Goal: Task Accomplishment & Management: Manage account settings

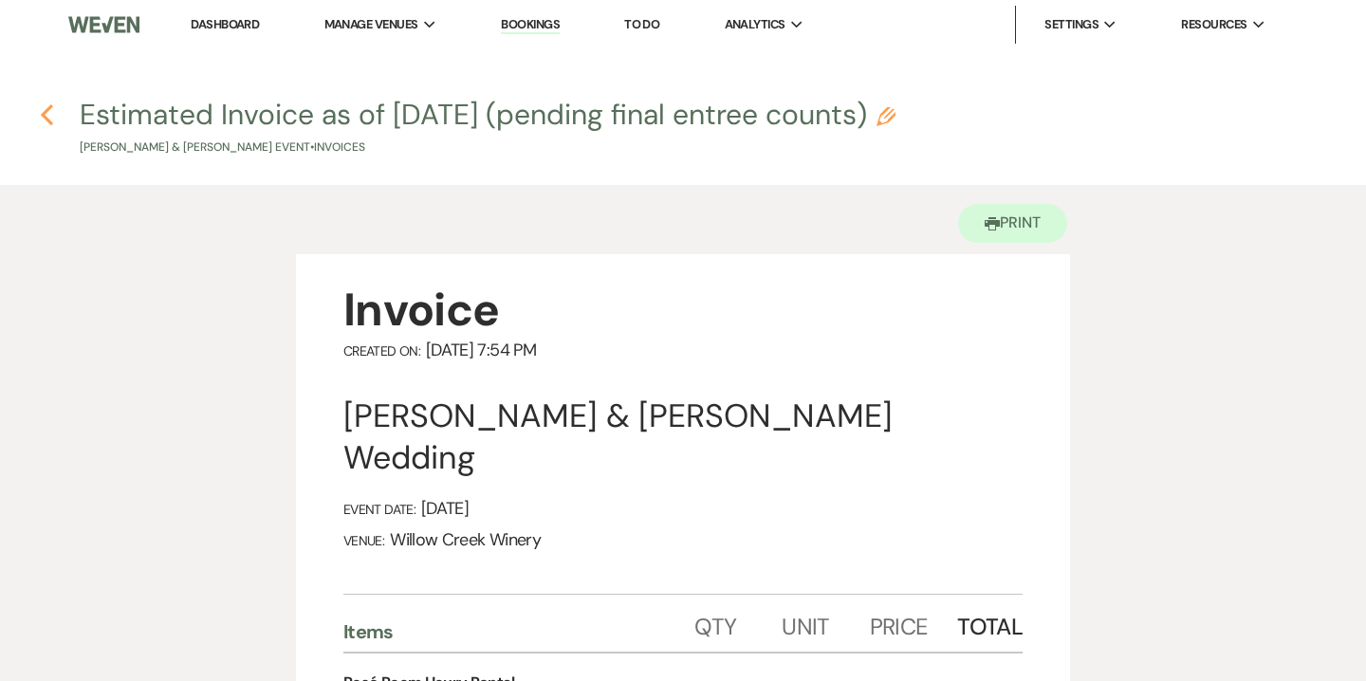
click at [48, 115] on icon "Previous" at bounding box center [47, 114] width 14 height 23
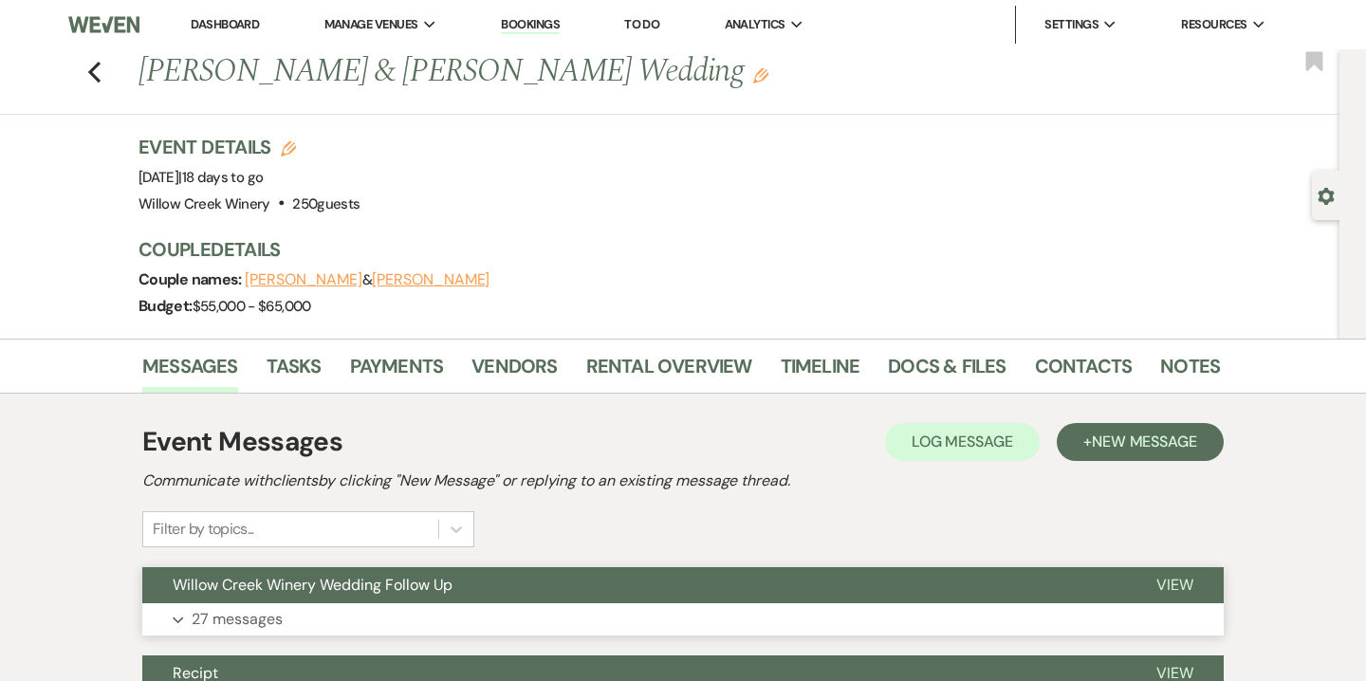
click at [405, 604] on button "Expand 27 messages" at bounding box center [683, 620] width 1082 height 32
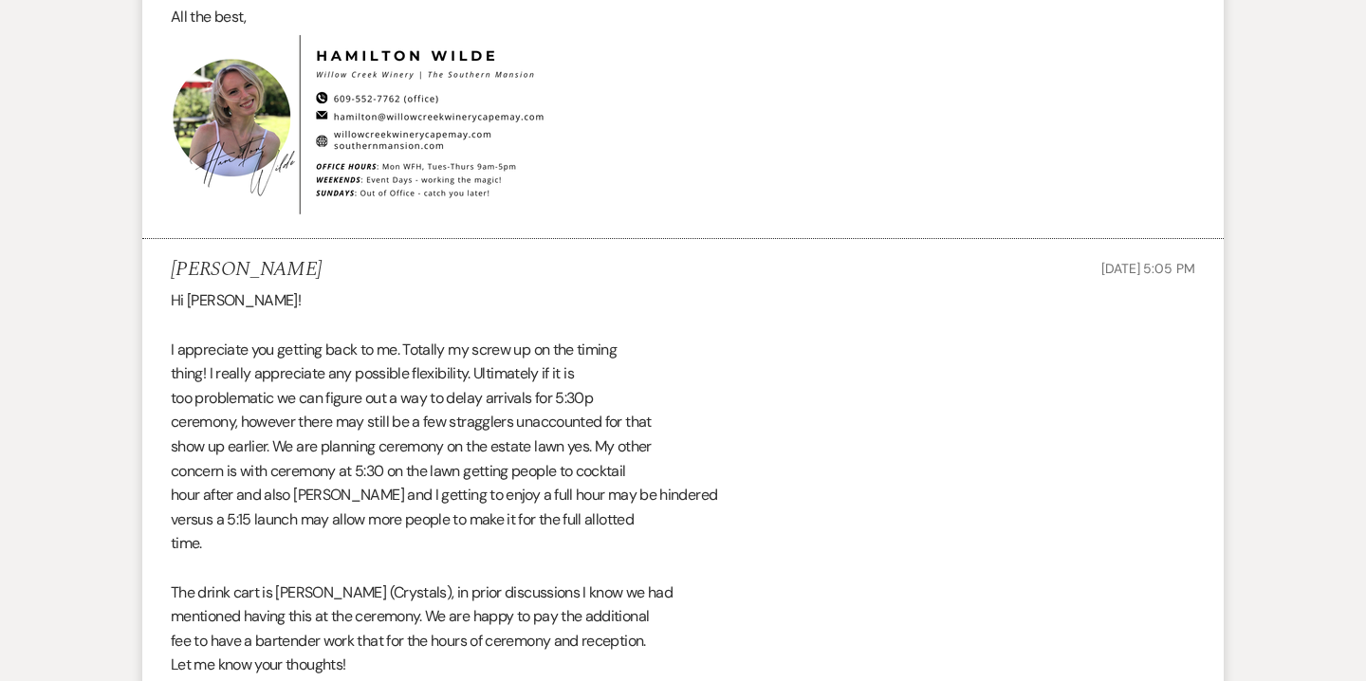
scroll to position [6920, 0]
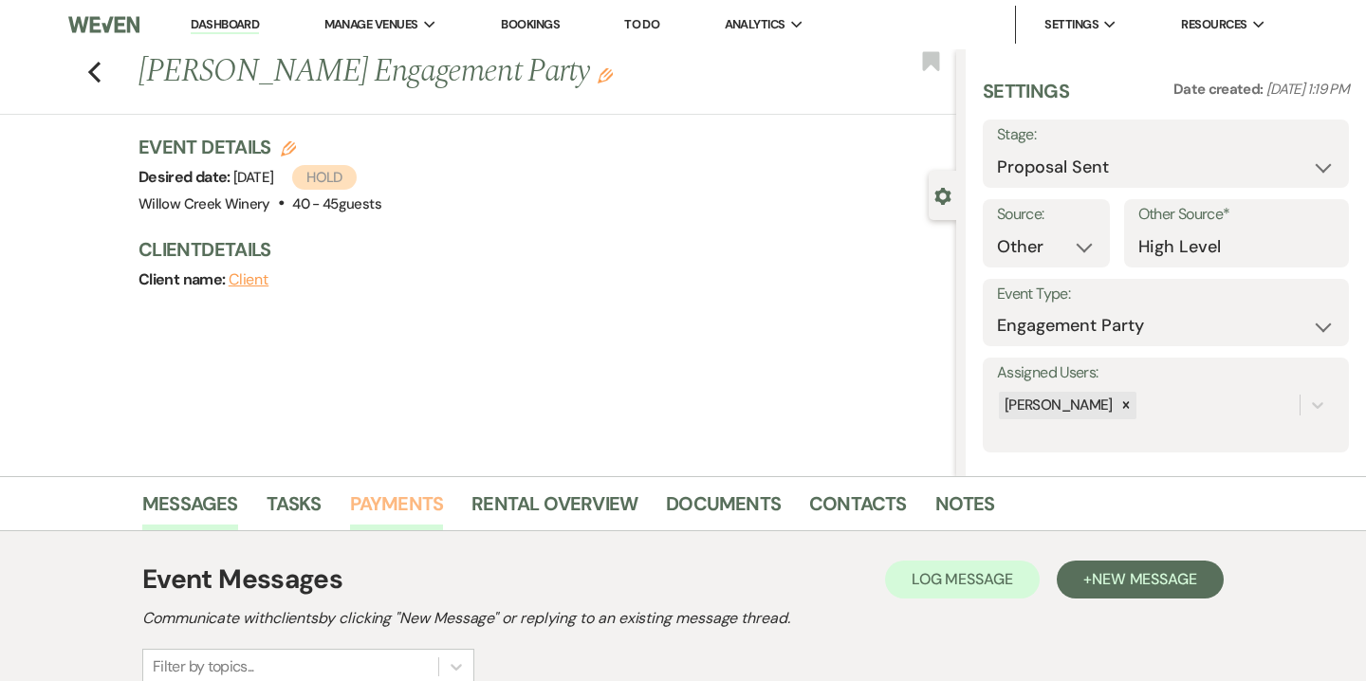
click at [393, 501] on link "Payments" at bounding box center [397, 510] width 94 height 42
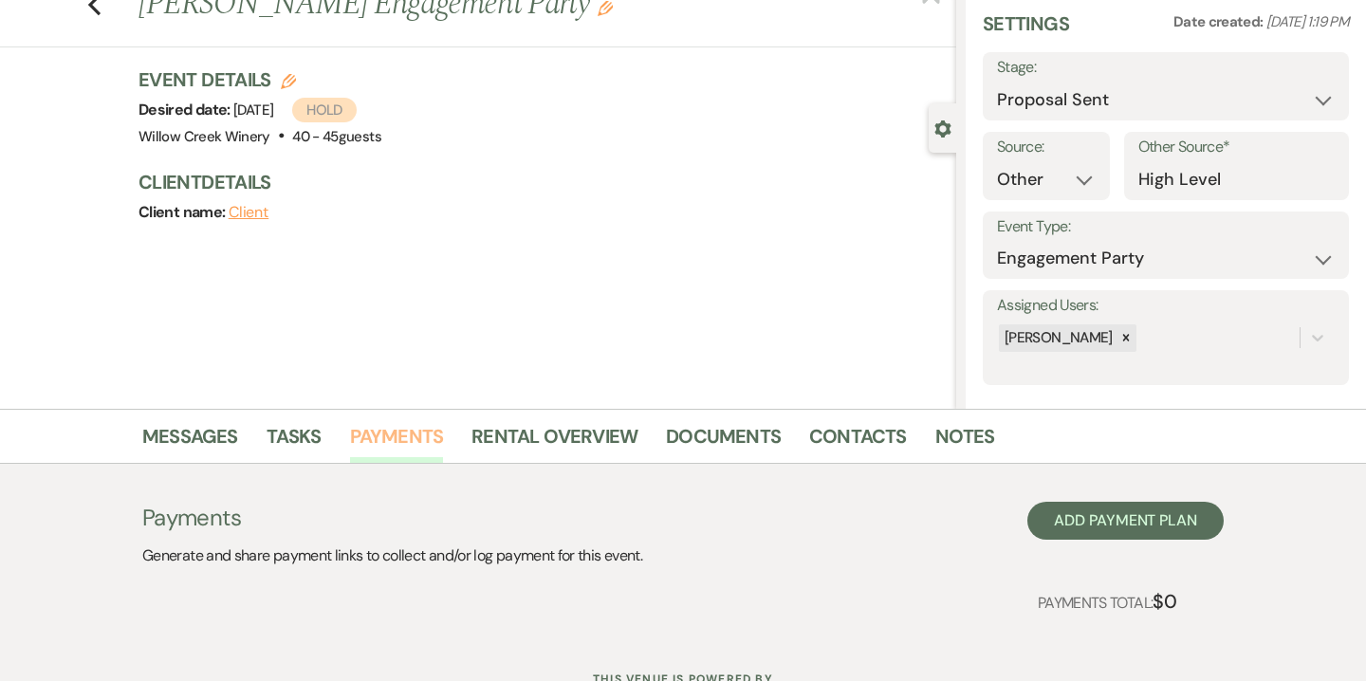
scroll to position [144, 0]
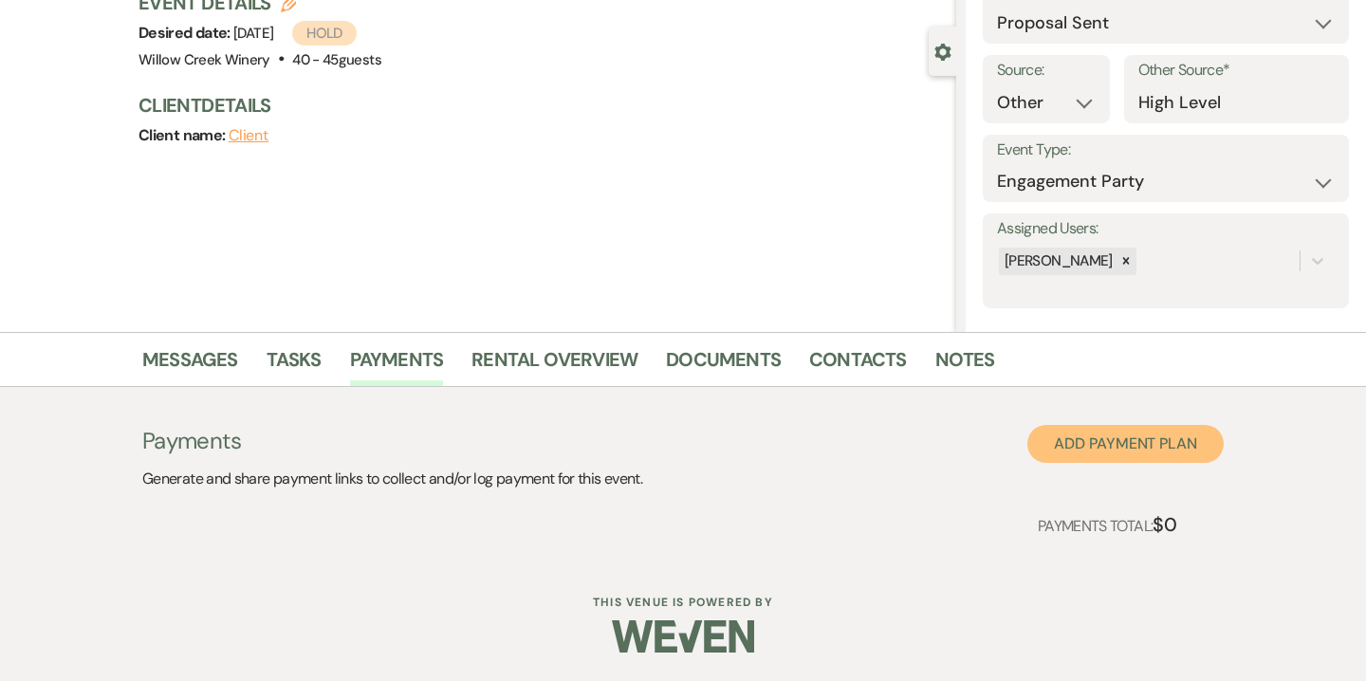
click at [1170, 447] on button "Add Payment Plan" at bounding box center [1126, 444] width 196 height 38
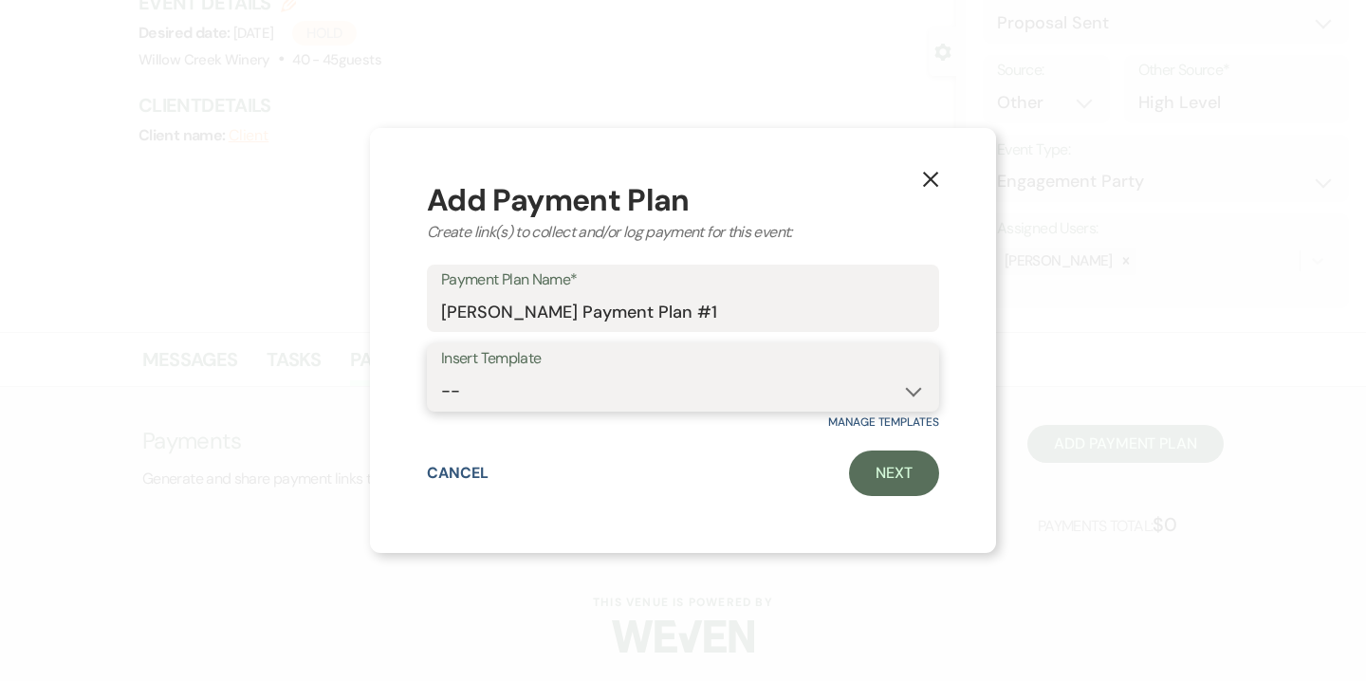
click at [627, 400] on select "-- Wedding Social Event" at bounding box center [683, 391] width 484 height 37
click at [880, 474] on link "Next" at bounding box center [894, 474] width 90 height 46
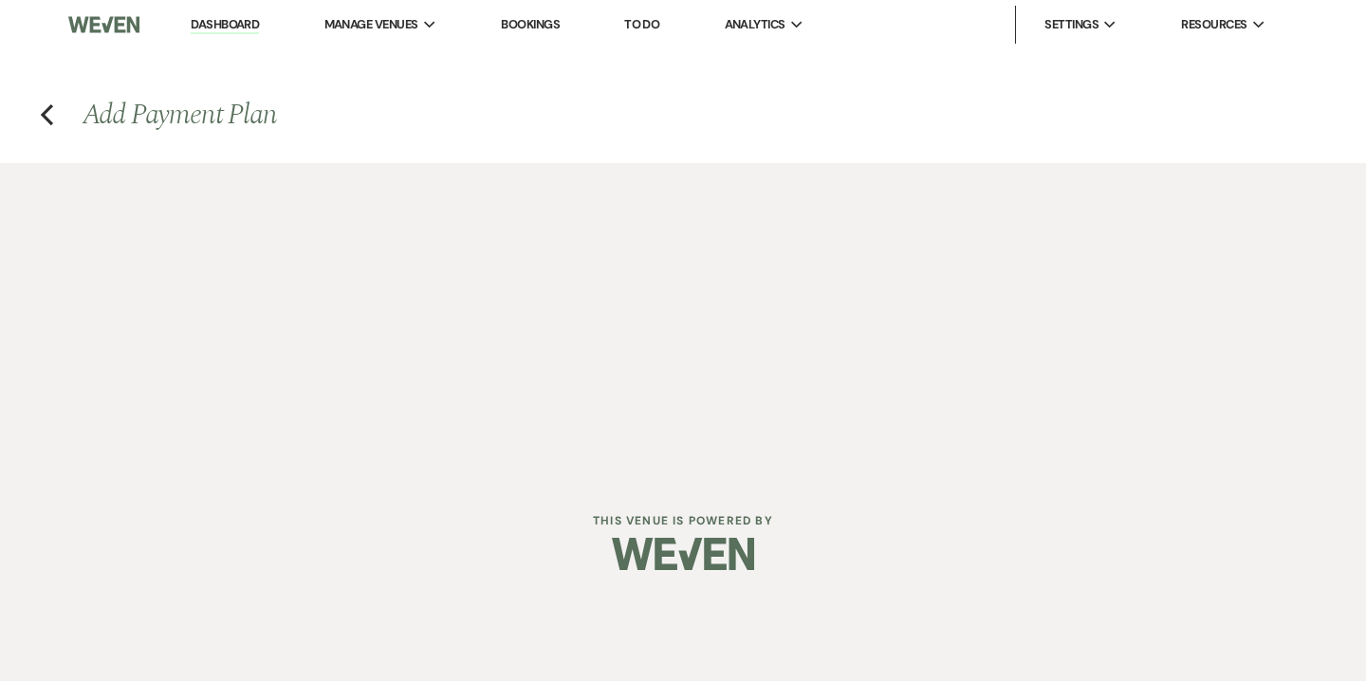
select select "2"
select select "percentage"
select select "false"
select select "client"
select select "weeks"
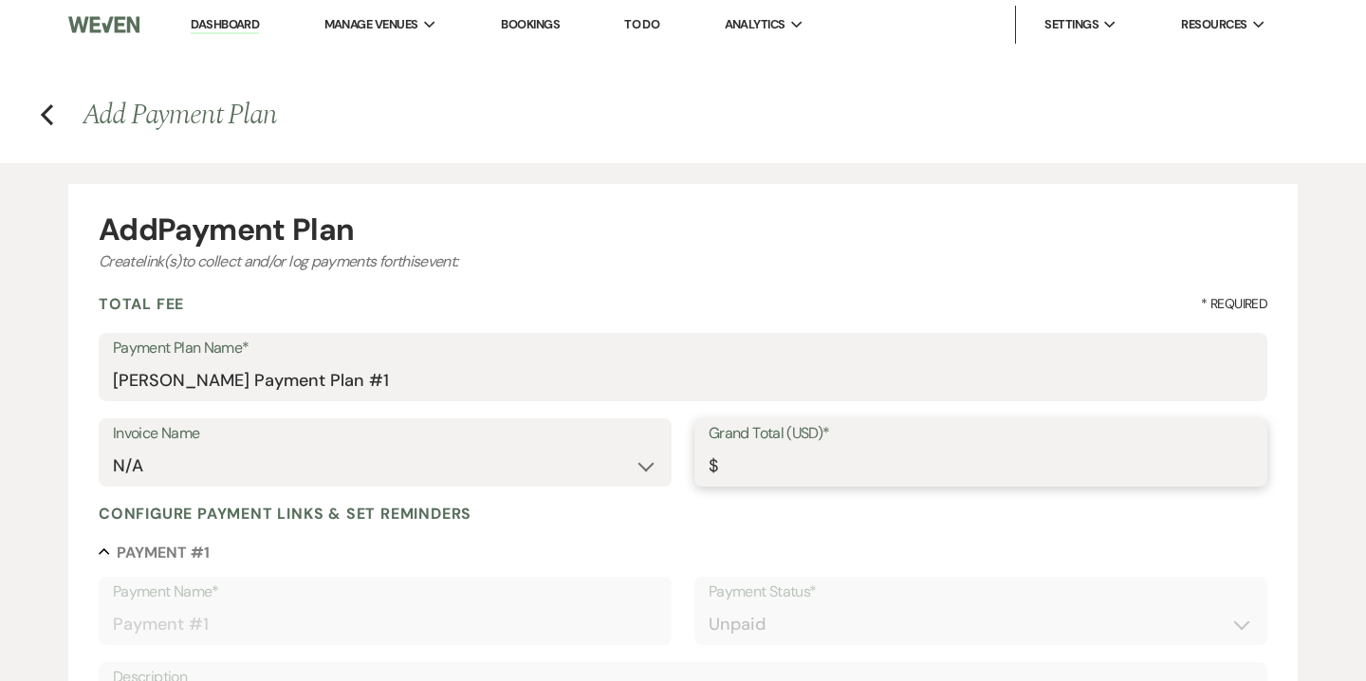
click at [850, 468] on input "Grand Total (USD)*" at bounding box center [981, 466] width 545 height 37
type input "1"
type input "1.00"
type input "10"
type input "10.00"
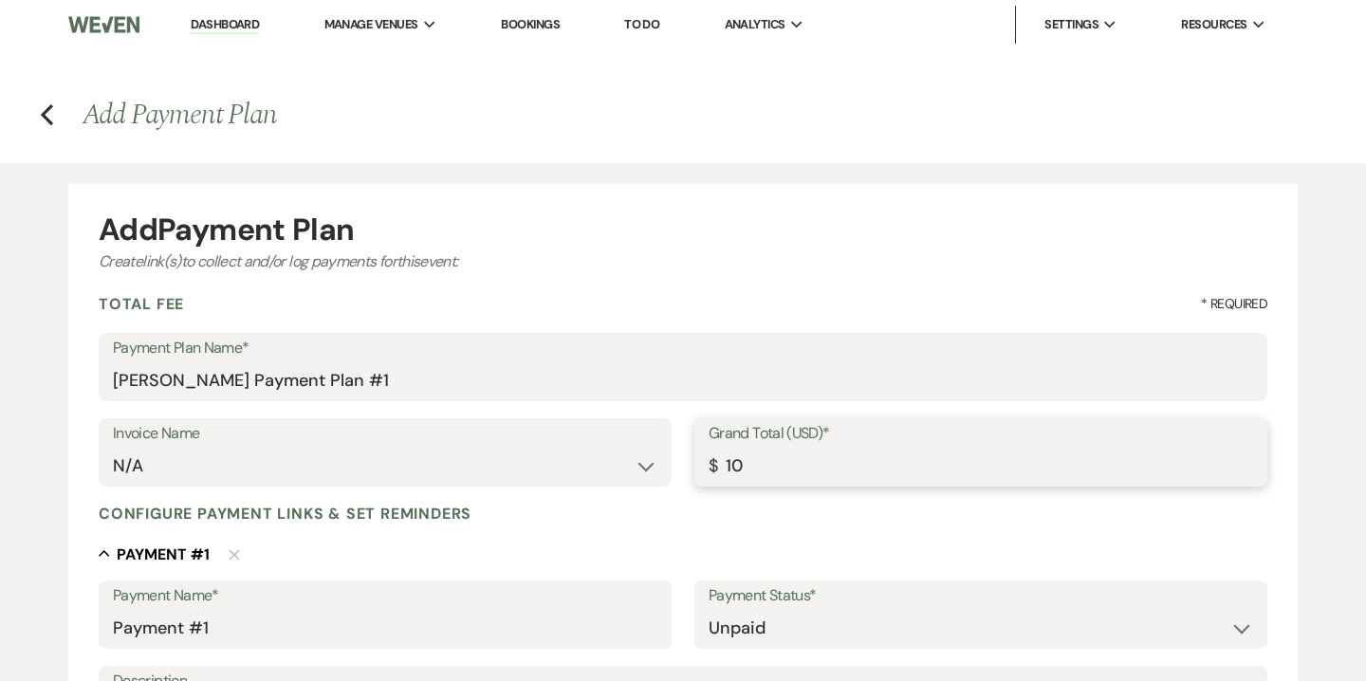
type input "100"
type input "100.00"
type input "1000"
type input "1000.00"
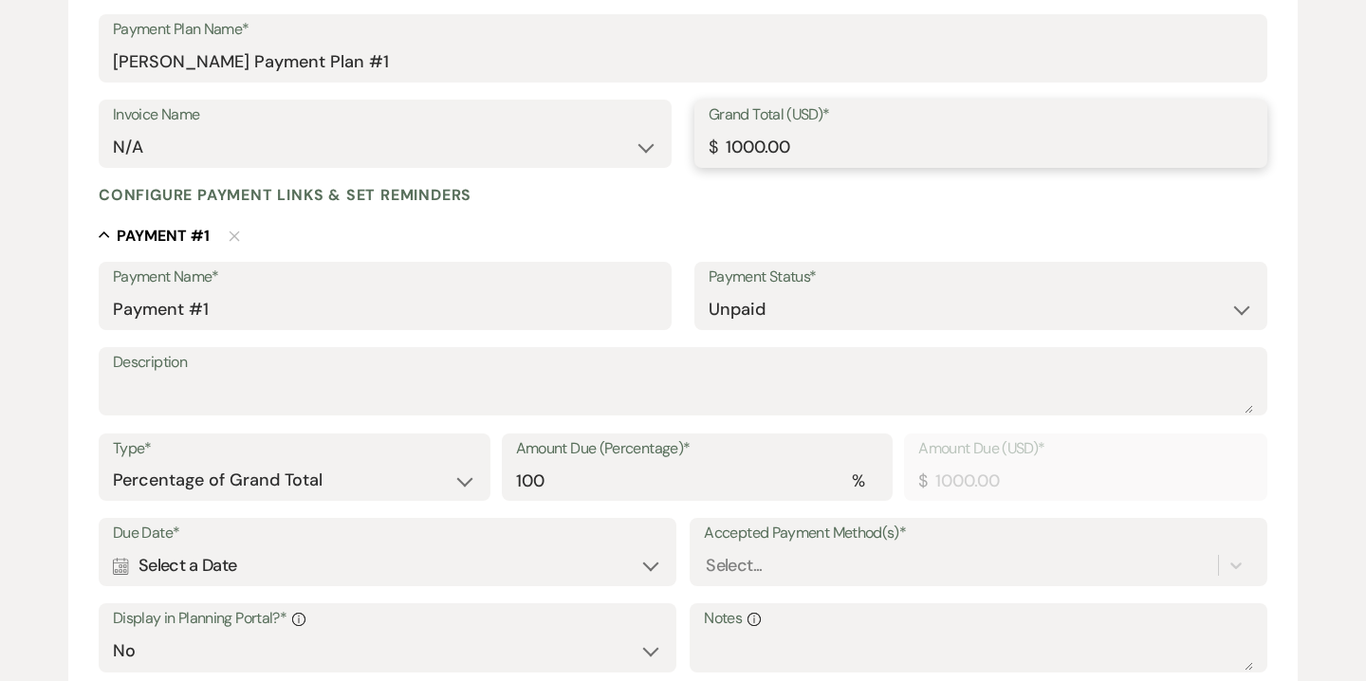
scroll to position [330, 0]
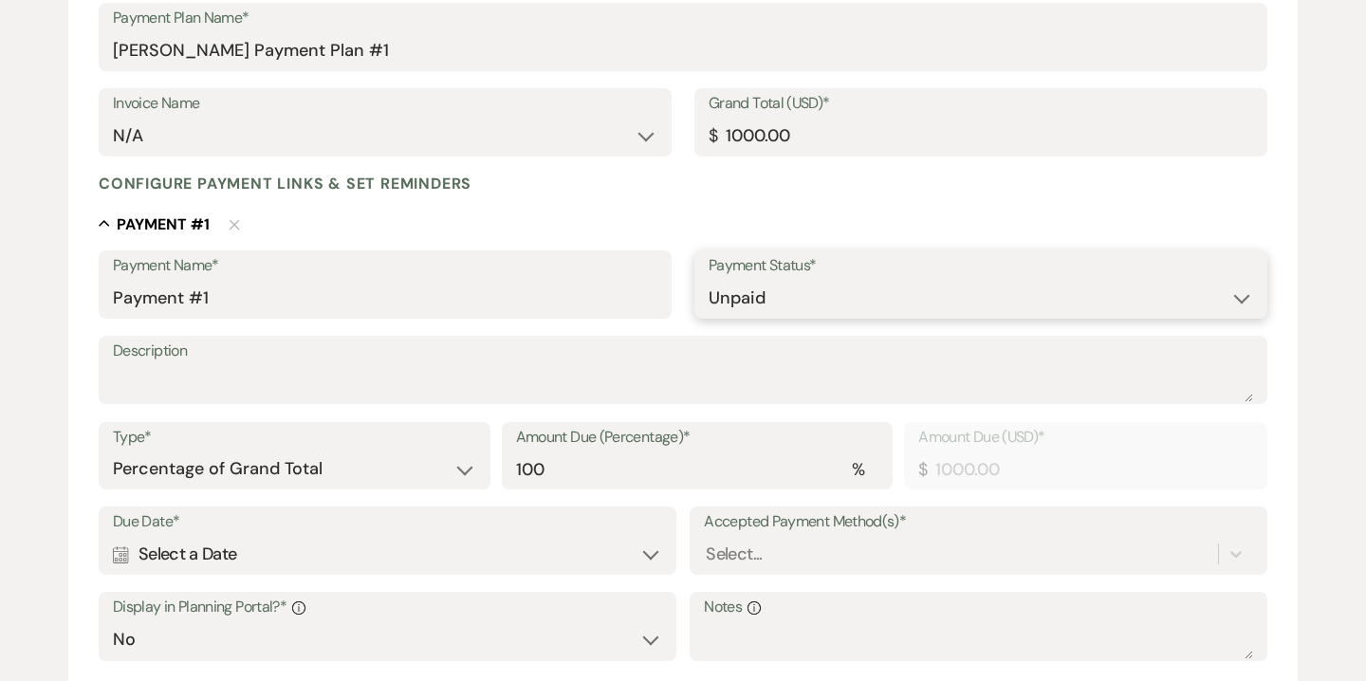
click at [749, 301] on select "Paid Unpaid" at bounding box center [981, 298] width 545 height 37
select select "1"
click at [709, 280] on select "Paid Unpaid" at bounding box center [981, 298] width 545 height 37
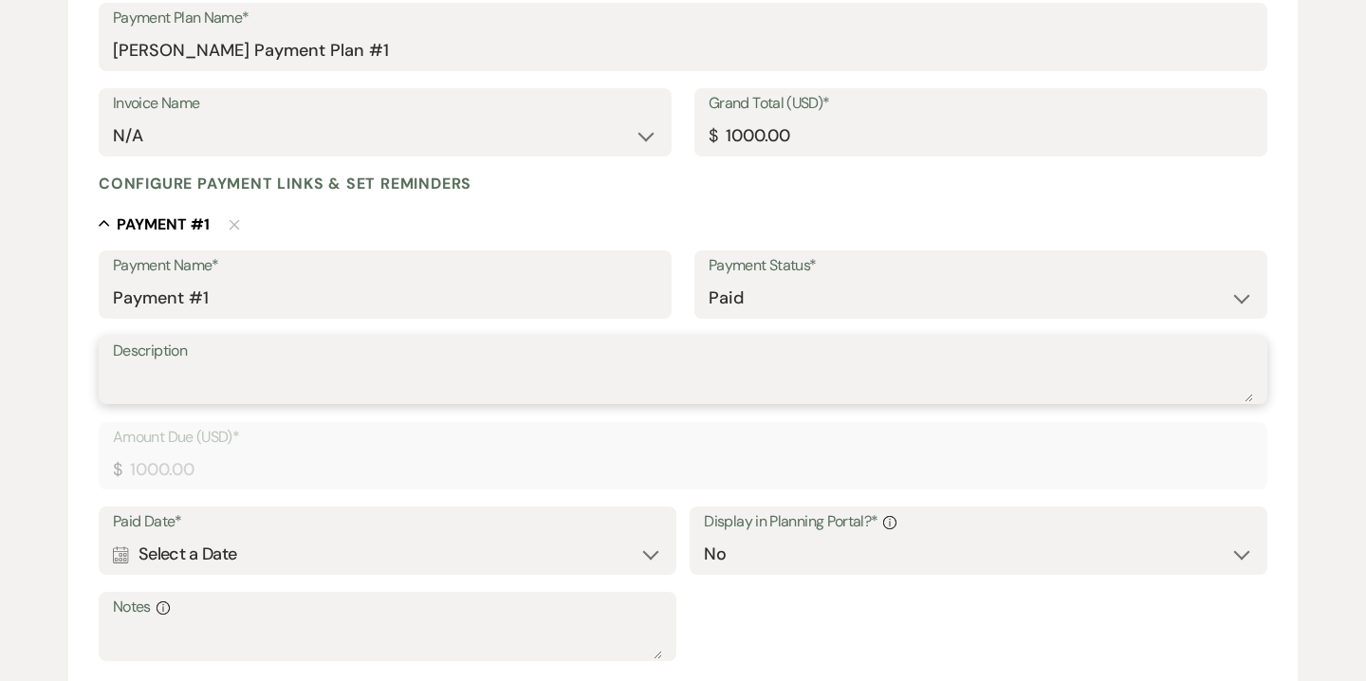
click at [446, 391] on textarea "Description" at bounding box center [683, 383] width 1141 height 38
type textarea "check #4719"
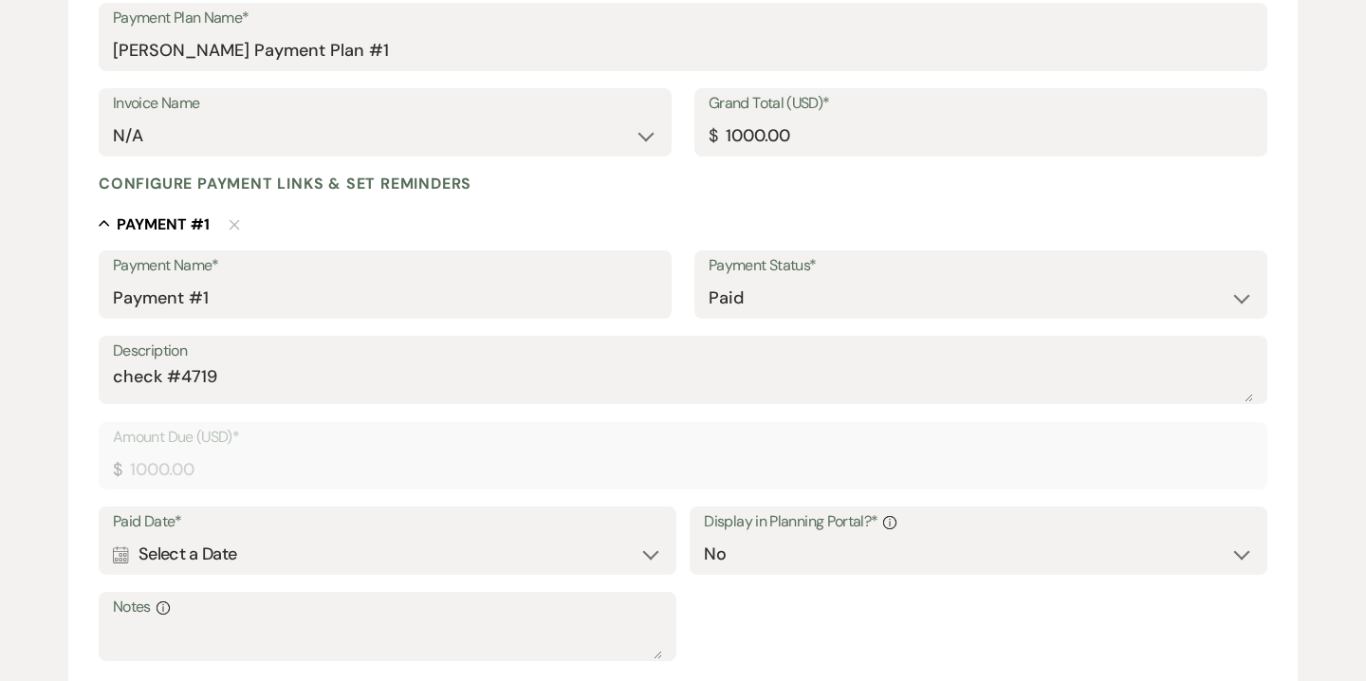
click at [608, 553] on div "Calendar Select a Date Expand" at bounding box center [387, 554] width 549 height 37
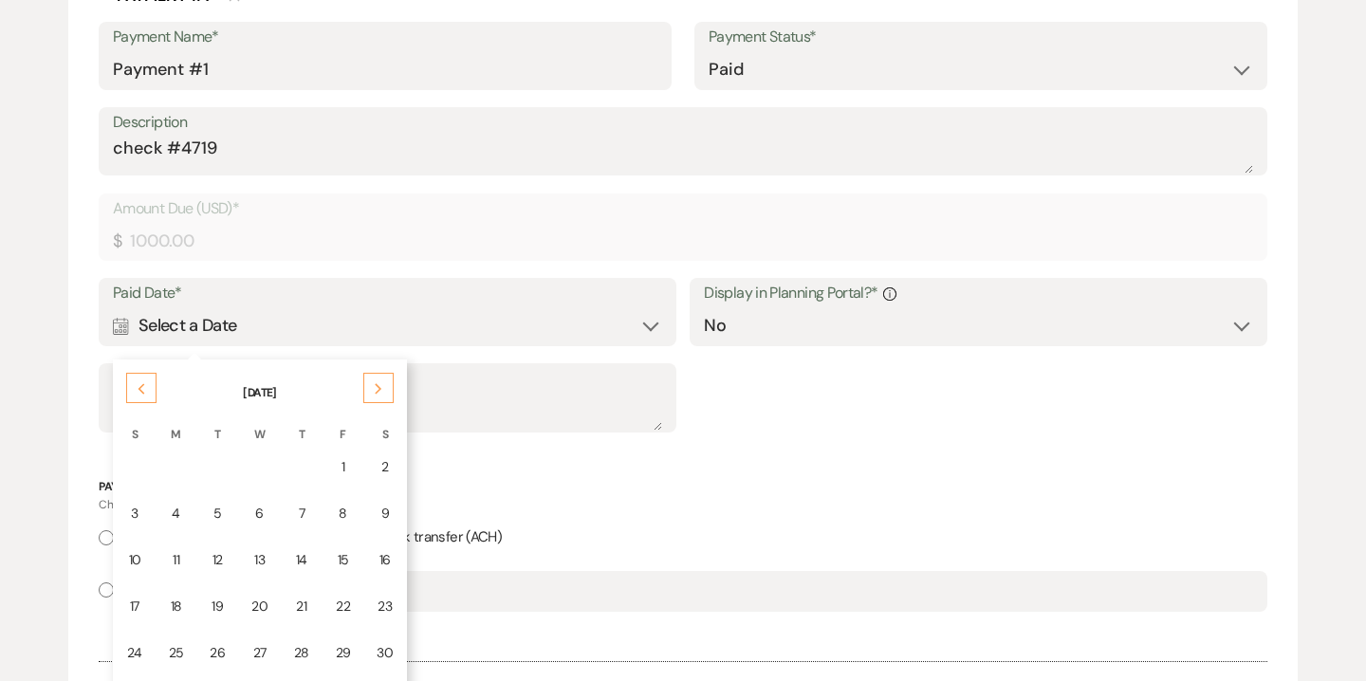
scroll to position [649, 0]
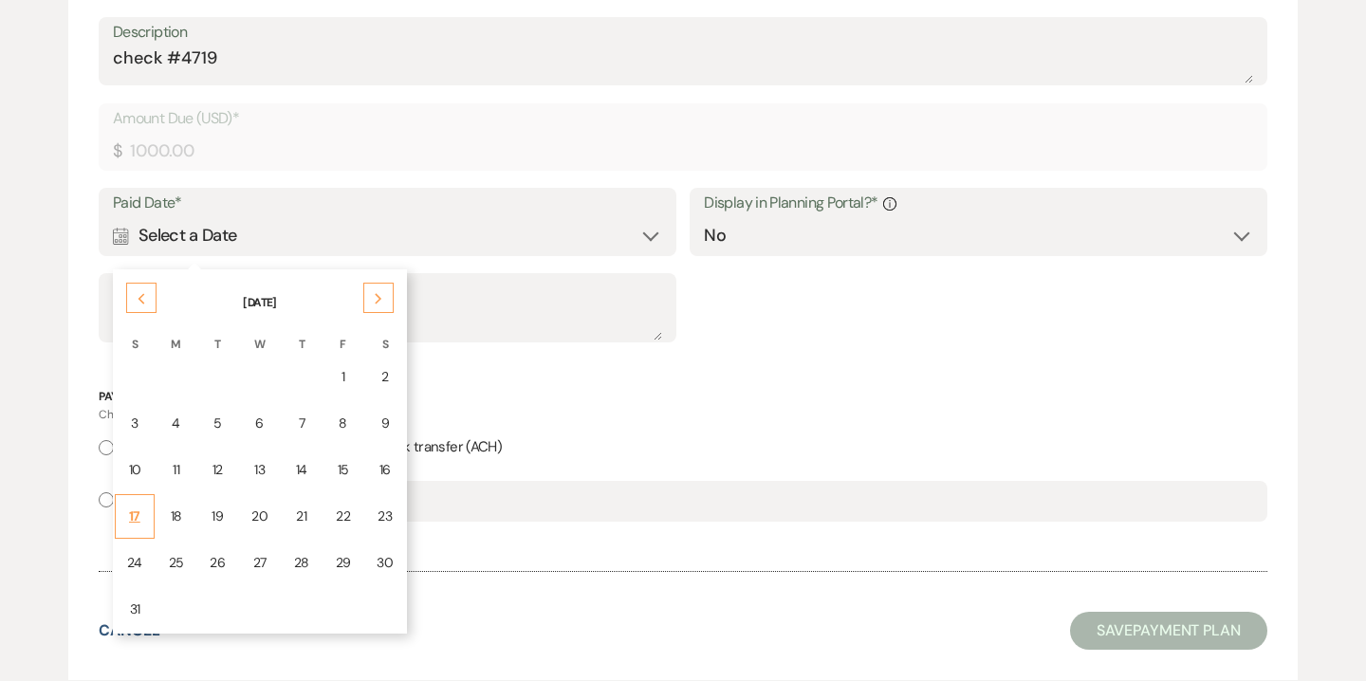
click at [143, 519] on td "17" at bounding box center [135, 516] width 40 height 45
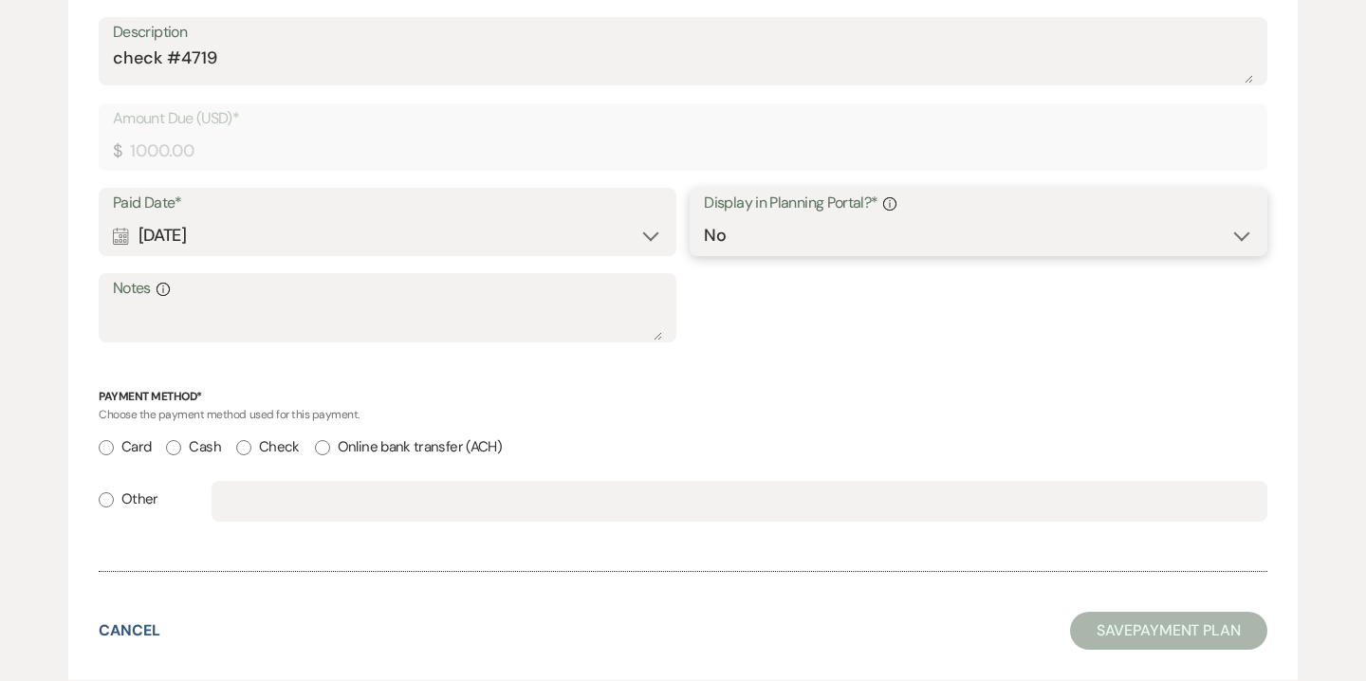
click at [753, 240] on select "Yes No" at bounding box center [978, 235] width 549 height 37
select select "true"
click at [704, 217] on select "Yes No" at bounding box center [978, 235] width 549 height 37
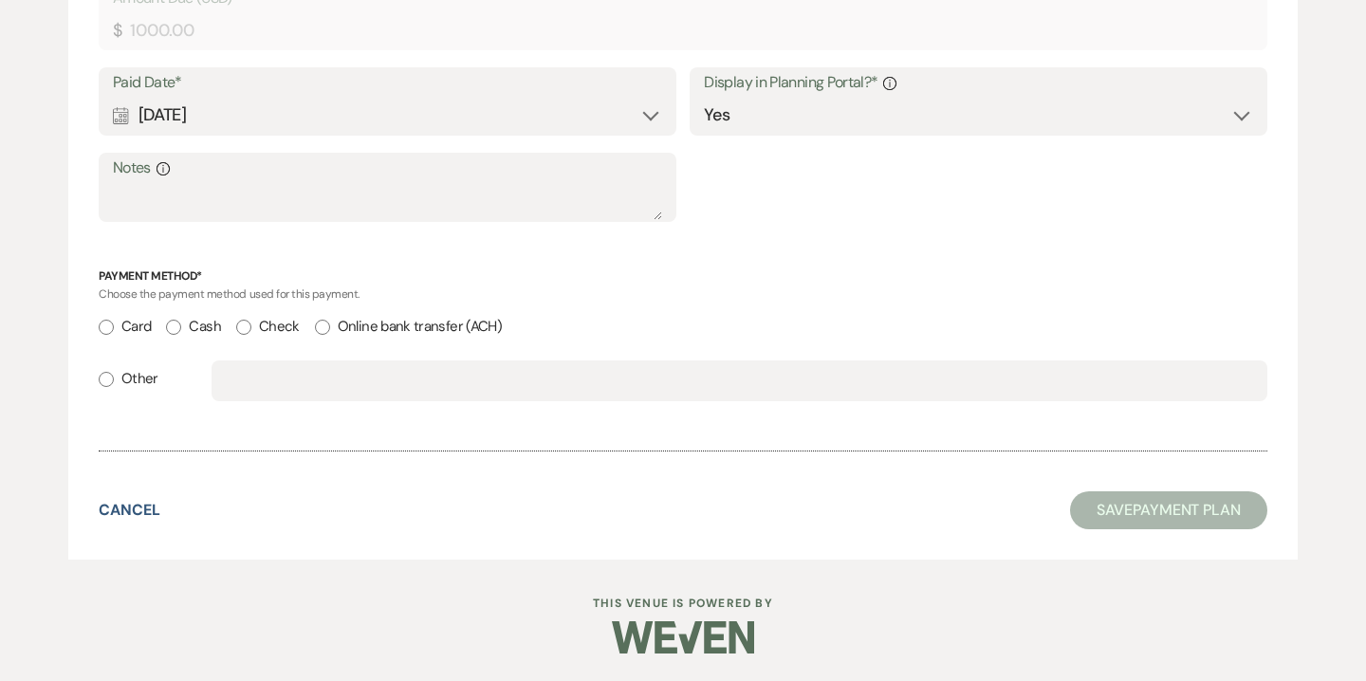
click at [242, 330] on input "Check" at bounding box center [243, 327] width 15 height 15
radio input "true"
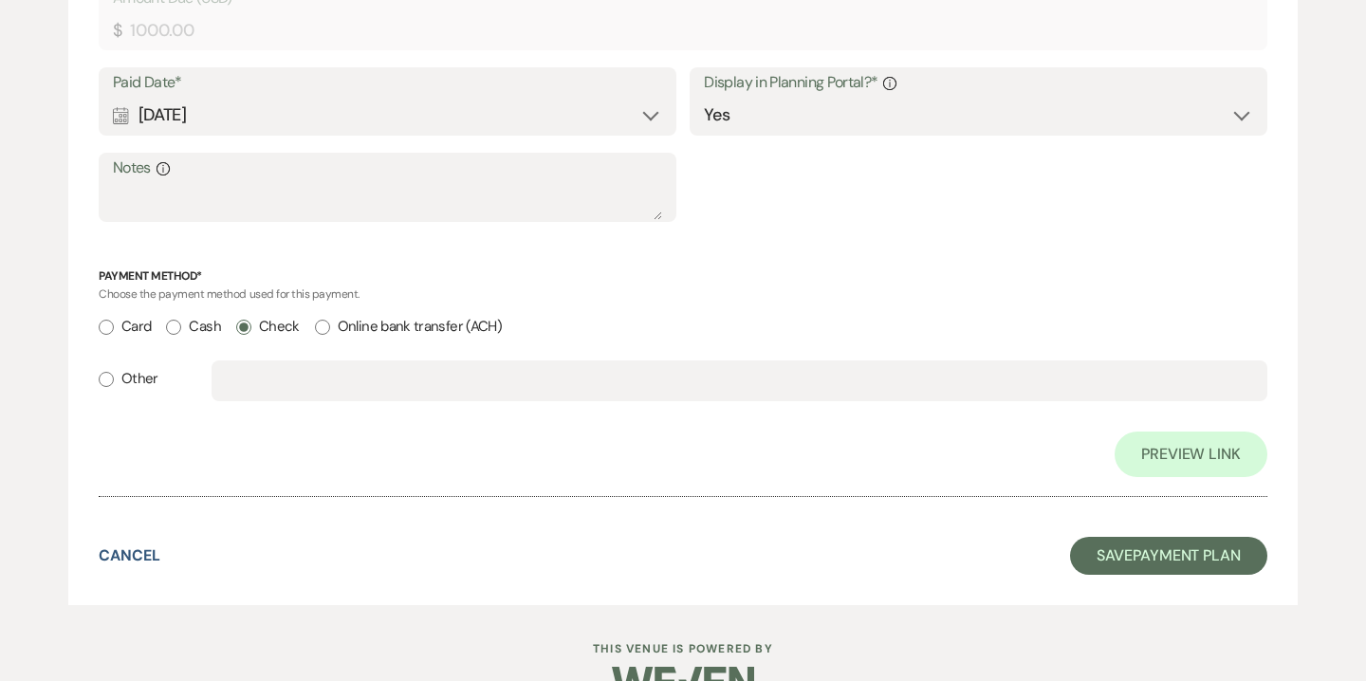
scroll to position [733, 0]
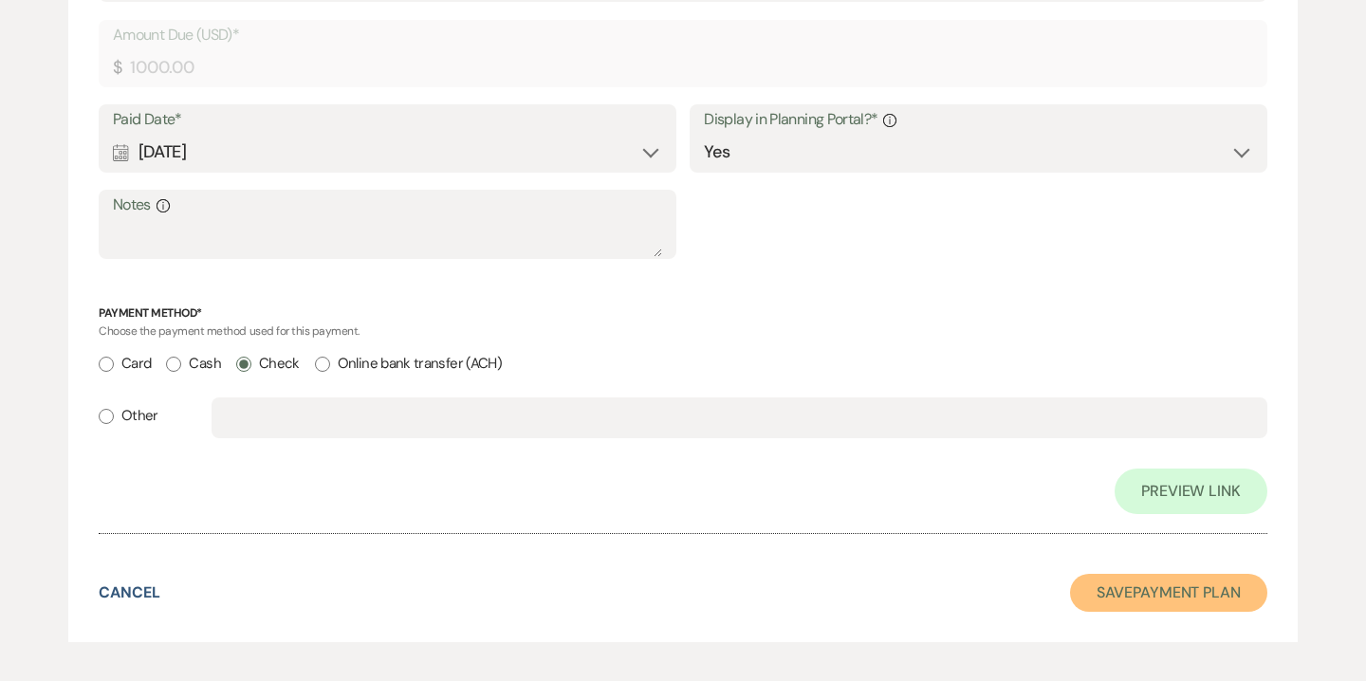
click at [1182, 600] on button "Save Payment Plan" at bounding box center [1168, 593] width 197 height 38
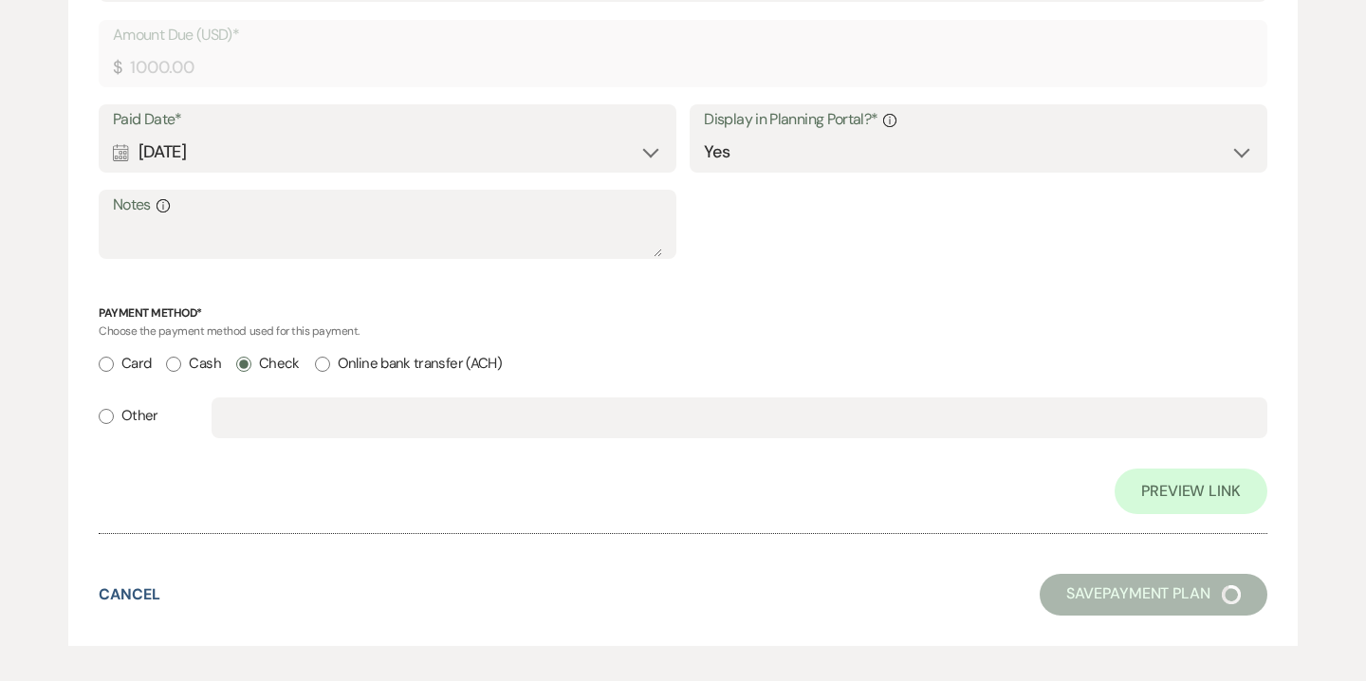
select select "6"
select select "14"
select select "10"
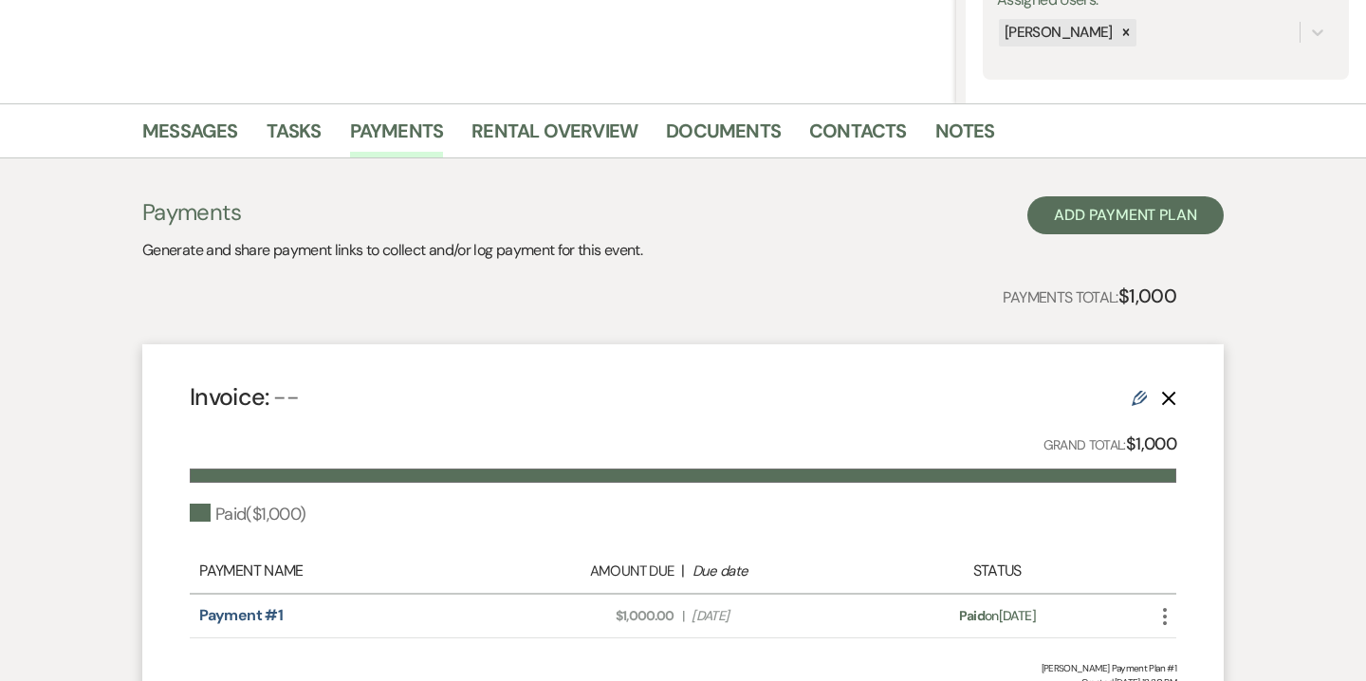
scroll to position [395, 0]
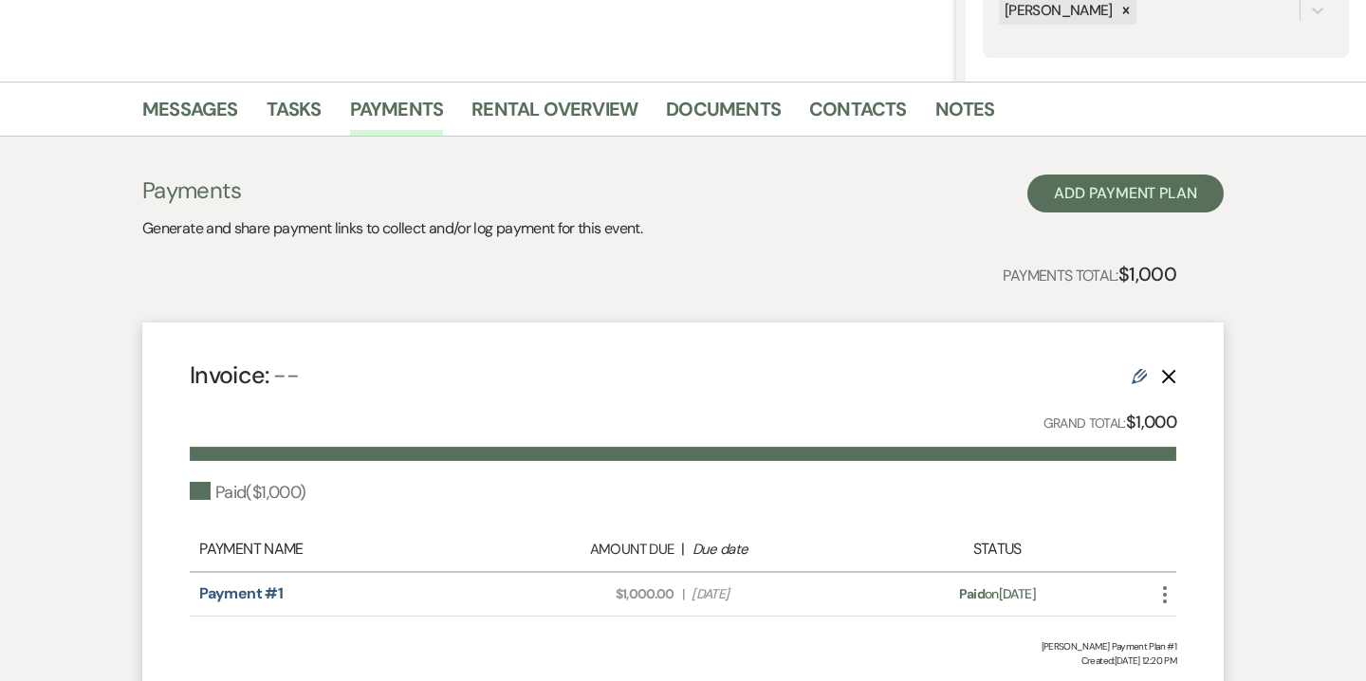
click at [1164, 590] on icon "More" at bounding box center [1165, 595] width 23 height 23
click at [1220, 626] on button "Attach File Attach to Message" at bounding box center [1250, 633] width 192 height 32
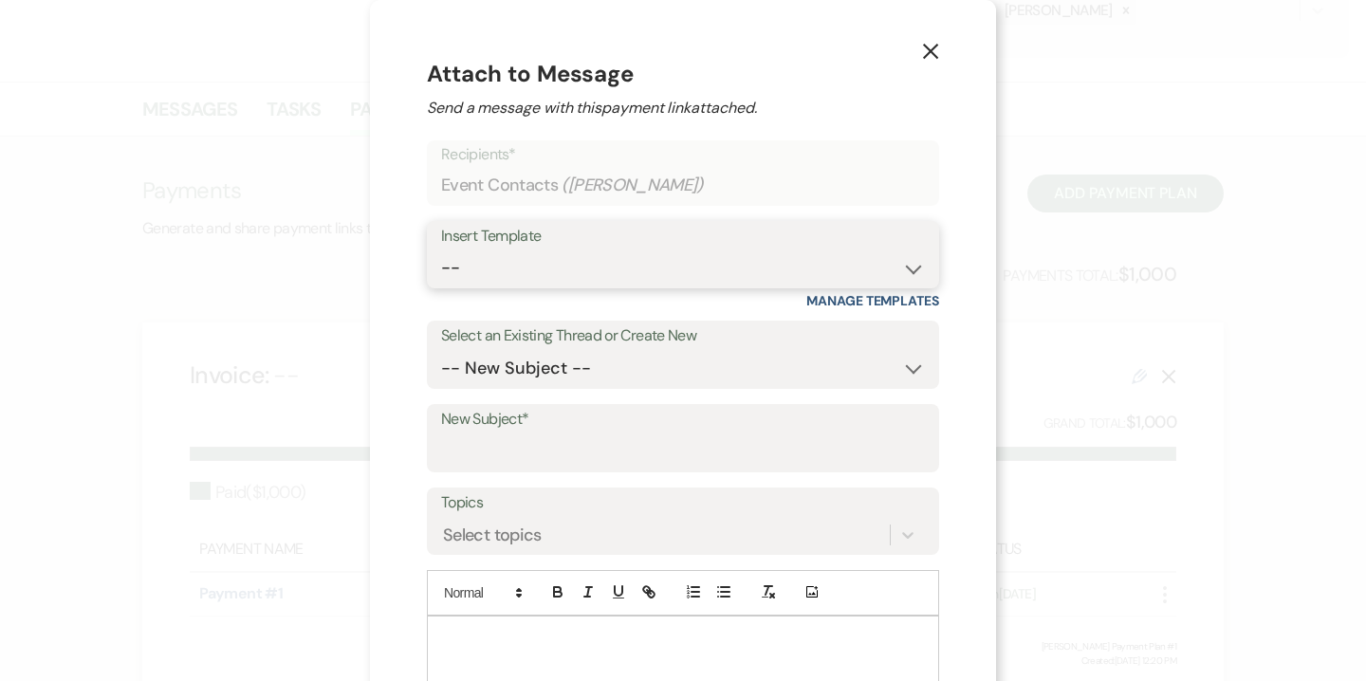
click at [567, 280] on select "-- Weven Planning Portal Introduction (Booked Events) 6-Month Check-in Review R…" at bounding box center [683, 268] width 484 height 37
click at [441, 250] on select "-- Weven Planning Portal Introduction (Booked Events) 6-Month Check-in Review R…" at bounding box center [683, 268] width 484 height 37
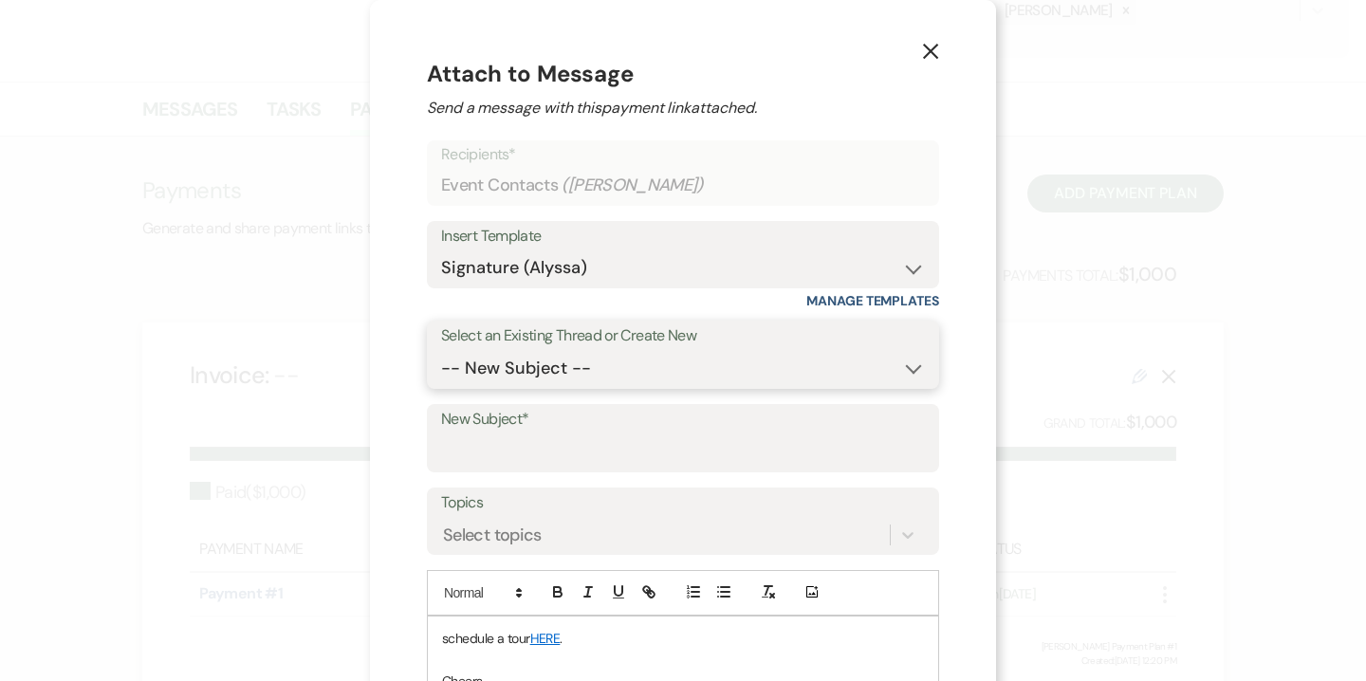
click at [563, 370] on select "-- New Subject -- Your Event Contract Has Been Sent Quote - Event at Willow Cre…" at bounding box center [683, 368] width 484 height 37
click at [441, 350] on select "-- New Subject -- Your Event Contract Has Been Sent Quote - Event at Willow Cre…" at bounding box center [683, 368] width 484 height 37
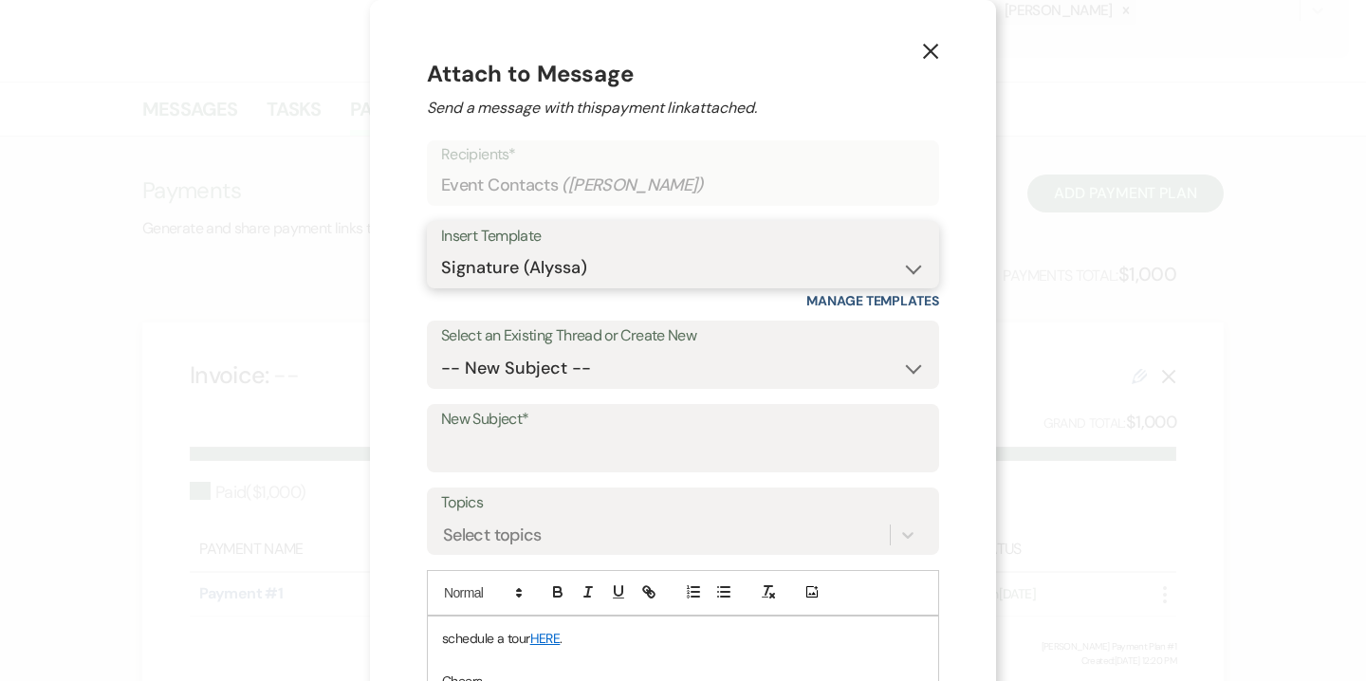
click at [539, 267] on select "-- Weven Planning Portal Introduction (Booked Events) 6-Month Check-in Review R…" at bounding box center [683, 268] width 484 height 37
select select "5988"
click at [441, 250] on select "-- Weven Planning Portal Introduction (Booked Events) 6-Month Check-in Review R…" at bounding box center [683, 268] width 484 height 37
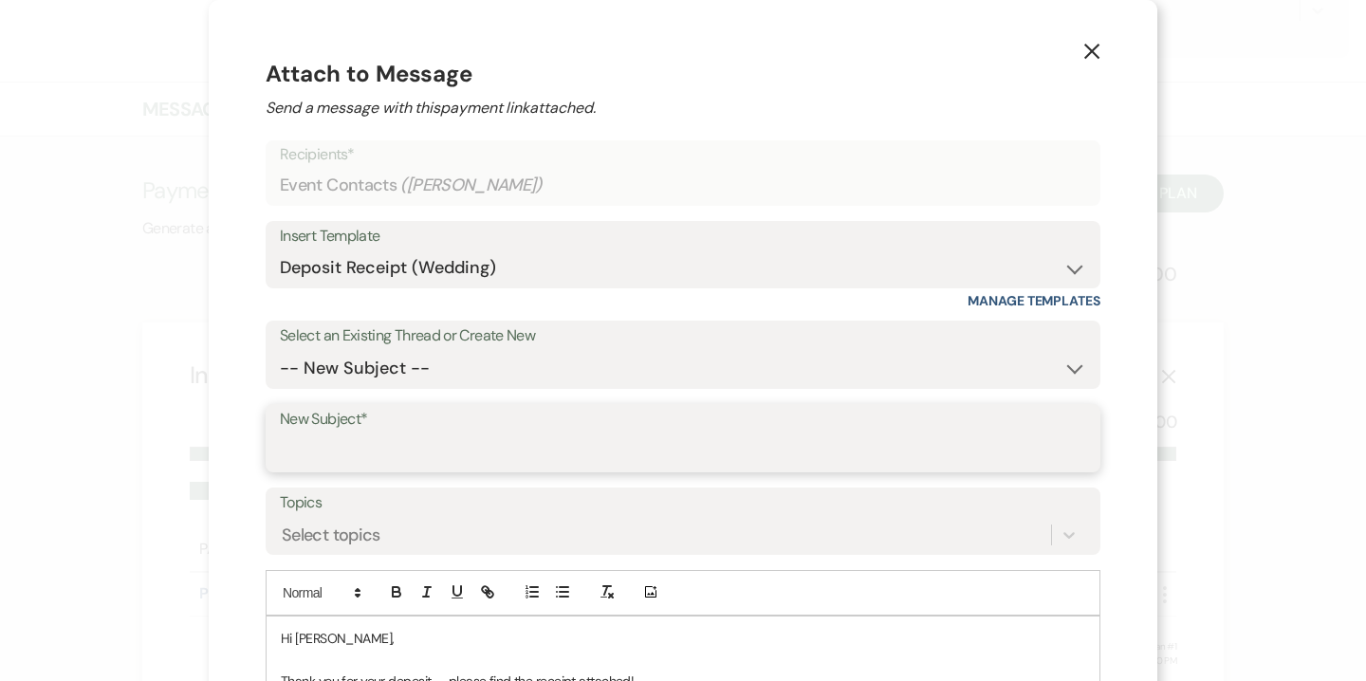
click at [501, 452] on input "New Subject*" at bounding box center [683, 452] width 807 height 37
type input "Deposit Receipt"
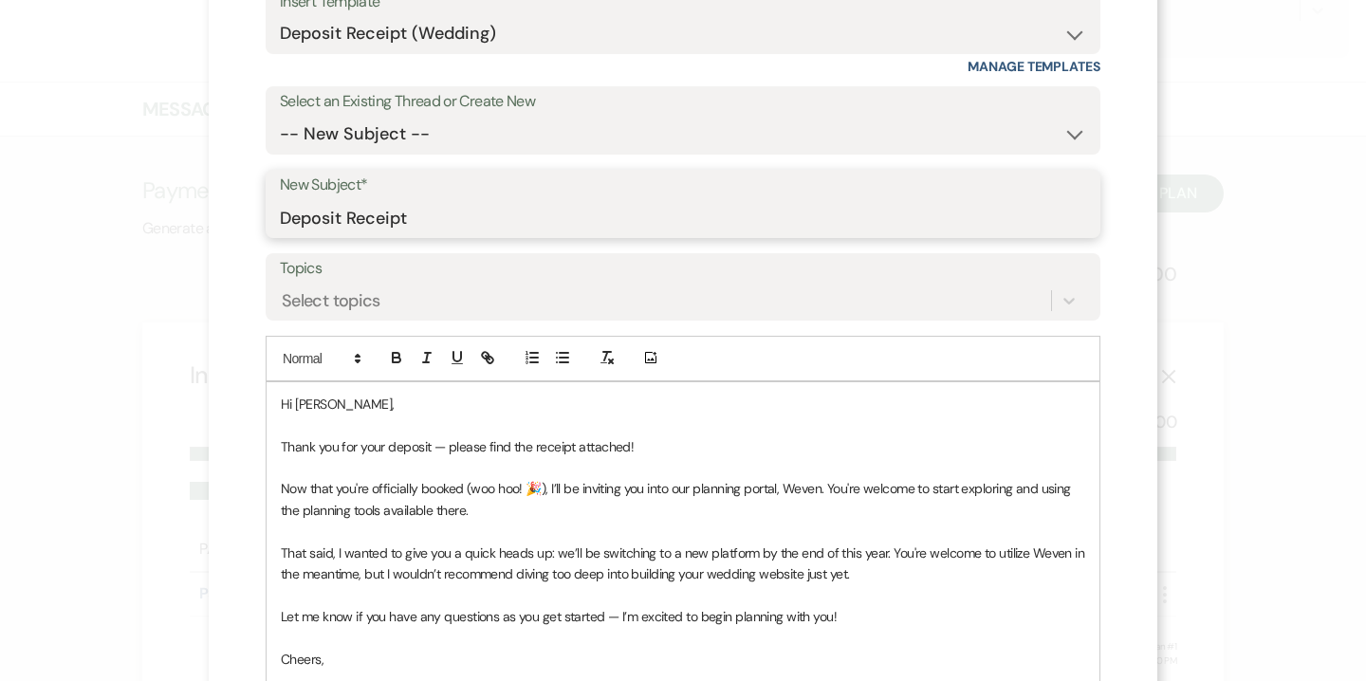
scroll to position [274, 0]
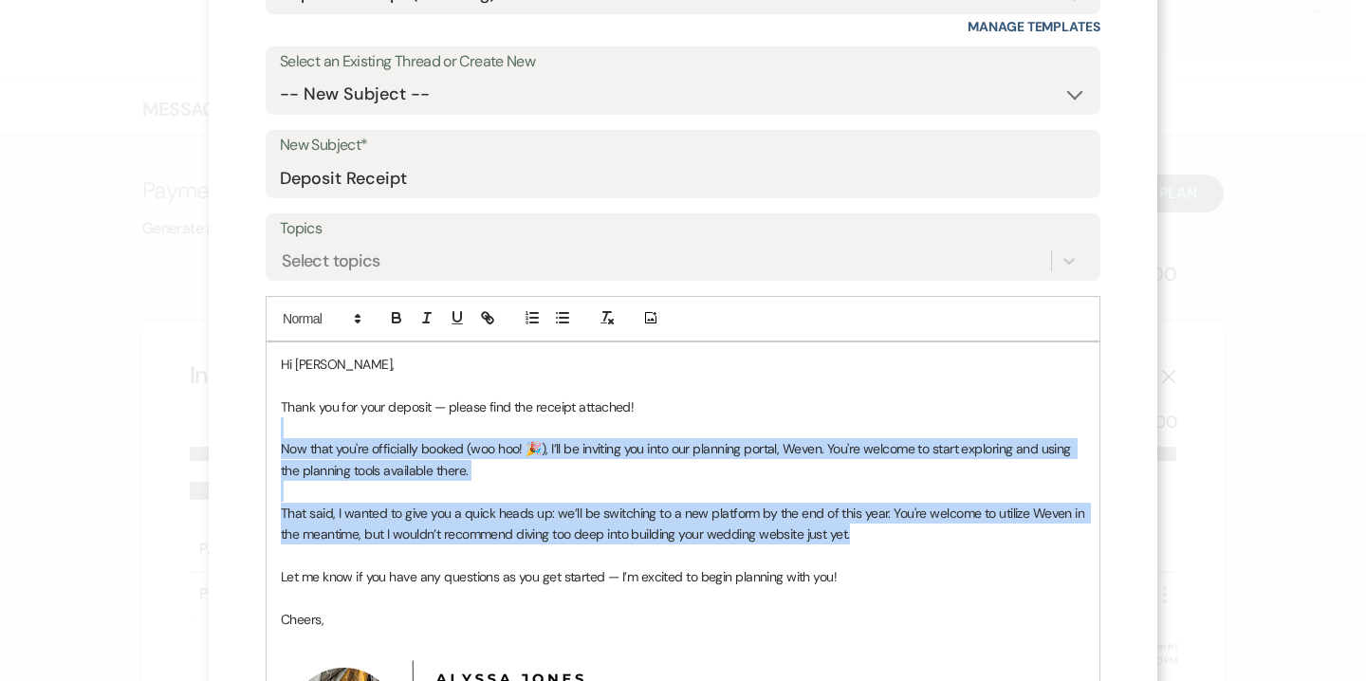
drag, startPoint x: 888, startPoint y: 539, endPoint x: 671, endPoint y: 424, distance: 245.8
click at [671, 424] on div "Hi Cindi, Thank you for your deposit — please find the receipt attached! Now th…" at bounding box center [683, 598] width 833 height 510
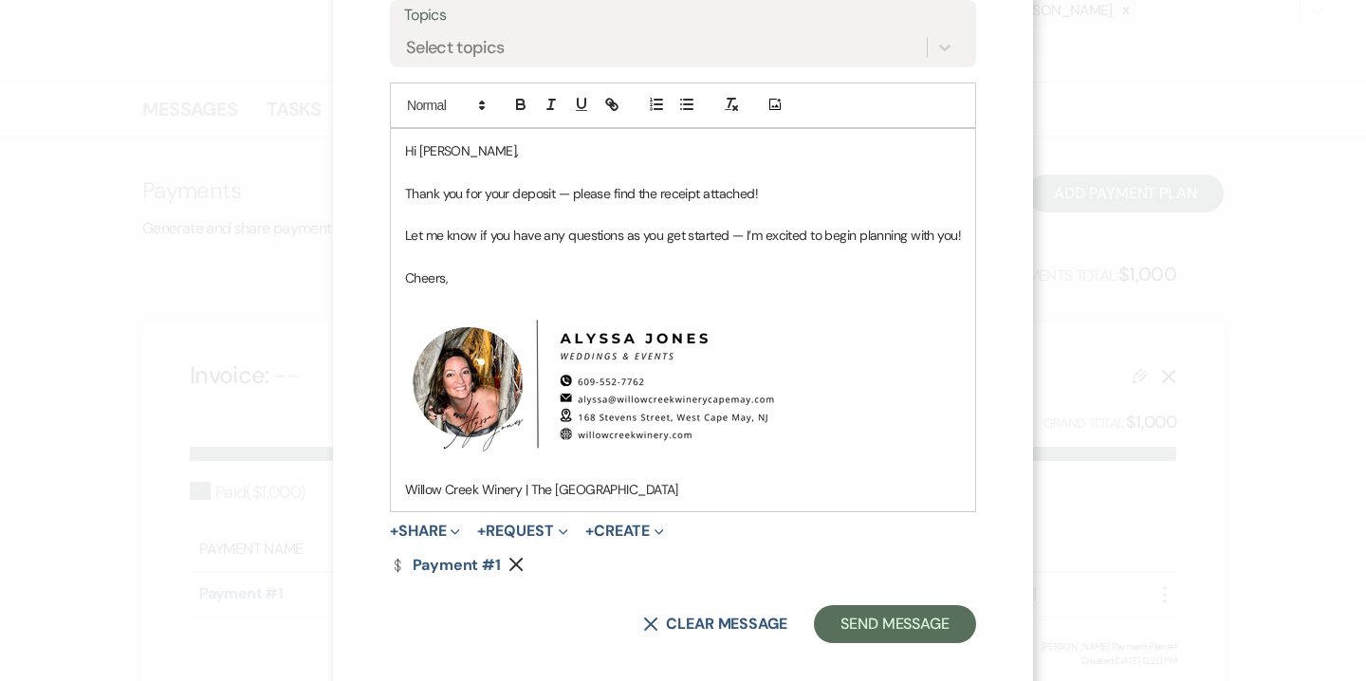
scroll to position [501, 0]
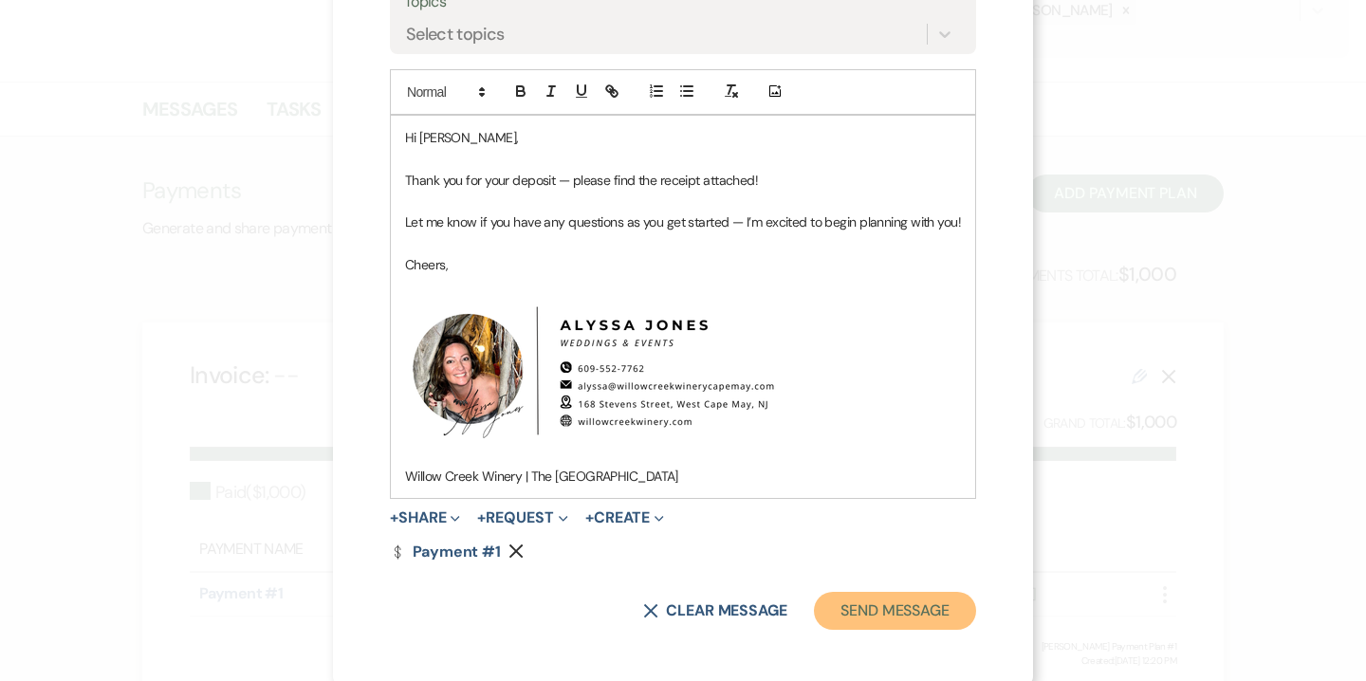
click at [888, 602] on button "Send Message" at bounding box center [895, 611] width 162 height 38
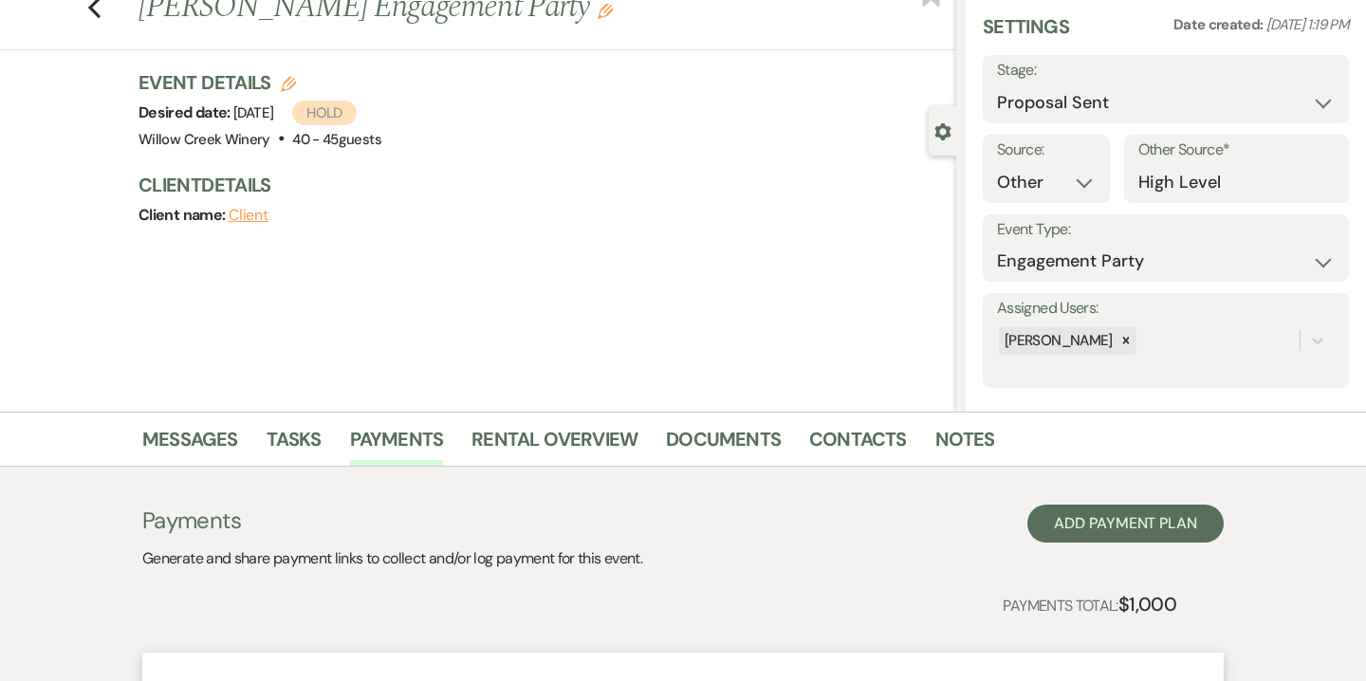
scroll to position [0, 0]
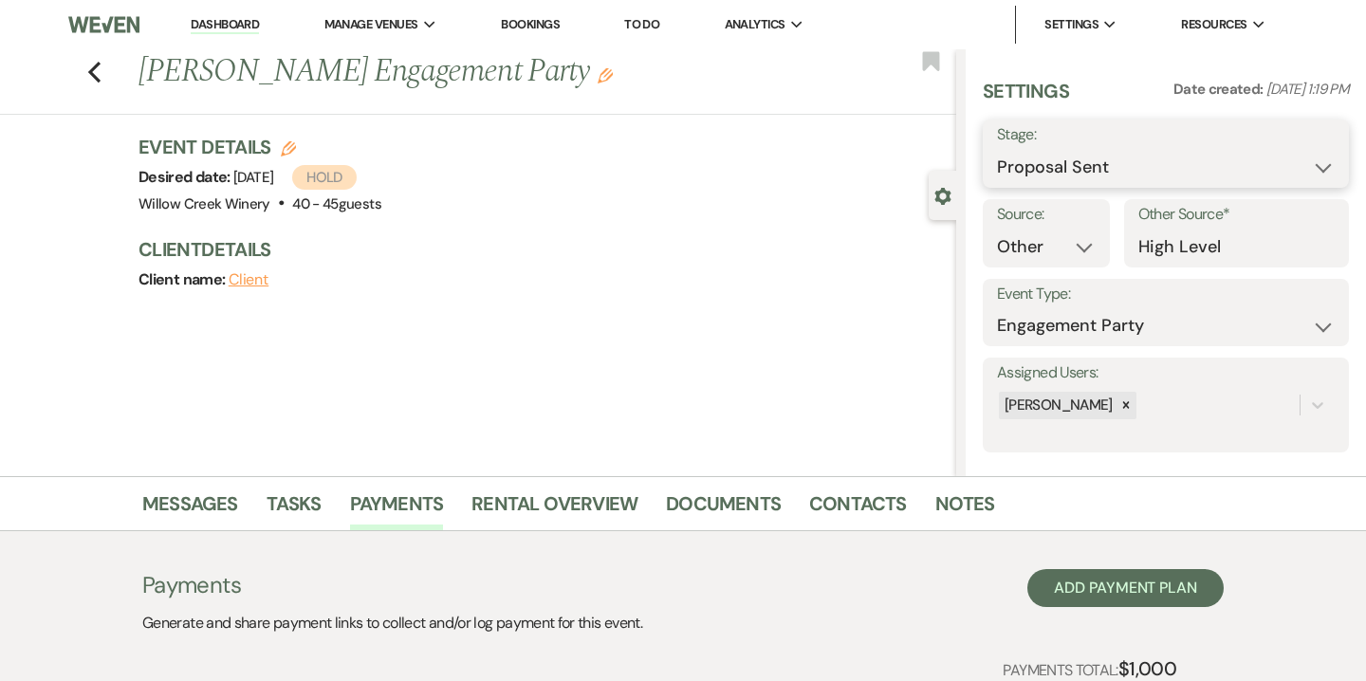
click at [1089, 155] on select "Inquiry Follow Up Tour Requested Tour Confirmed Toured Proposal Sent Booked Lost" at bounding box center [1166, 167] width 338 height 37
select select "7"
click at [997, 149] on select "Inquiry Follow Up Tour Requested Tour Confirmed Toured Proposal Sent Booked Lost" at bounding box center [1166, 167] width 338 height 37
click at [1317, 155] on button "Save" at bounding box center [1311, 154] width 75 height 38
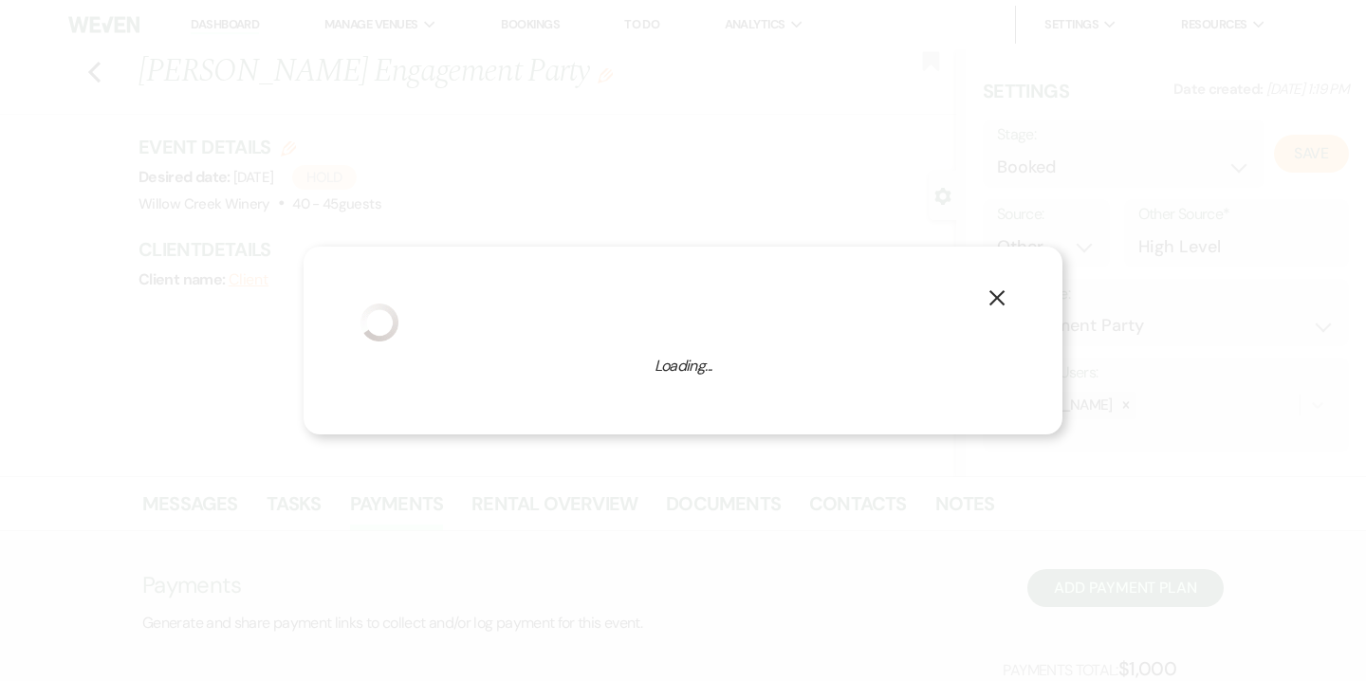
select select "10"
select select "531"
select select "false"
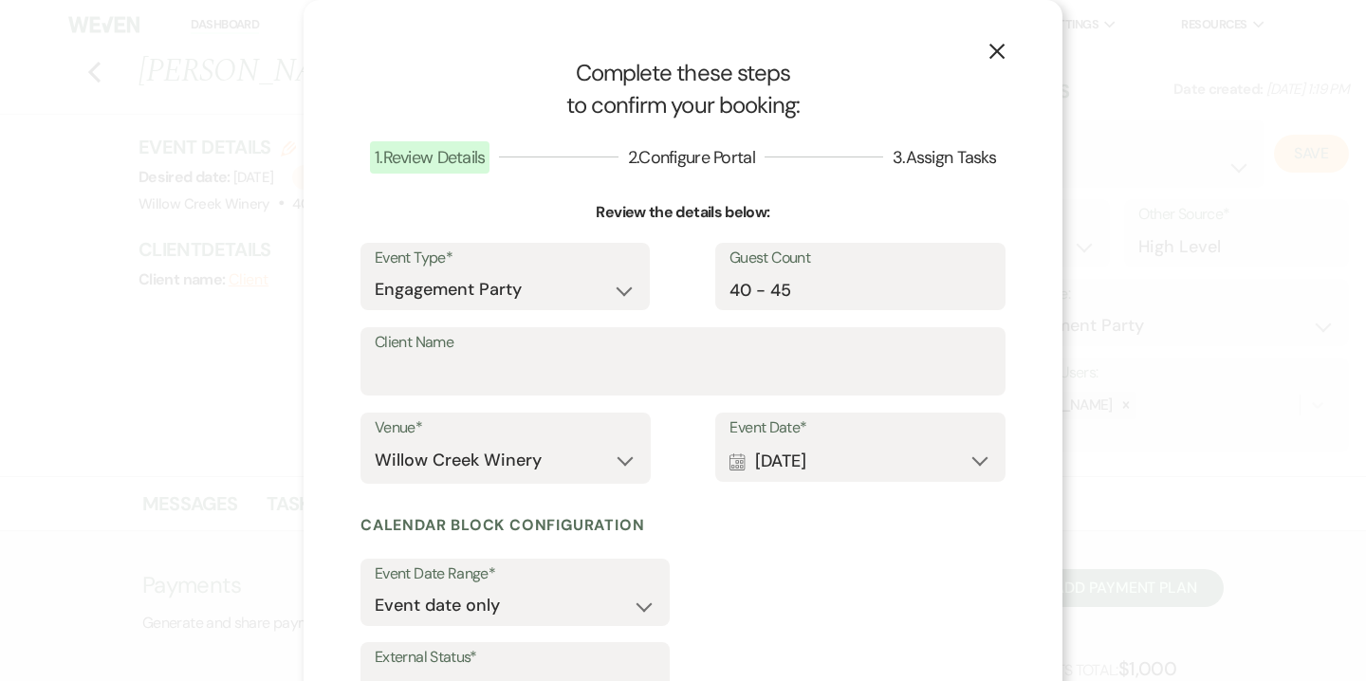
scroll to position [156, 0]
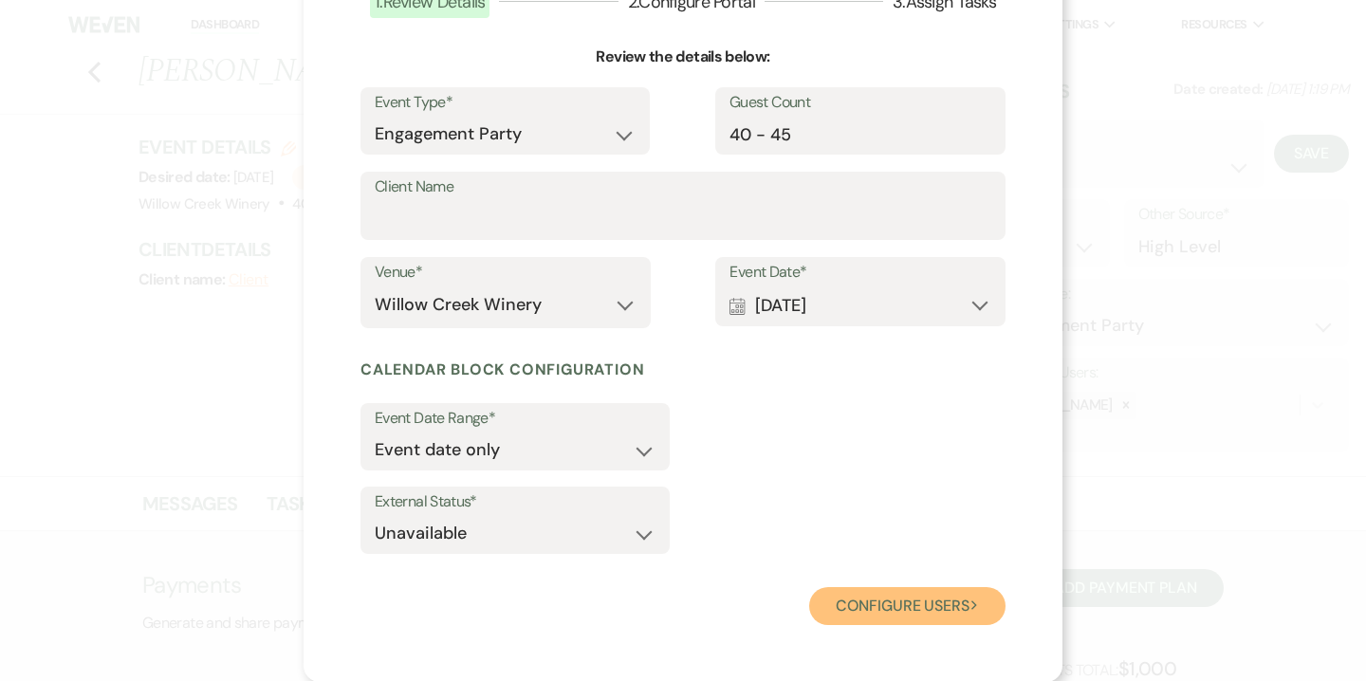
click at [850, 604] on button "Configure users Next" at bounding box center [907, 606] width 196 height 38
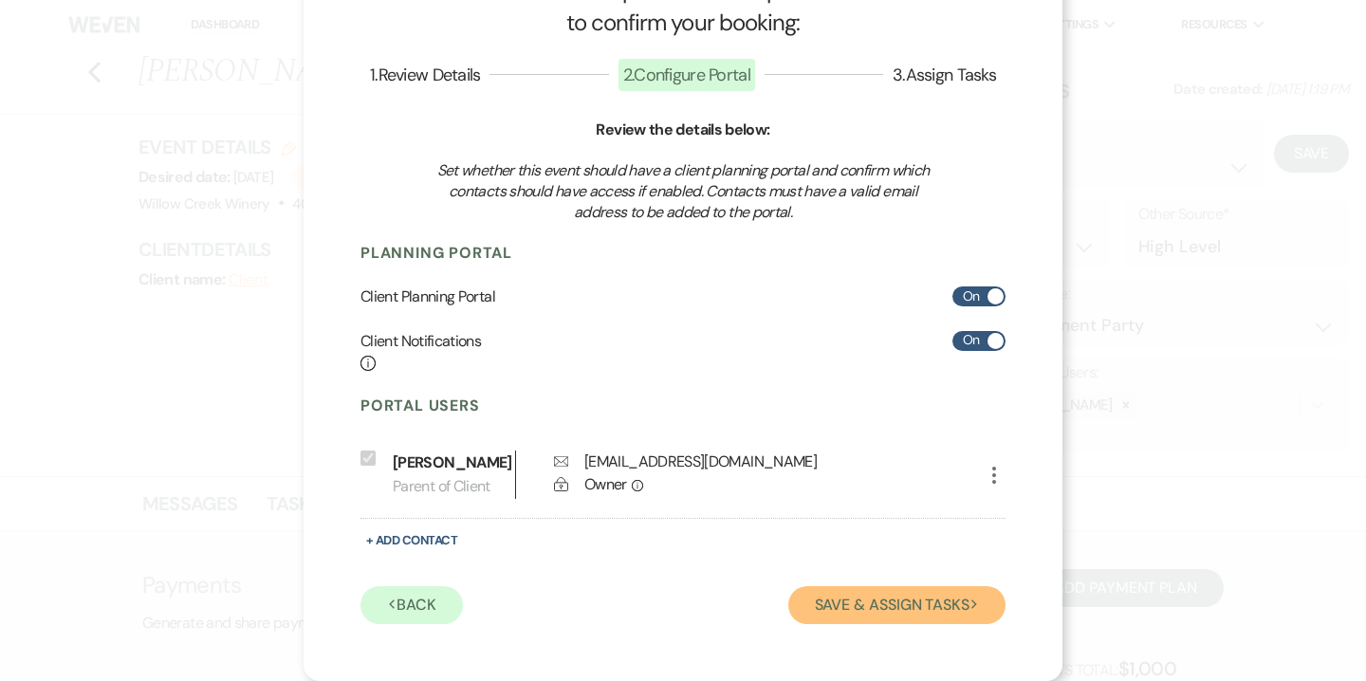
click at [888, 602] on button "Save & Assign Tasks Next" at bounding box center [897, 605] width 217 height 38
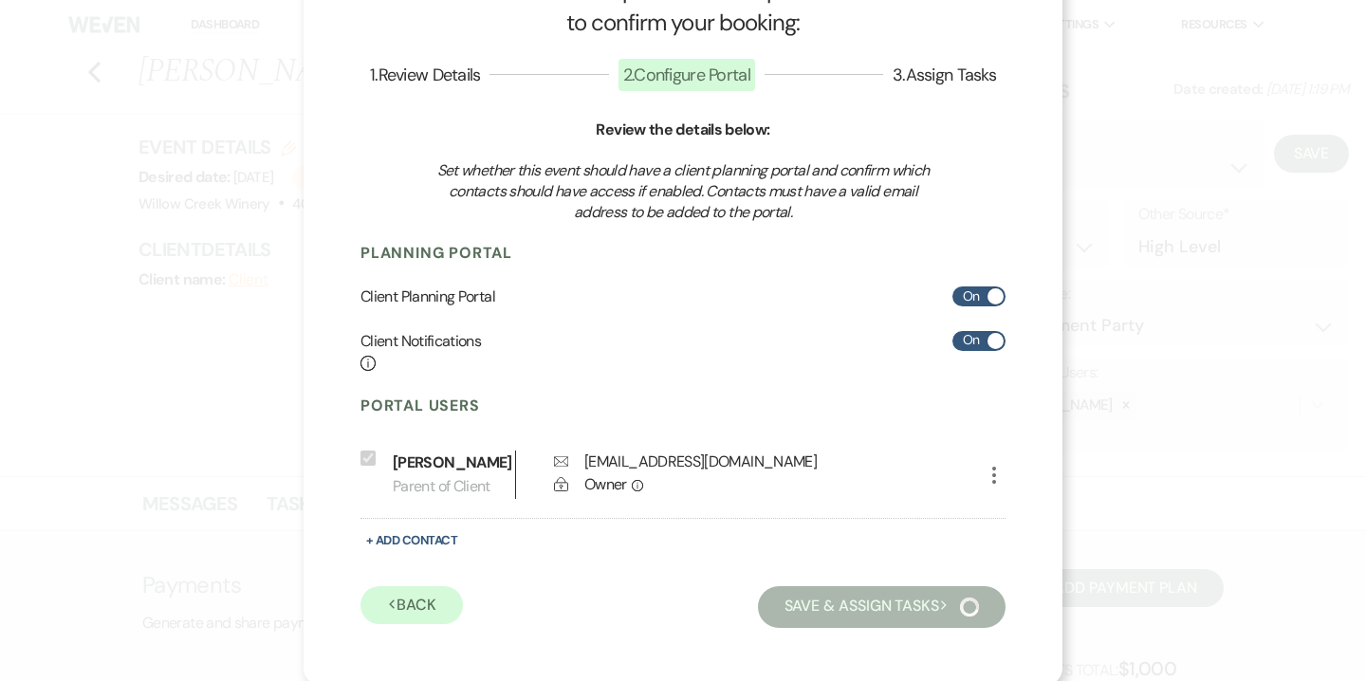
scroll to position [65, 0]
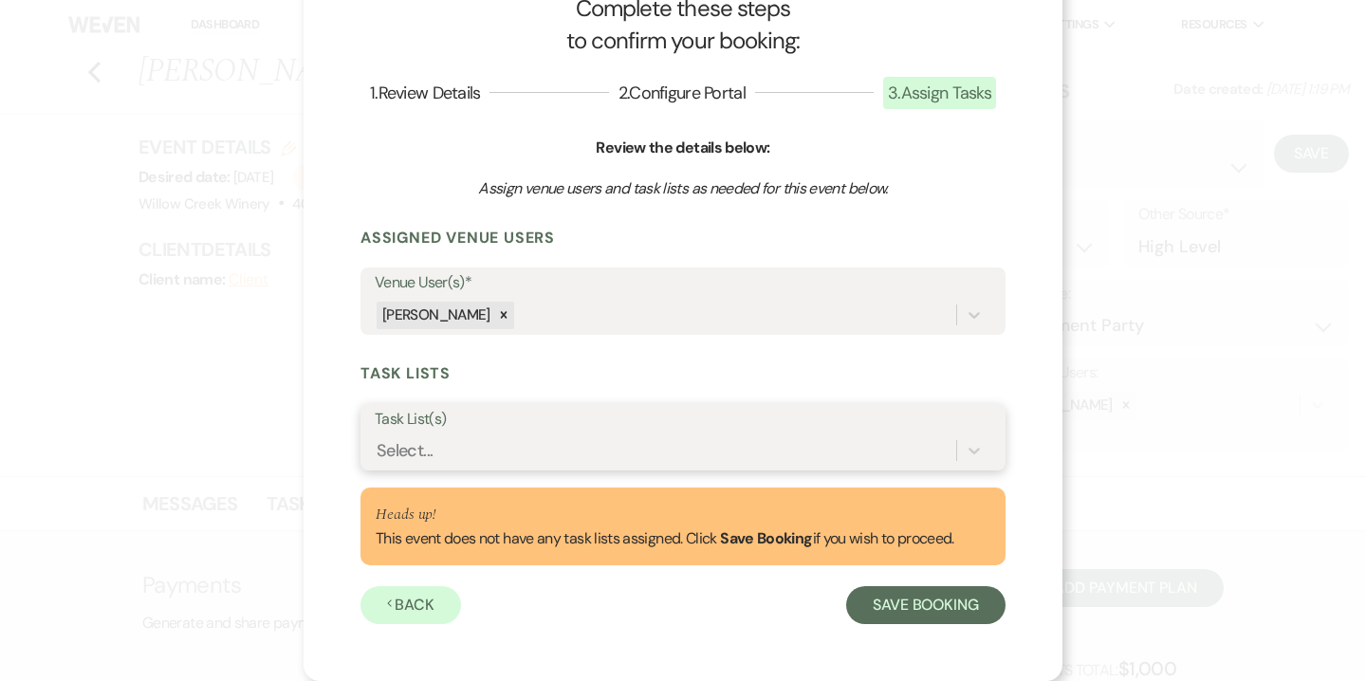
click at [734, 448] on div "Select..." at bounding box center [666, 451] width 582 height 33
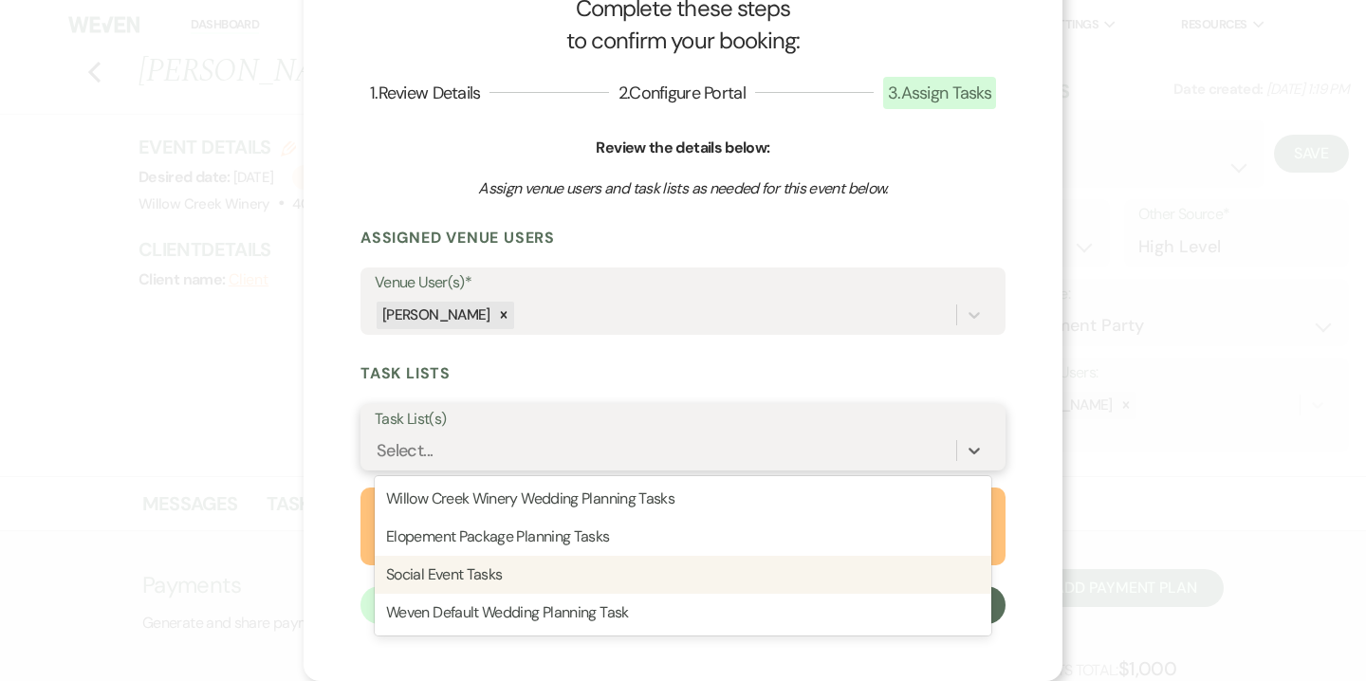
click at [698, 586] on div "Social Event Tasks" at bounding box center [683, 575] width 617 height 38
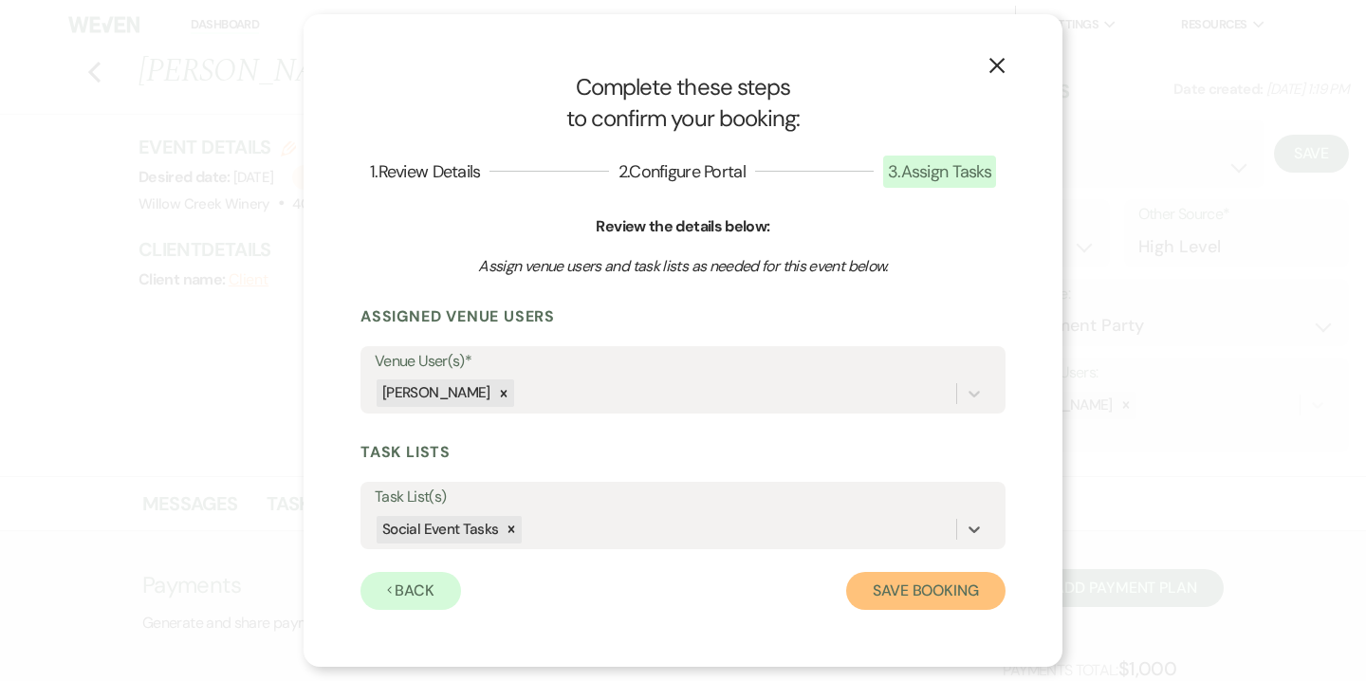
click at [923, 598] on button "Save Booking" at bounding box center [925, 591] width 159 height 38
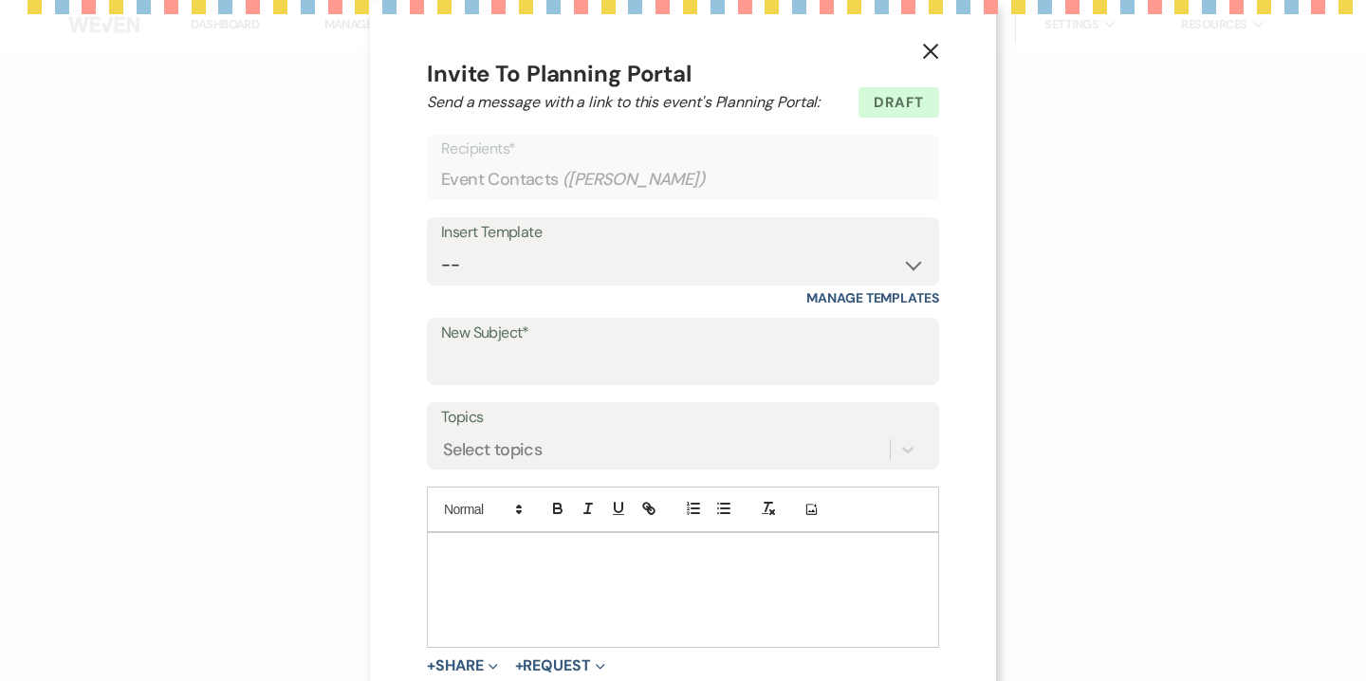
select select "14"
select select "10"
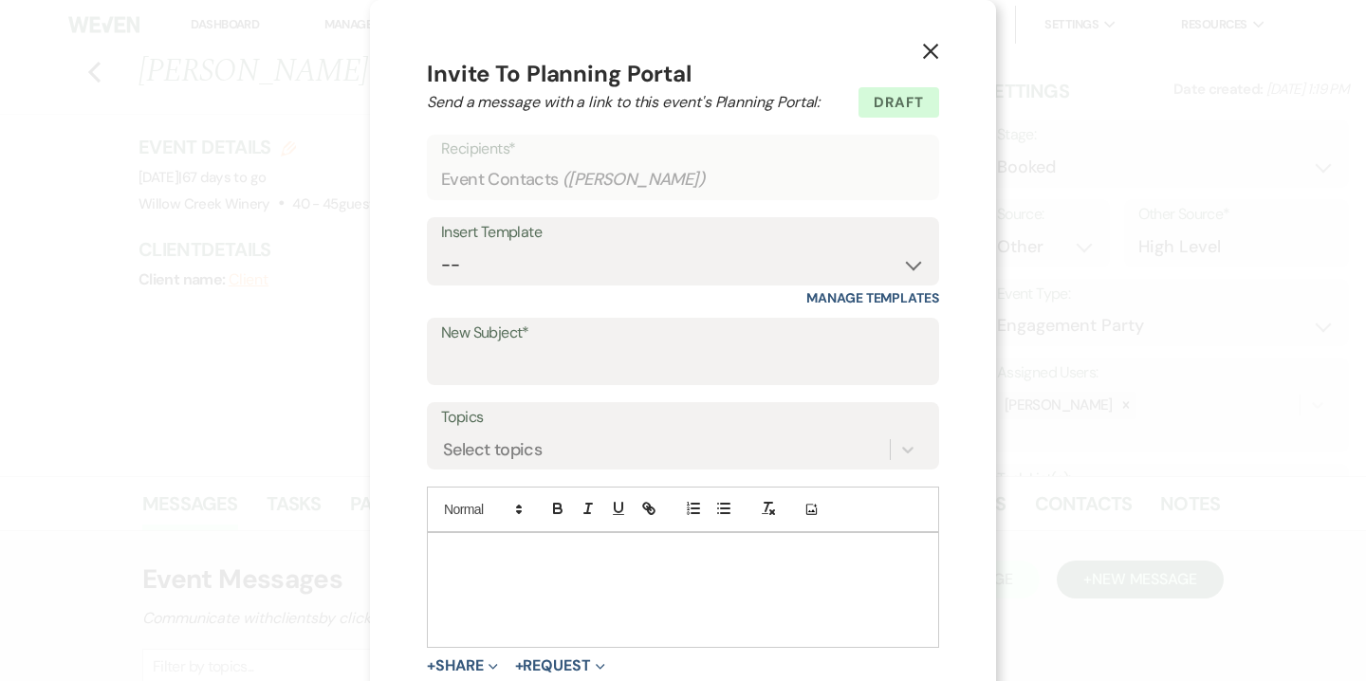
click at [937, 51] on icon "X" at bounding box center [930, 51] width 17 height 17
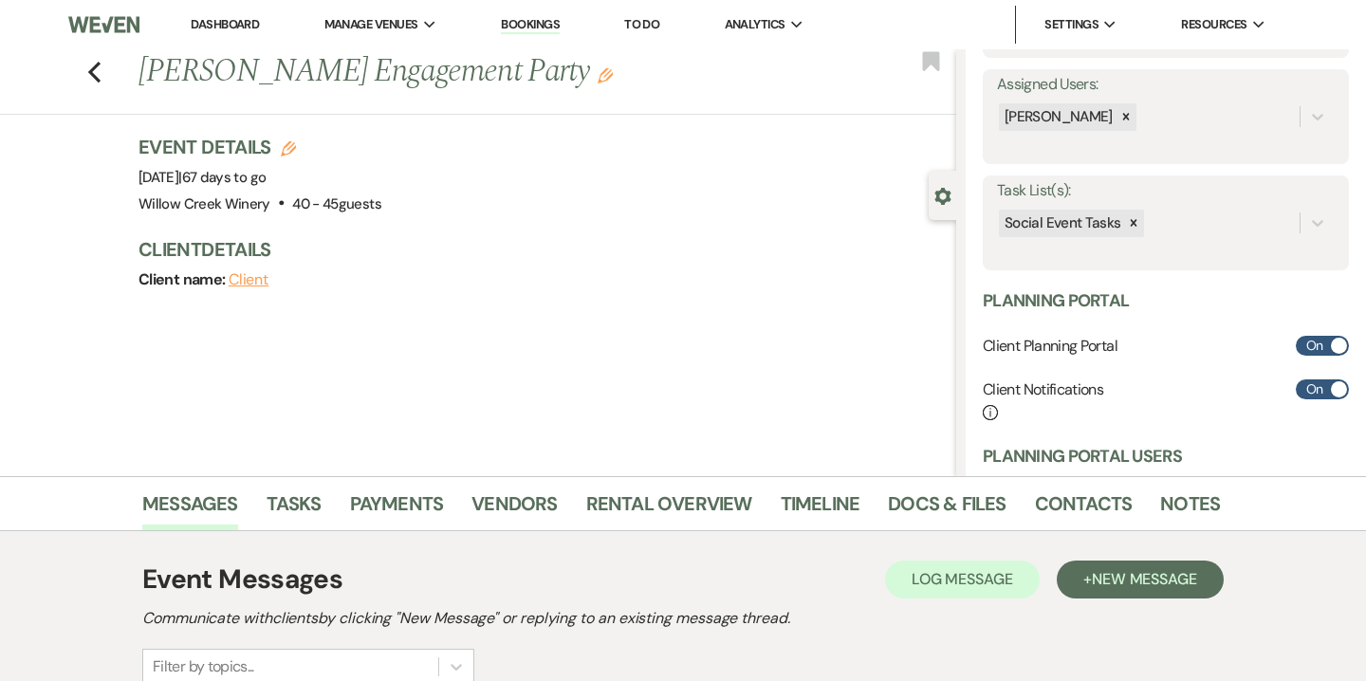
scroll to position [296, 0]
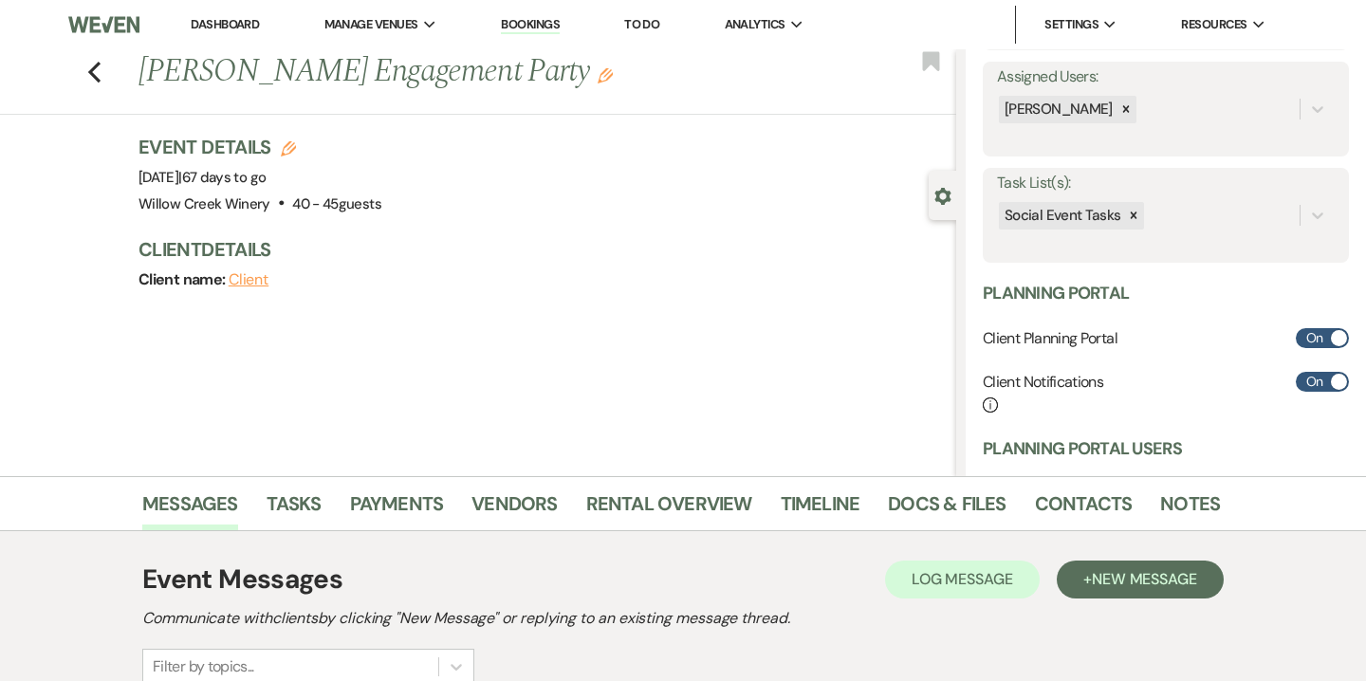
click at [1335, 388] on span at bounding box center [1339, 382] width 16 height 16
click at [1335, 388] on input "On" at bounding box center [1322, 382] width 53 height 20
click at [1332, 389] on label "Off" at bounding box center [1322, 382] width 53 height 20
click at [1332, 389] on input "Off" at bounding box center [1322, 382] width 53 height 20
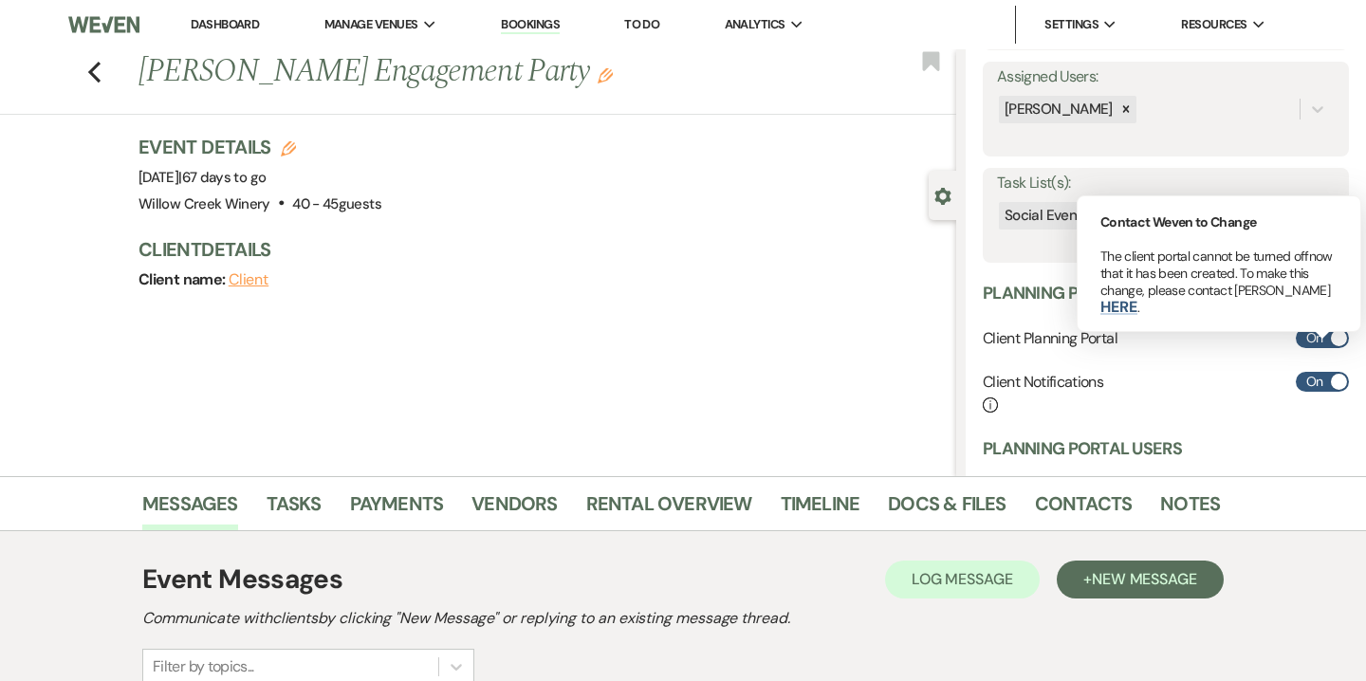
click at [1338, 341] on span at bounding box center [1339, 338] width 16 height 16
click at [1296, 338] on label "On" at bounding box center [1322, 338] width 53 height 20
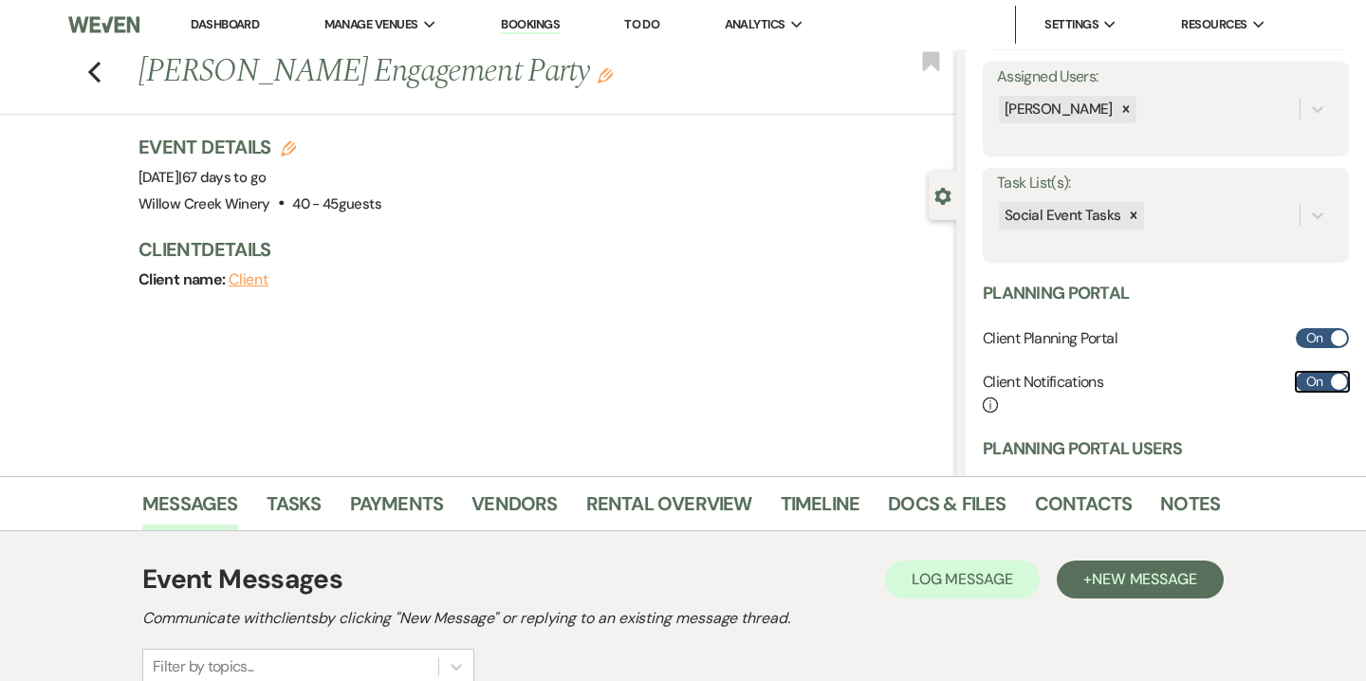
click at [1317, 383] on label "On" at bounding box center [1322, 382] width 53 height 20
click at [1294, 398] on div "Client Notifications Info On" at bounding box center [1166, 393] width 366 height 43
click at [1308, 387] on label "On" at bounding box center [1322, 382] width 53 height 20
click at [1308, 387] on input "On" at bounding box center [1322, 382] width 53 height 20
checkbox input "false"
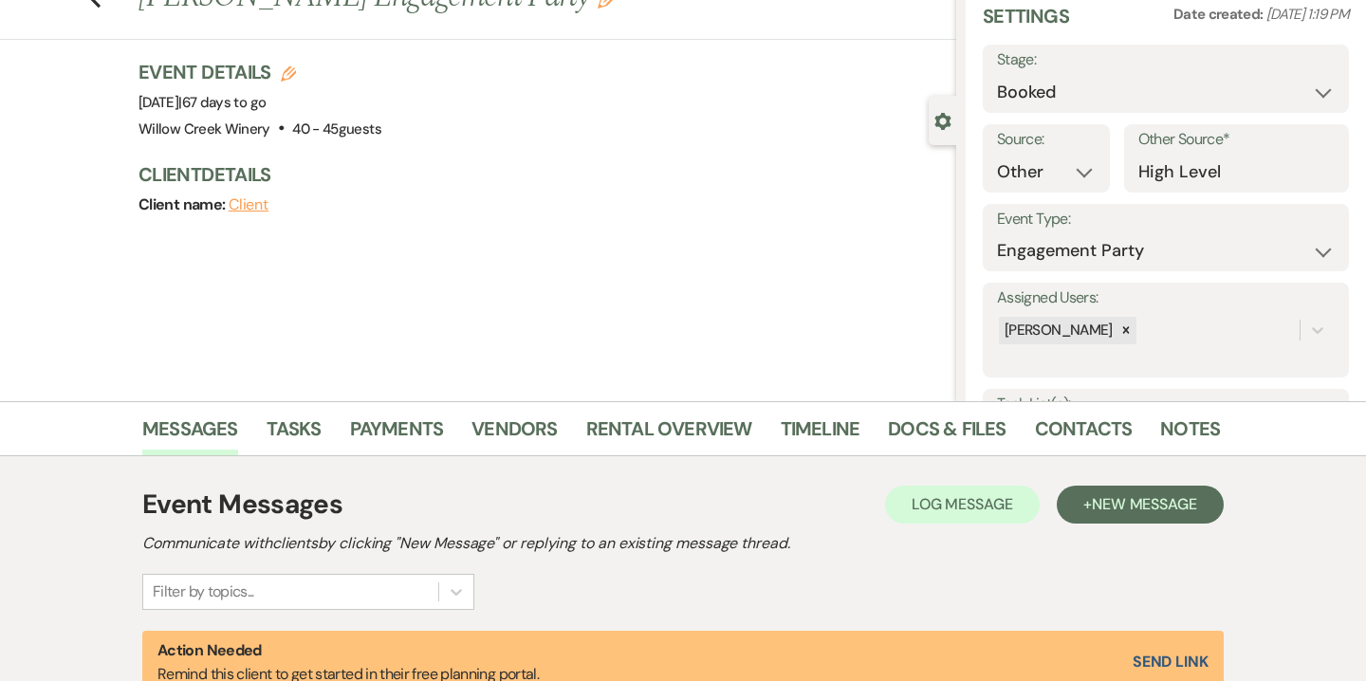
scroll to position [0, 0]
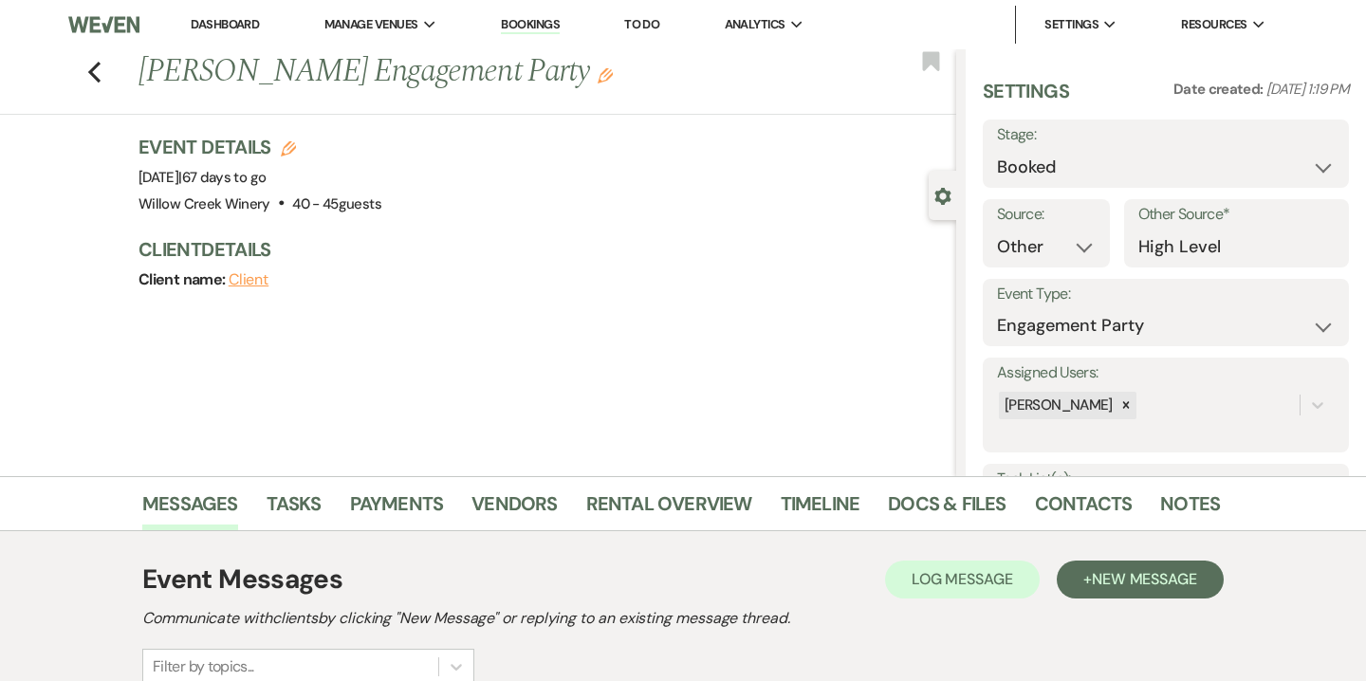
click at [949, 194] on use "button" at bounding box center [943, 196] width 16 height 17
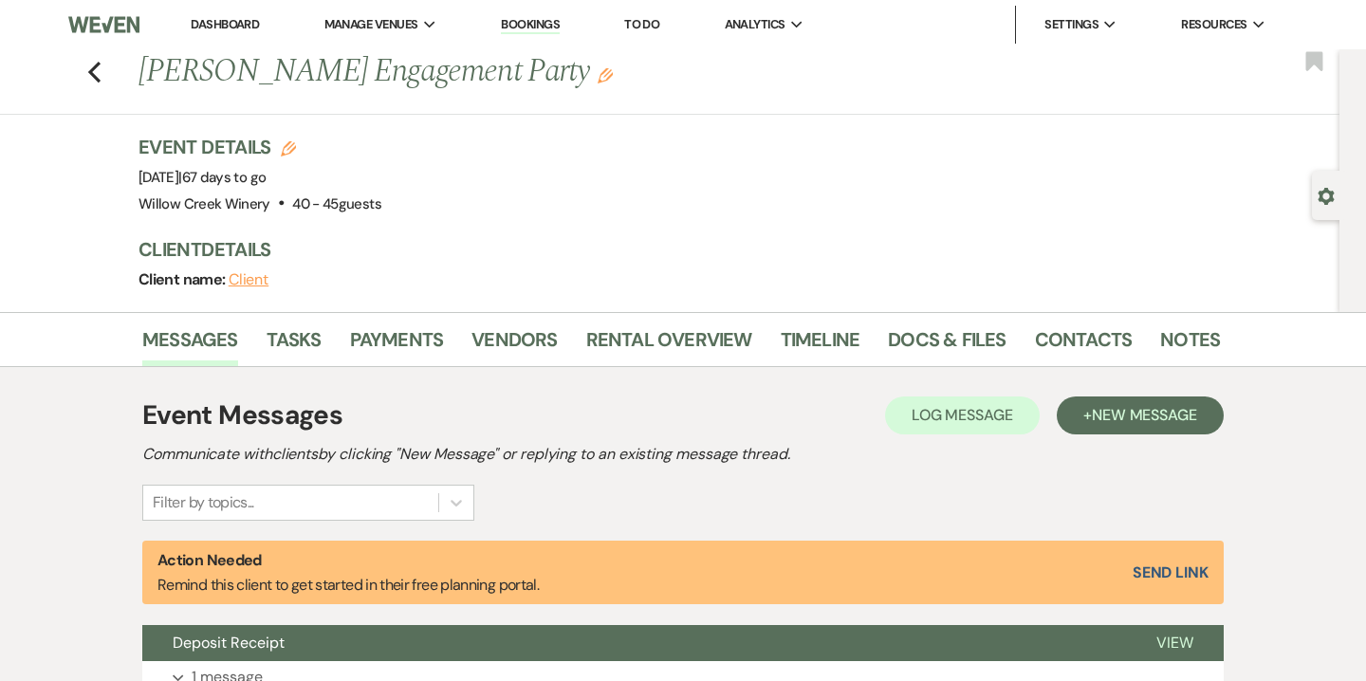
click at [1325, 193] on icon "Gear" at bounding box center [1326, 196] width 17 height 17
select select "14"
select select "10"
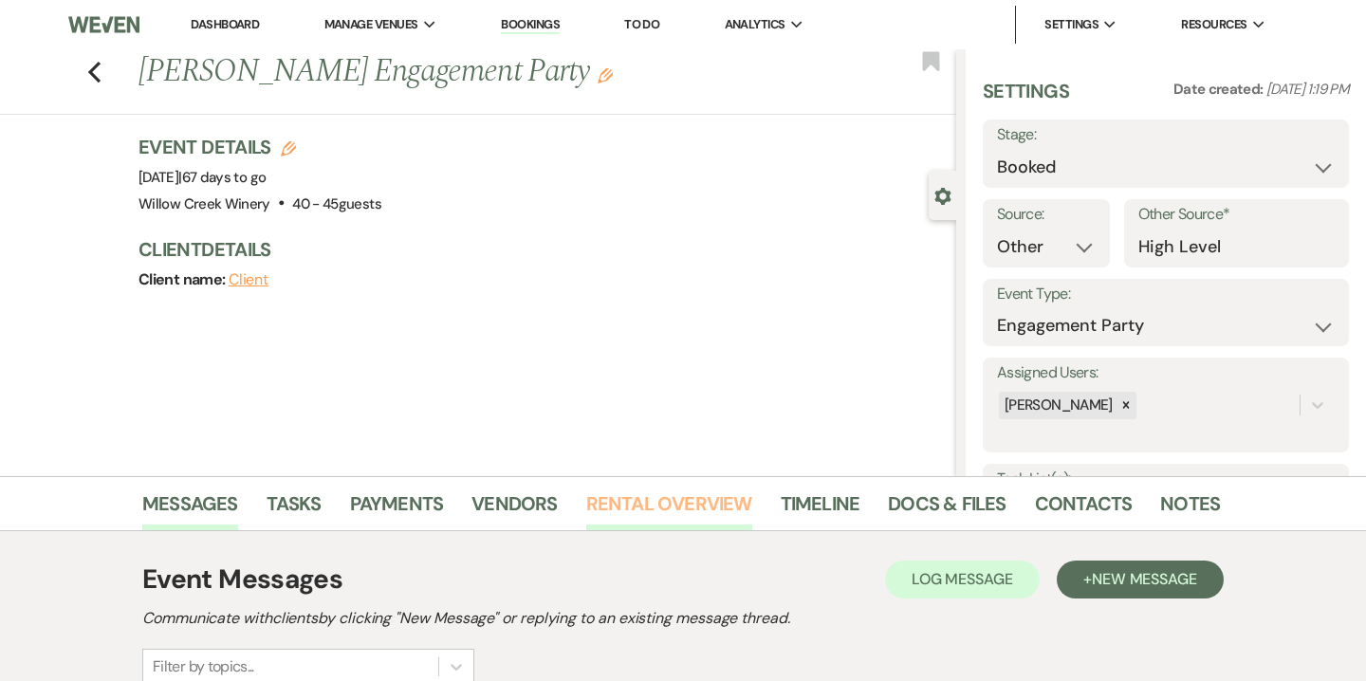
click at [655, 505] on link "Rental Overview" at bounding box center [669, 510] width 166 height 42
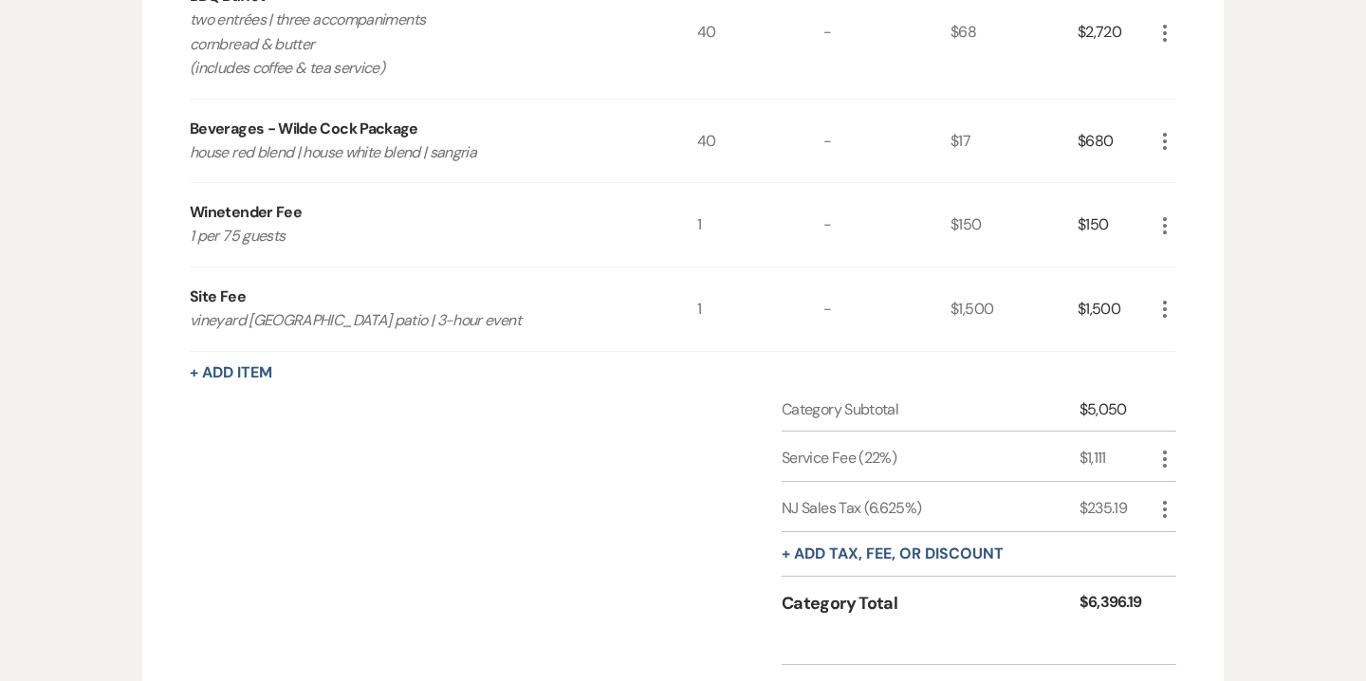
scroll to position [801, 0]
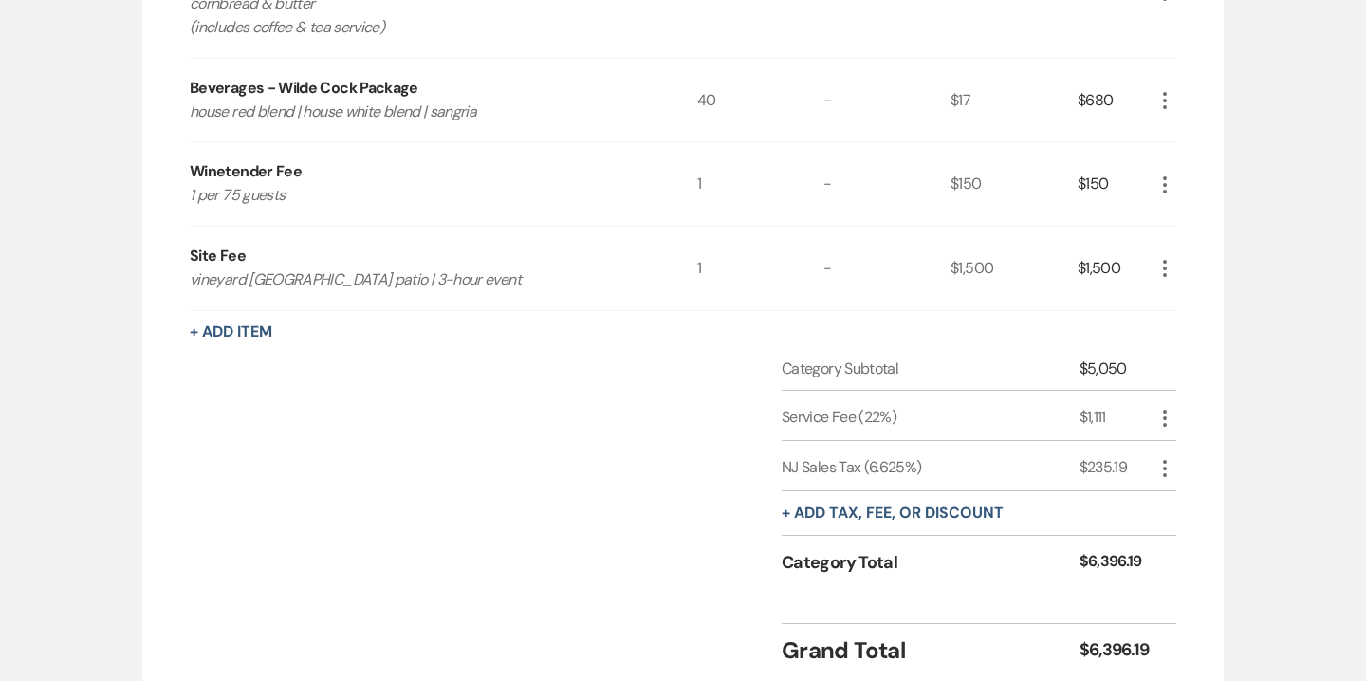
click at [1115, 550] on div "$6,396.19" at bounding box center [1117, 563] width 74 height 26
copy div "$6,396.19"
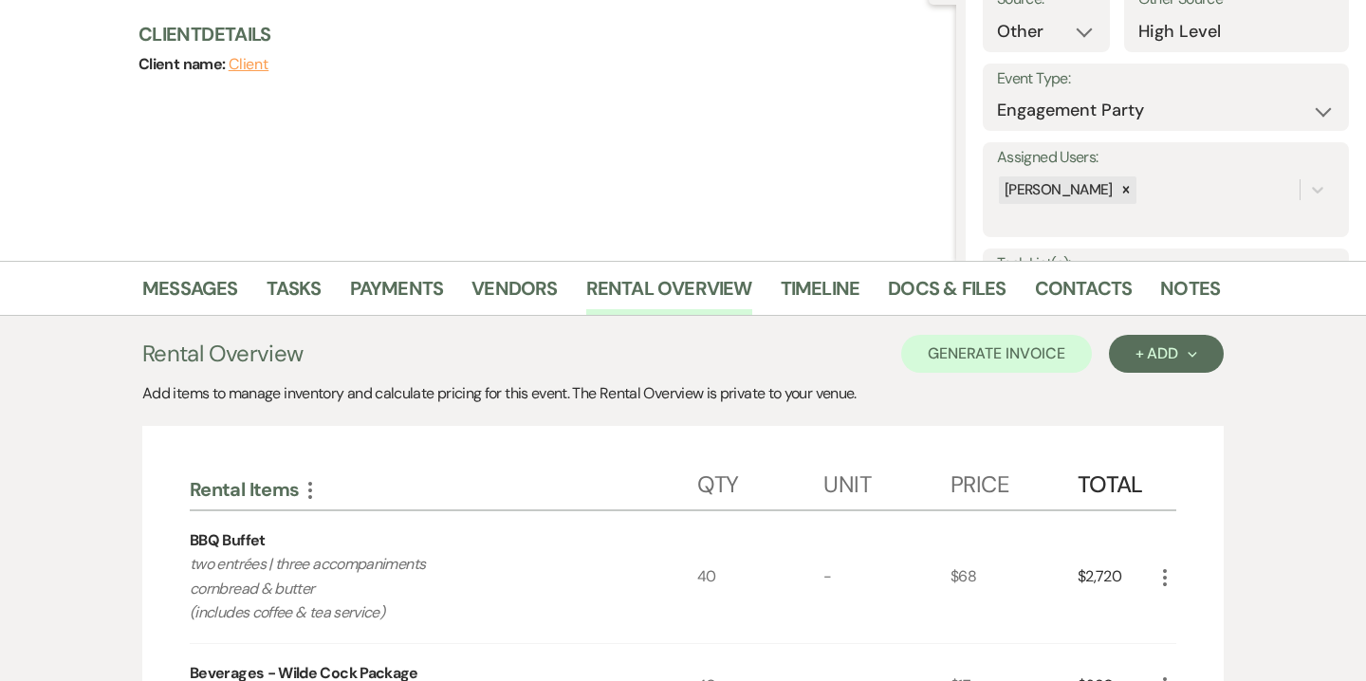
scroll to position [44, 0]
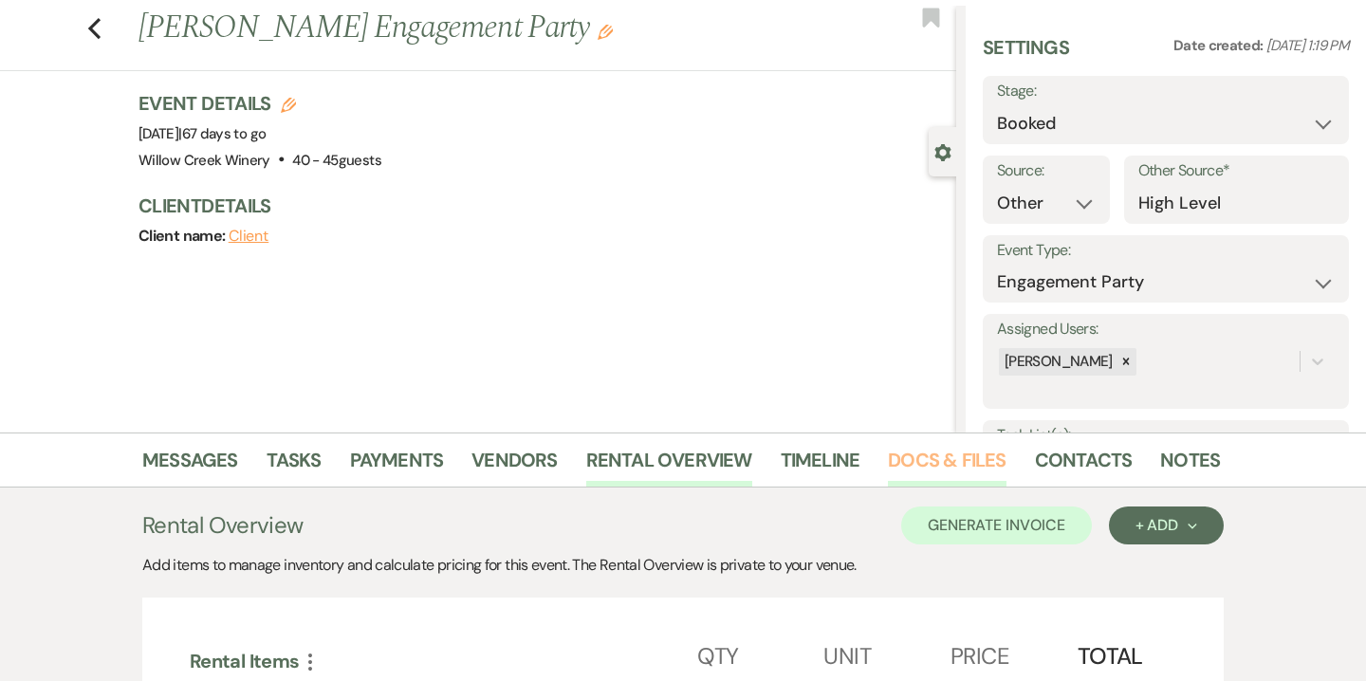
click at [950, 467] on link "Docs & Files" at bounding box center [947, 466] width 118 height 42
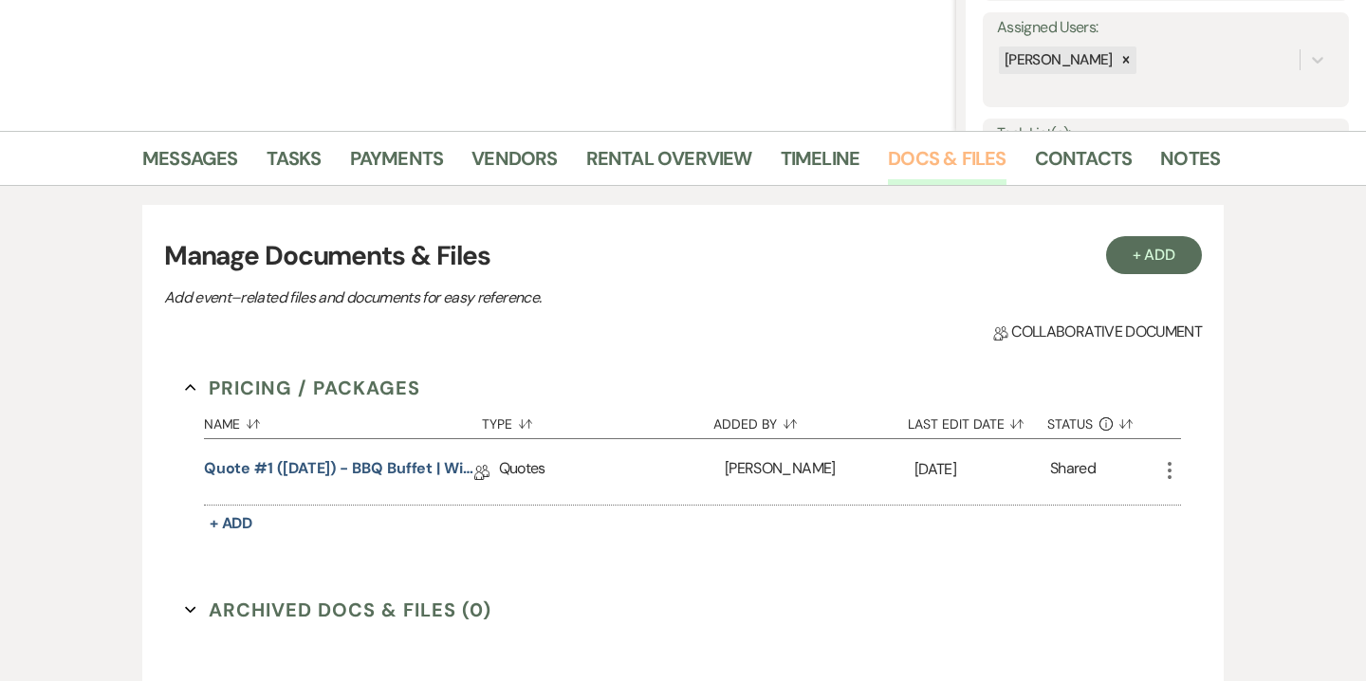
scroll to position [437, 0]
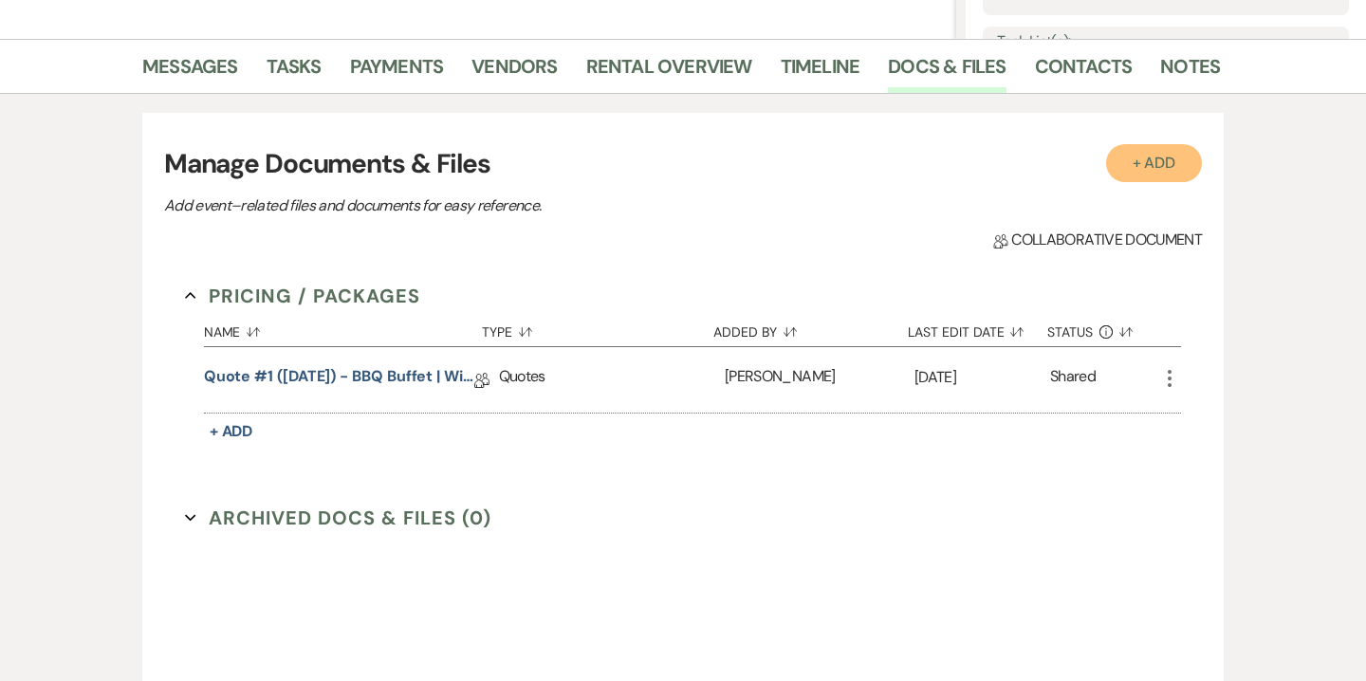
click at [1135, 164] on button "+ Add" at bounding box center [1154, 163] width 97 height 38
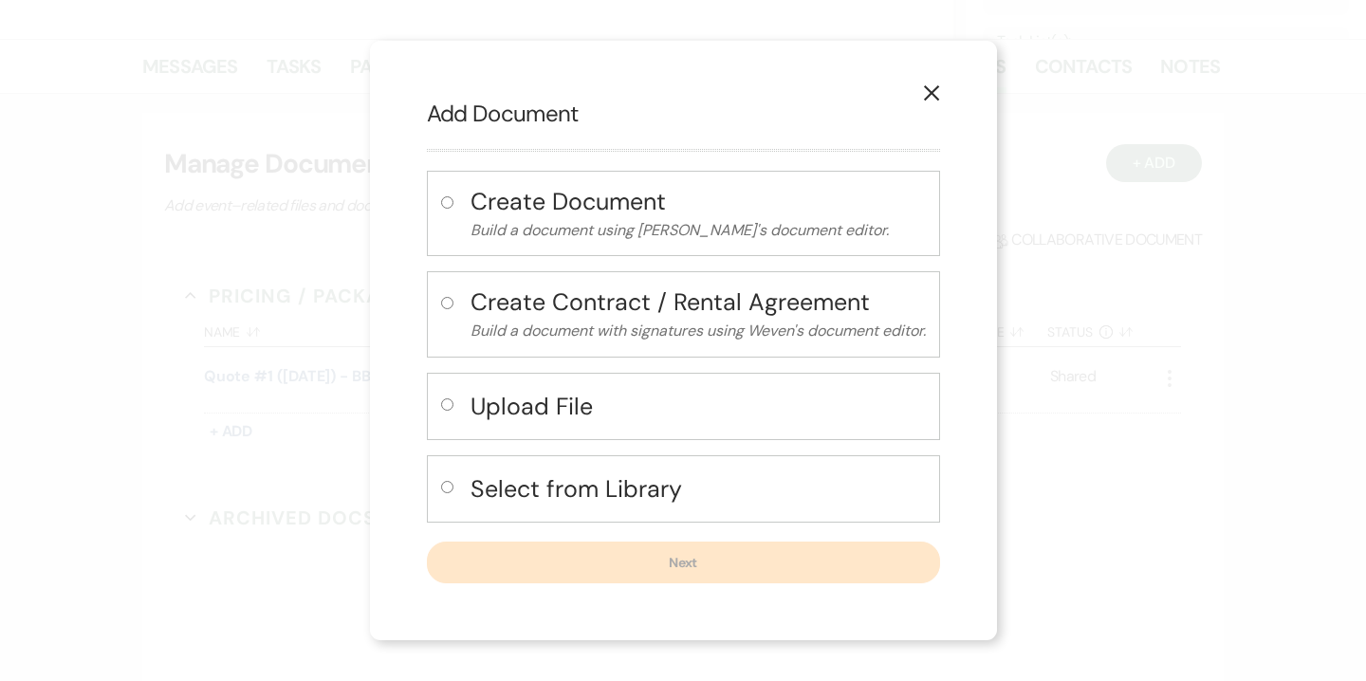
click at [527, 412] on h4 "Upload File" at bounding box center [698, 406] width 455 height 33
radio input "true"
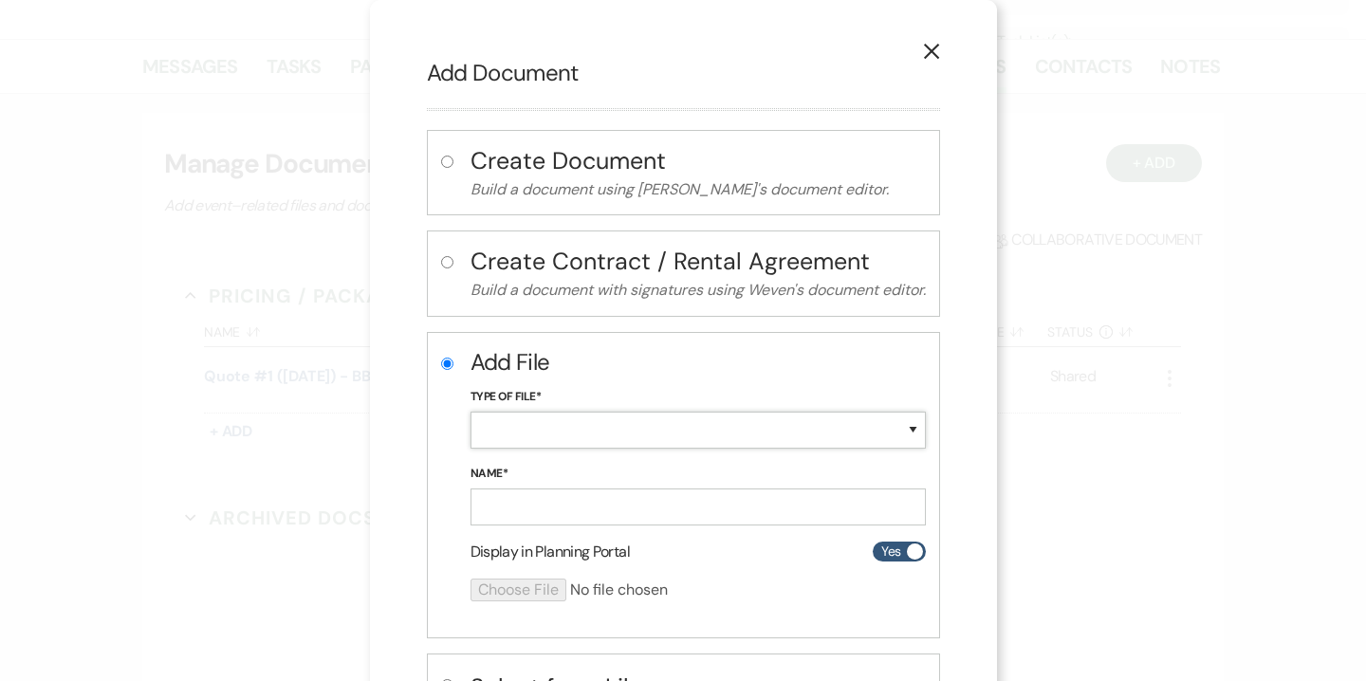
click at [542, 430] on select "Special Event Insurance Vendor Certificate of Insurance Contracts / Rental Agre…" at bounding box center [698, 430] width 455 height 37
select select "10"
click at [471, 412] on select "Special Event Insurance Vendor Certificate of Insurance Contracts / Rental Agre…" at bounding box center [698, 430] width 455 height 37
click at [547, 512] on input "Name*" at bounding box center [698, 507] width 455 height 37
paste input "10.25.25 Bartusek Engagement Party Contract"
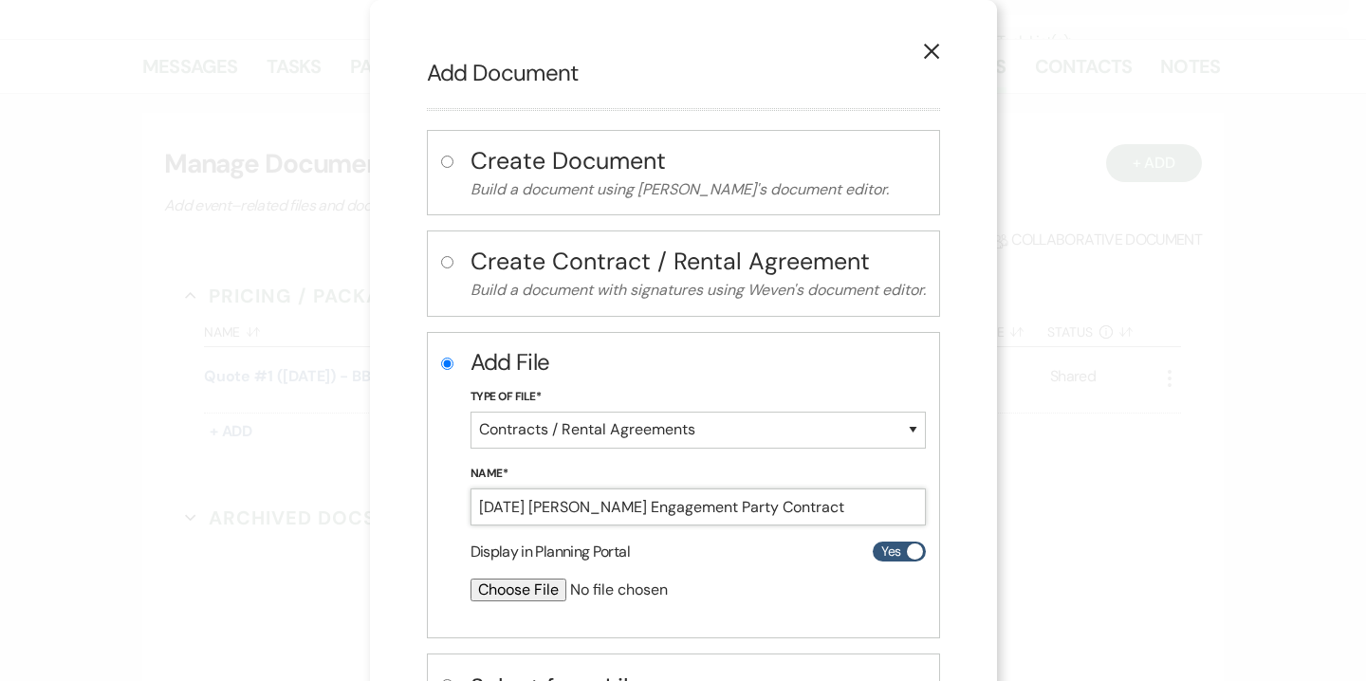
type input "10.25.25 Bartusek Engagement Party Contract"
click at [524, 586] on input "file" at bounding box center [648, 590] width 355 height 23
type input "C:\fakepath\10.25.25 Bartusek Engagement Party Contract (1).pdf"
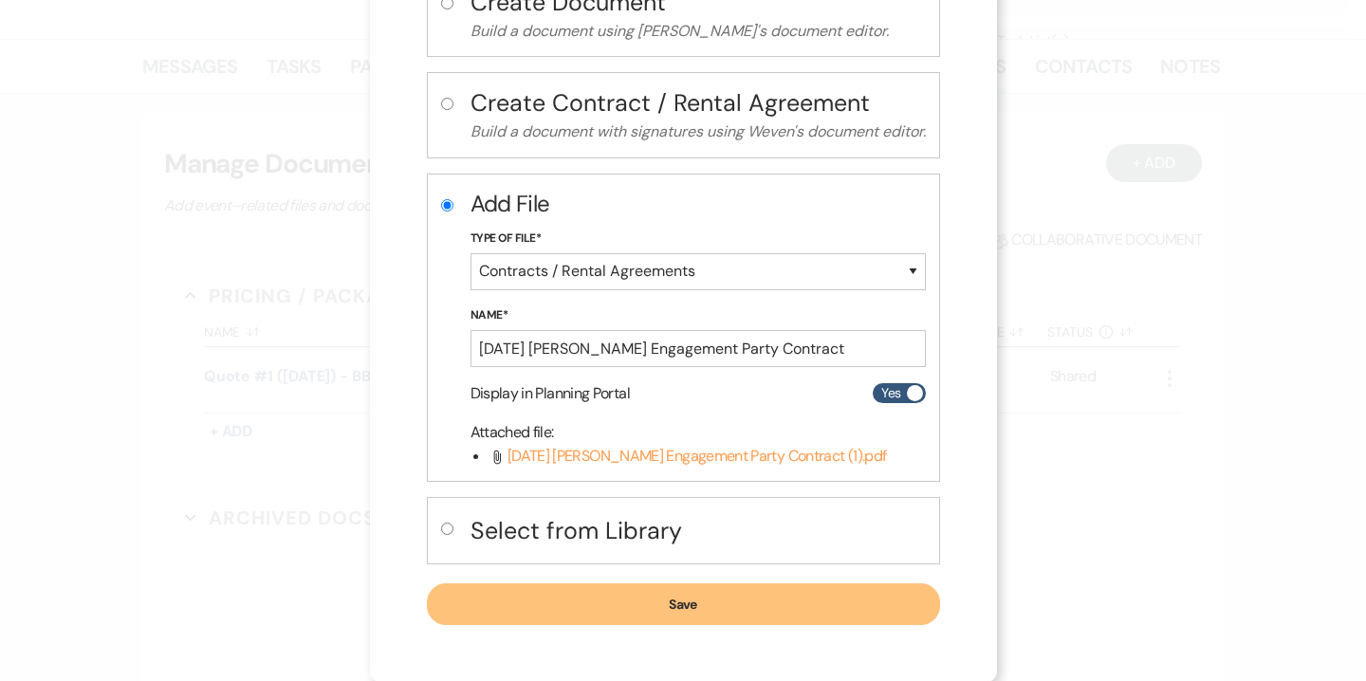
click at [732, 612] on button "Save" at bounding box center [683, 605] width 513 height 42
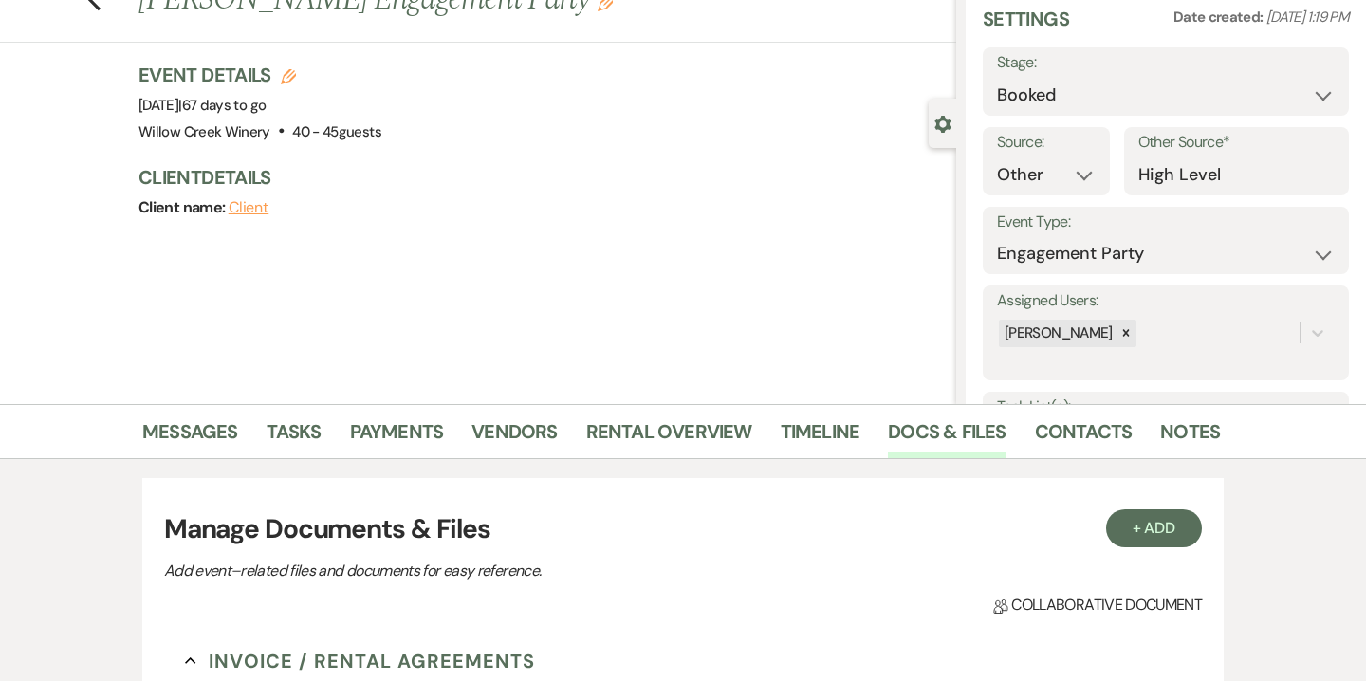
scroll to position [0, 0]
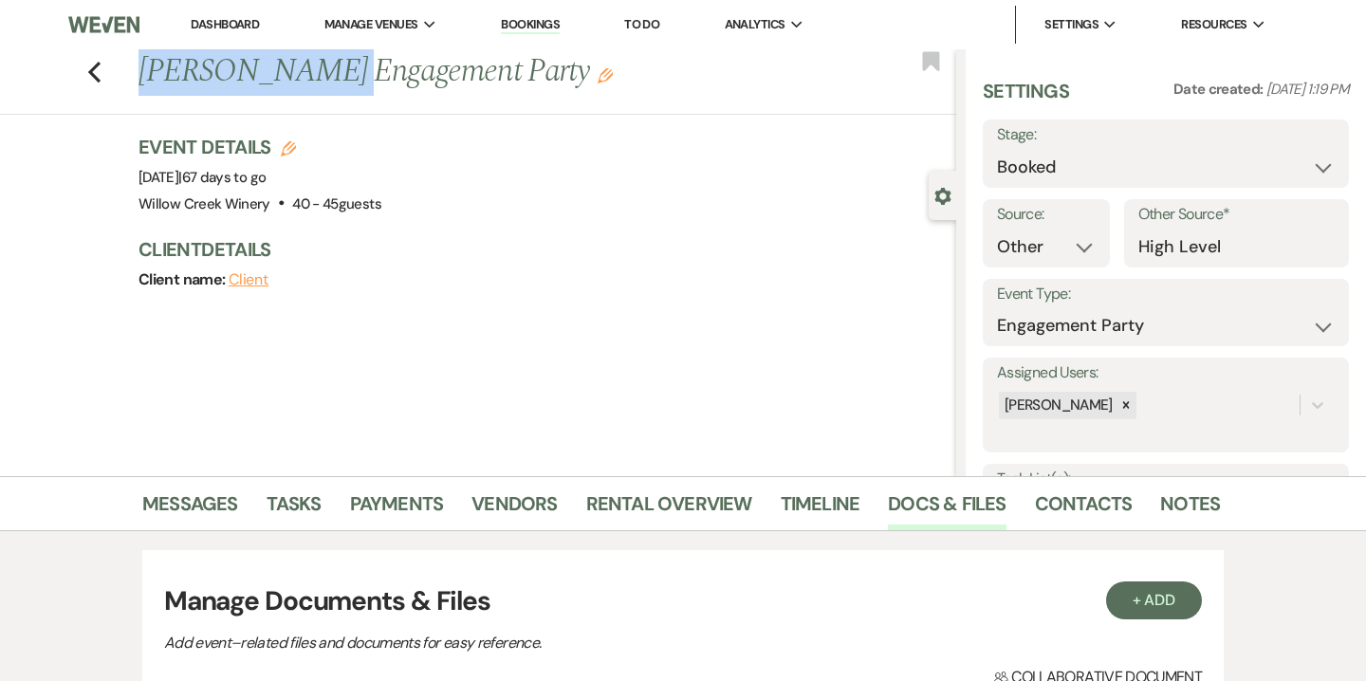
drag, startPoint x: 146, startPoint y: 74, endPoint x: 309, endPoint y: 76, distance: 163.2
click at [309, 76] on h1 "Cindi Bartusek's Engagement Party Edit" at bounding box center [462, 72] width 647 height 46
copy h1 "Cindi Bartusek"
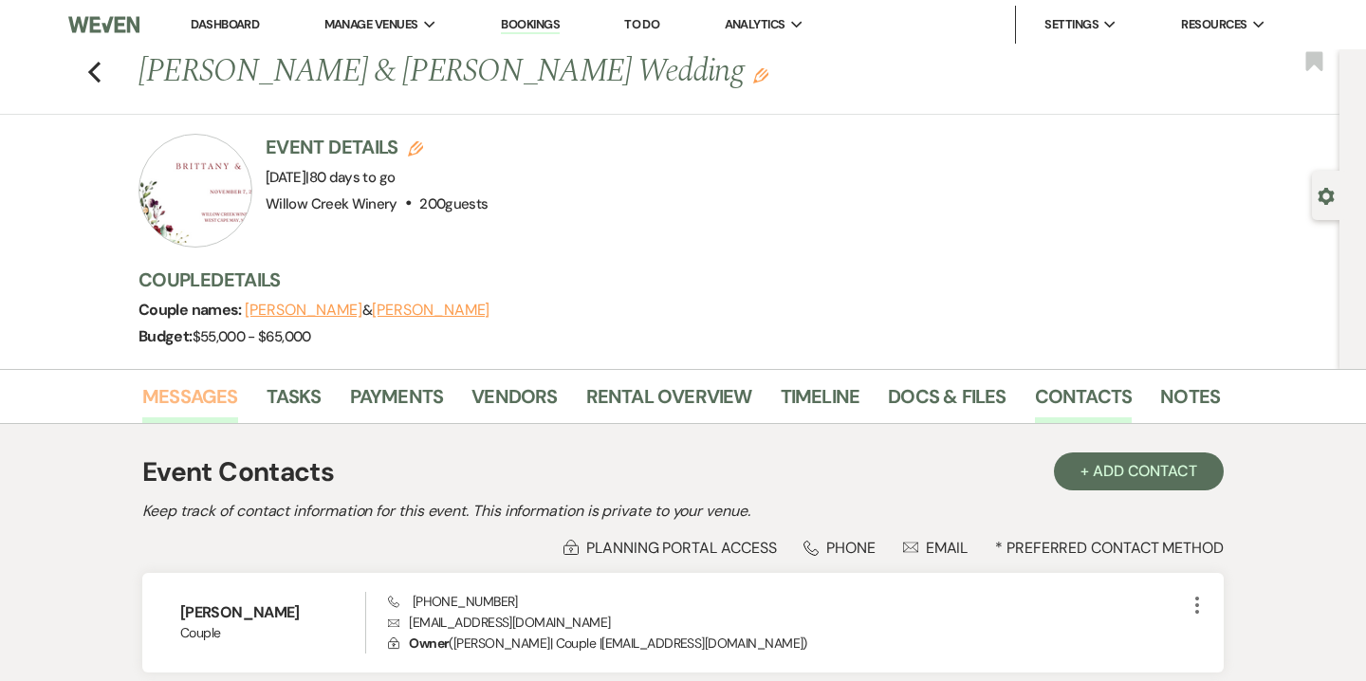
click at [219, 396] on link "Messages" at bounding box center [190, 402] width 96 height 42
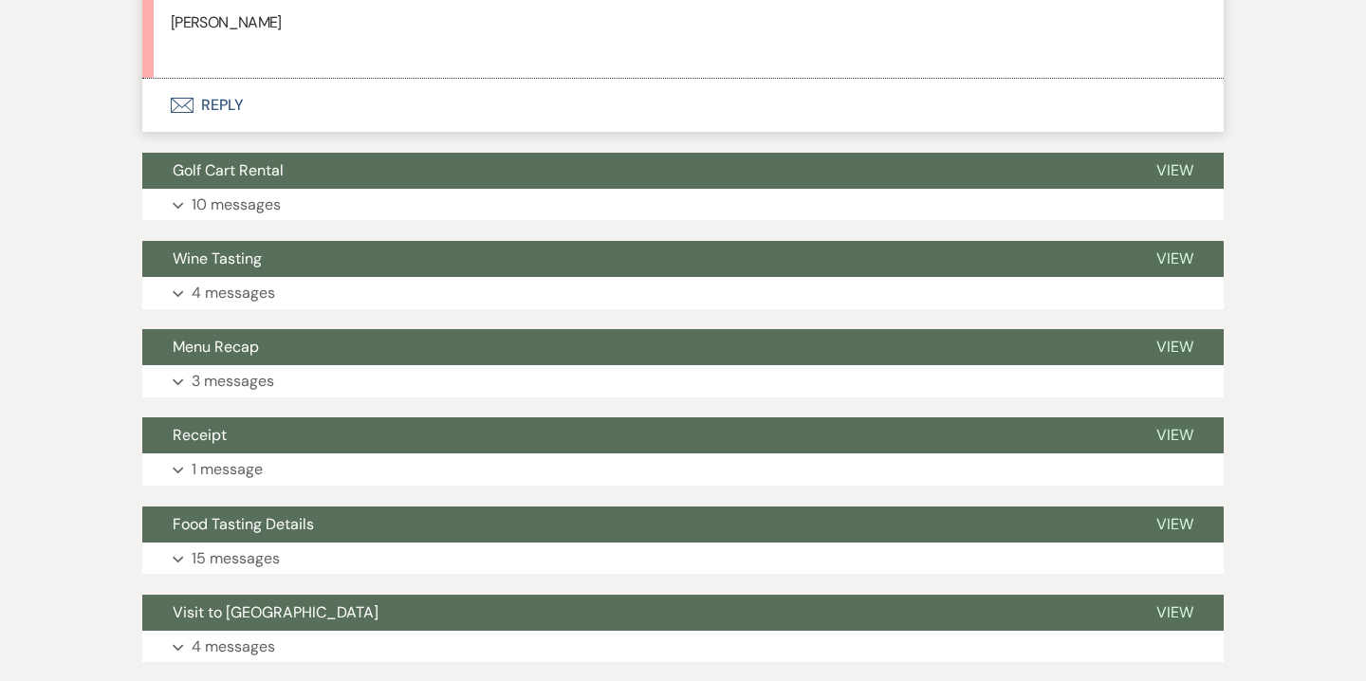
scroll to position [423, 0]
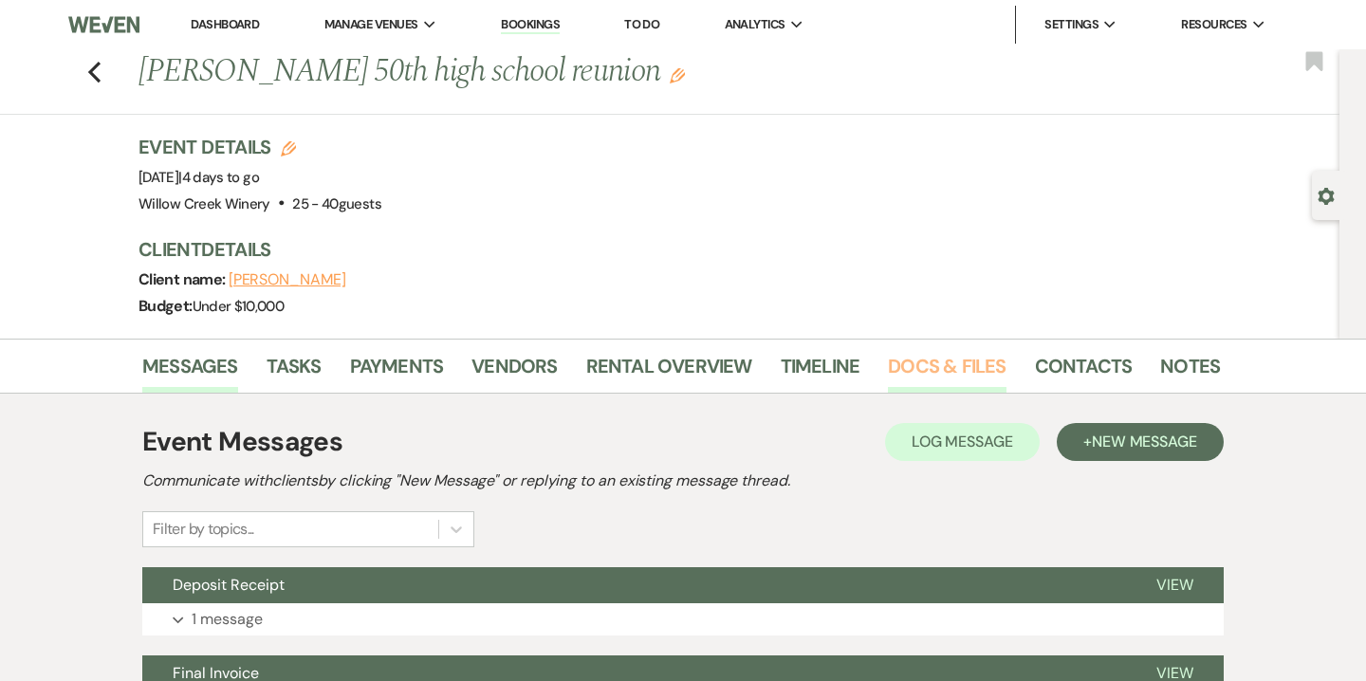
click at [903, 378] on link "Docs & Files" at bounding box center [947, 372] width 118 height 42
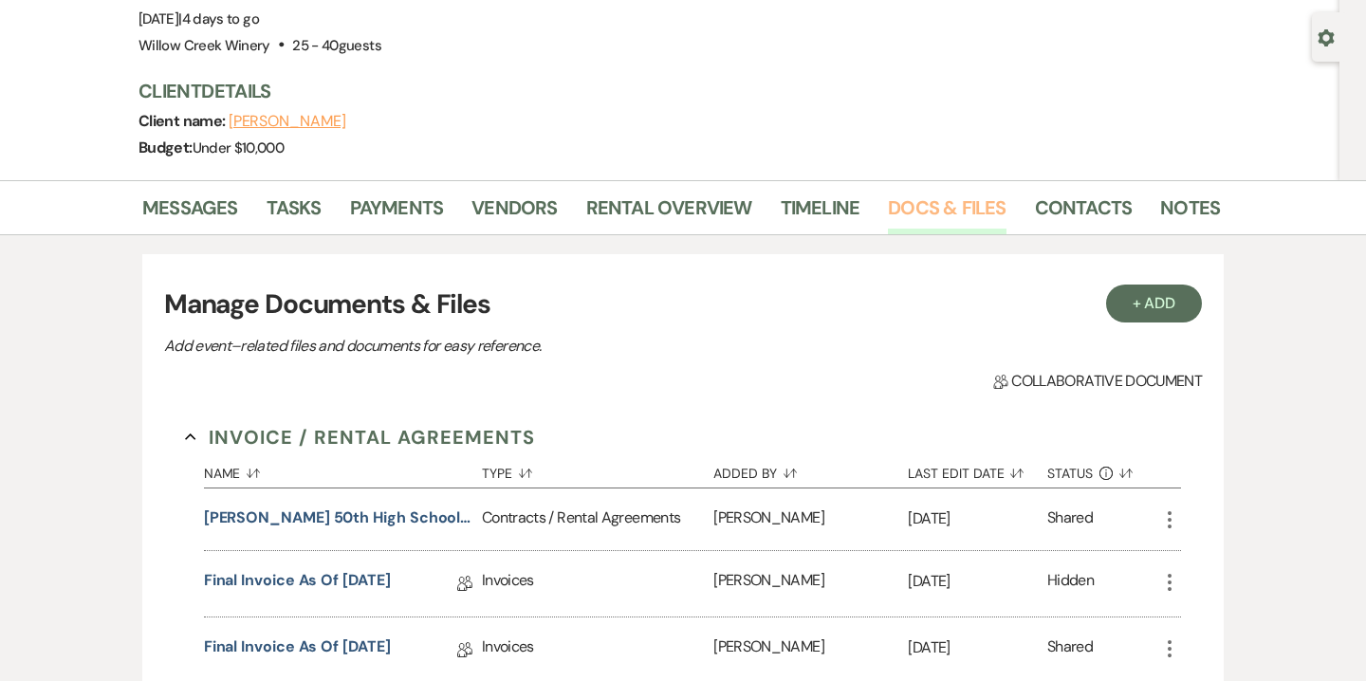
scroll to position [267, 0]
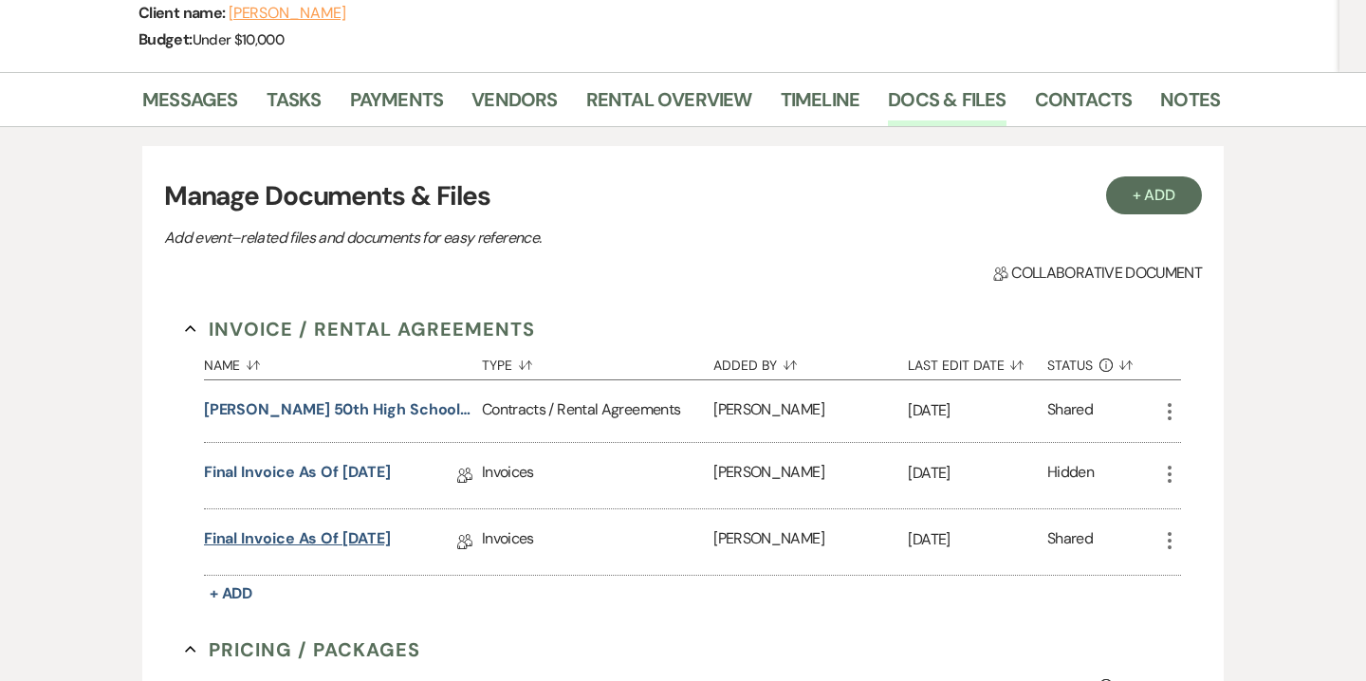
click at [386, 530] on link "Final Invoice as of [DATE]" at bounding box center [297, 542] width 187 height 29
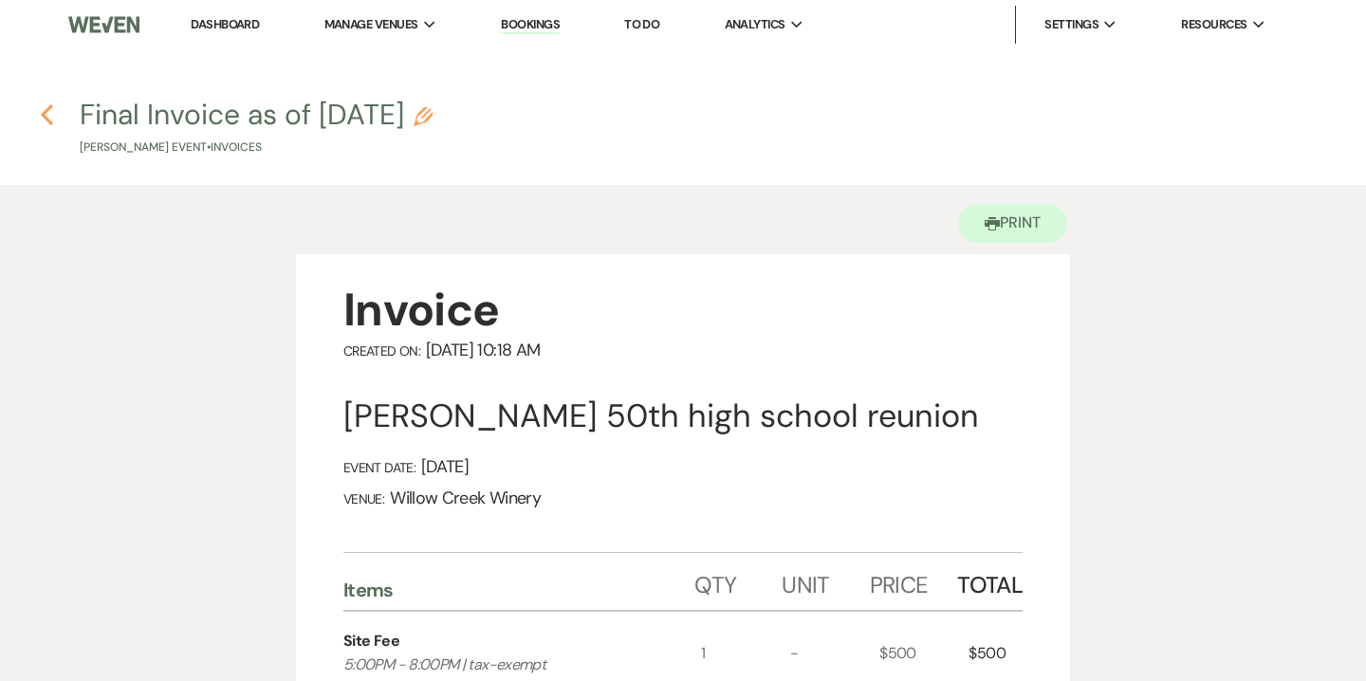
click at [43, 116] on use "button" at bounding box center [47, 114] width 12 height 21
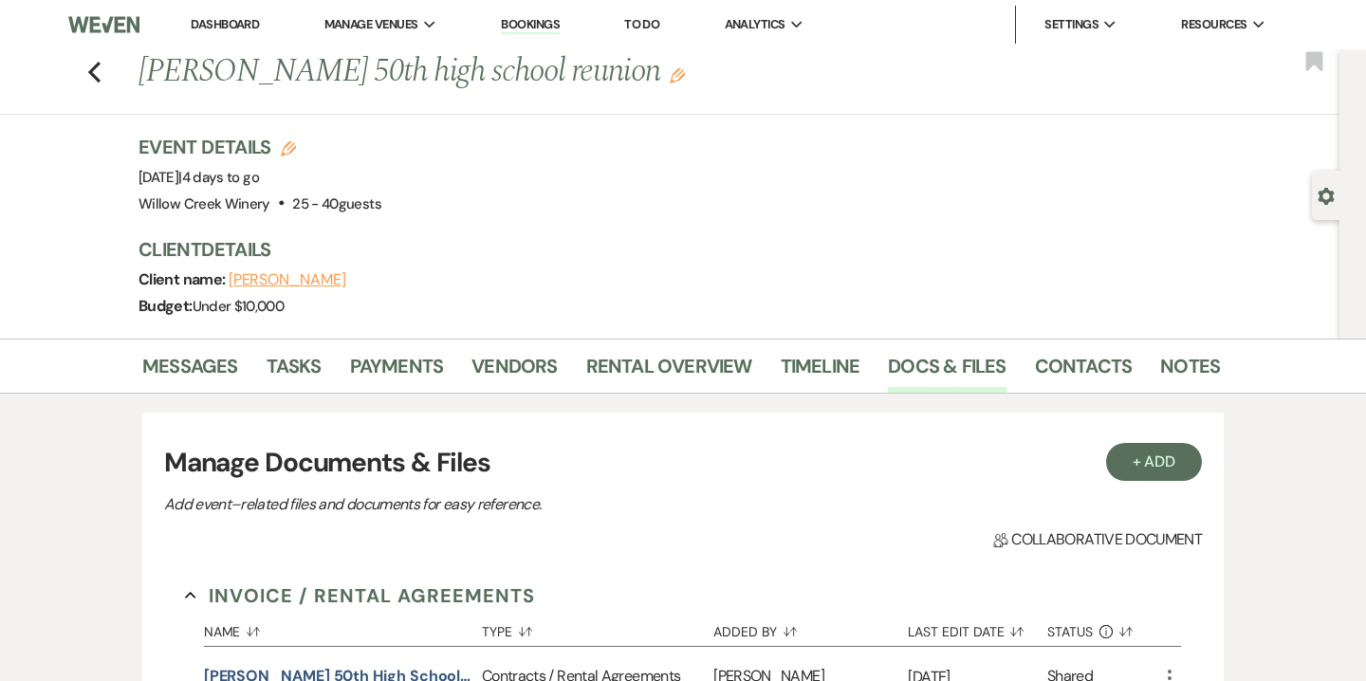
scroll to position [267, 0]
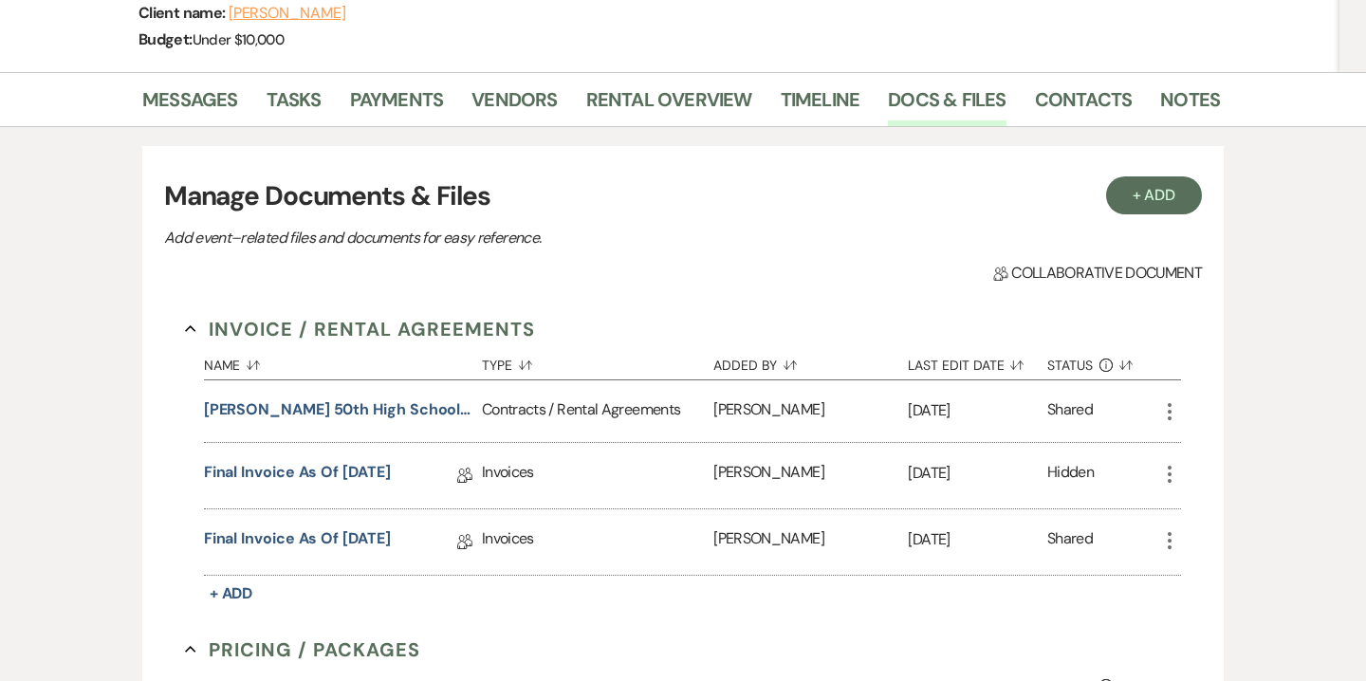
click at [1189, 76] on div "Messages Tasks Payments Vendors Rental Overview Timeline Docs & Files Contacts …" at bounding box center [683, 99] width 1366 height 55
click at [1187, 98] on link "Notes" at bounding box center [1191, 105] width 60 height 42
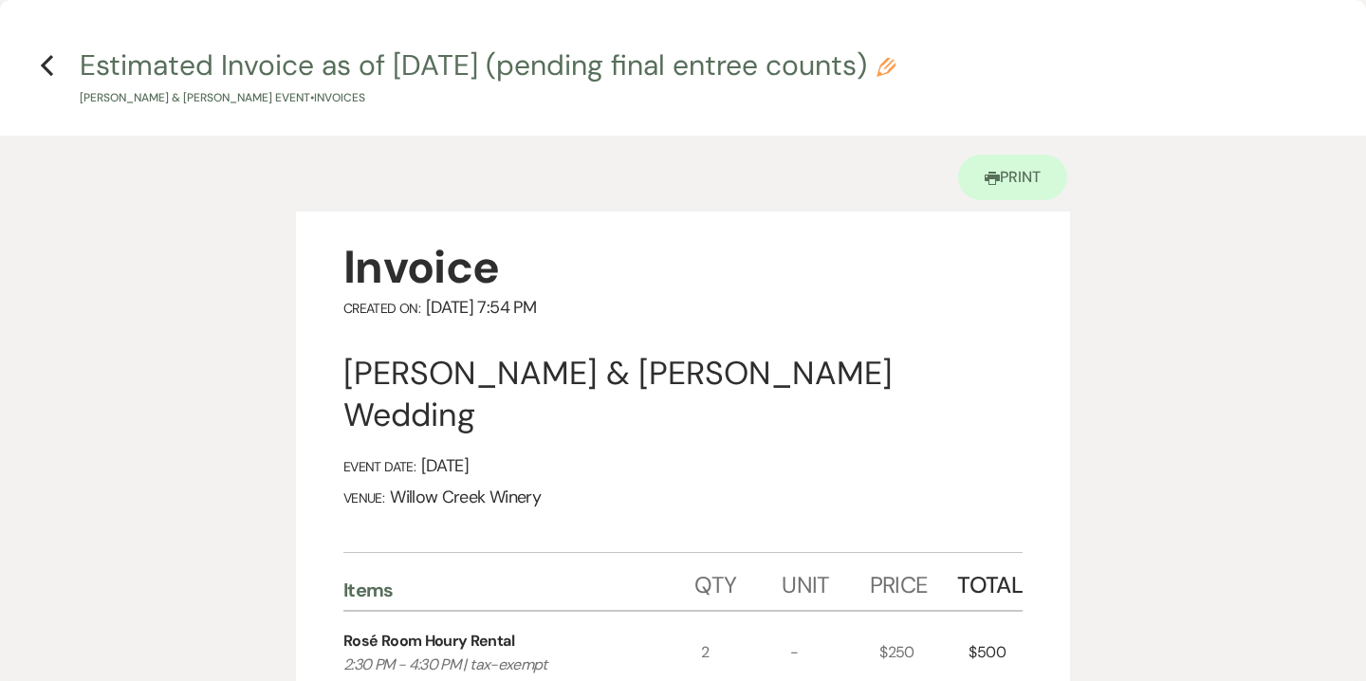
scroll to position [964, 0]
click at [41, 65] on icon "Previous" at bounding box center [47, 65] width 14 height 23
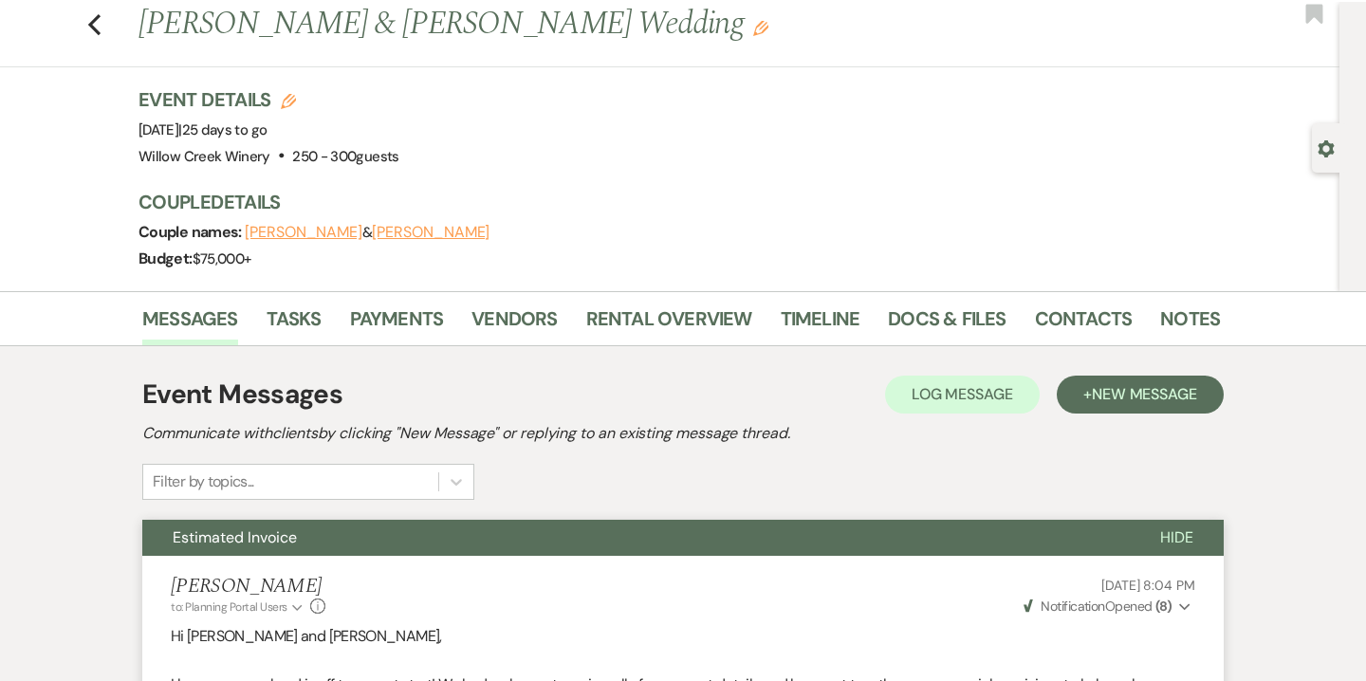
scroll to position [0, 0]
